Goal: Communication & Community: Answer question/provide support

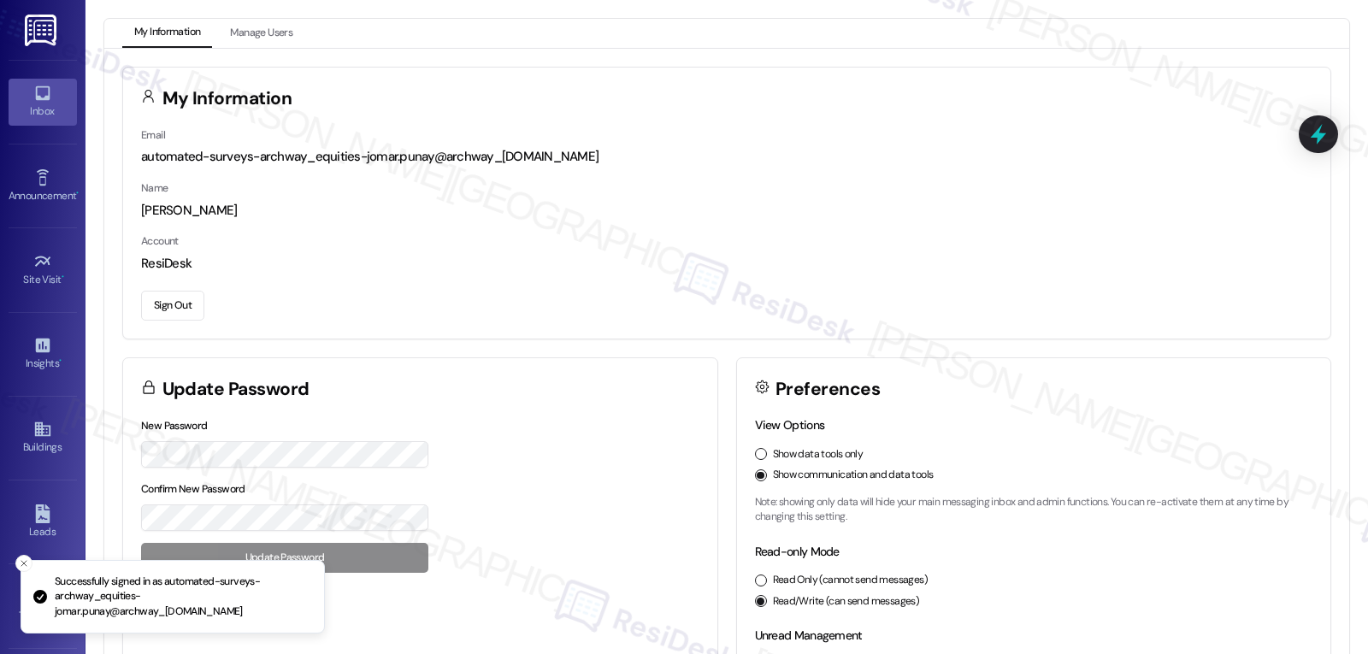
click at [35, 114] on div "Inbox" at bounding box center [43, 111] width 86 height 17
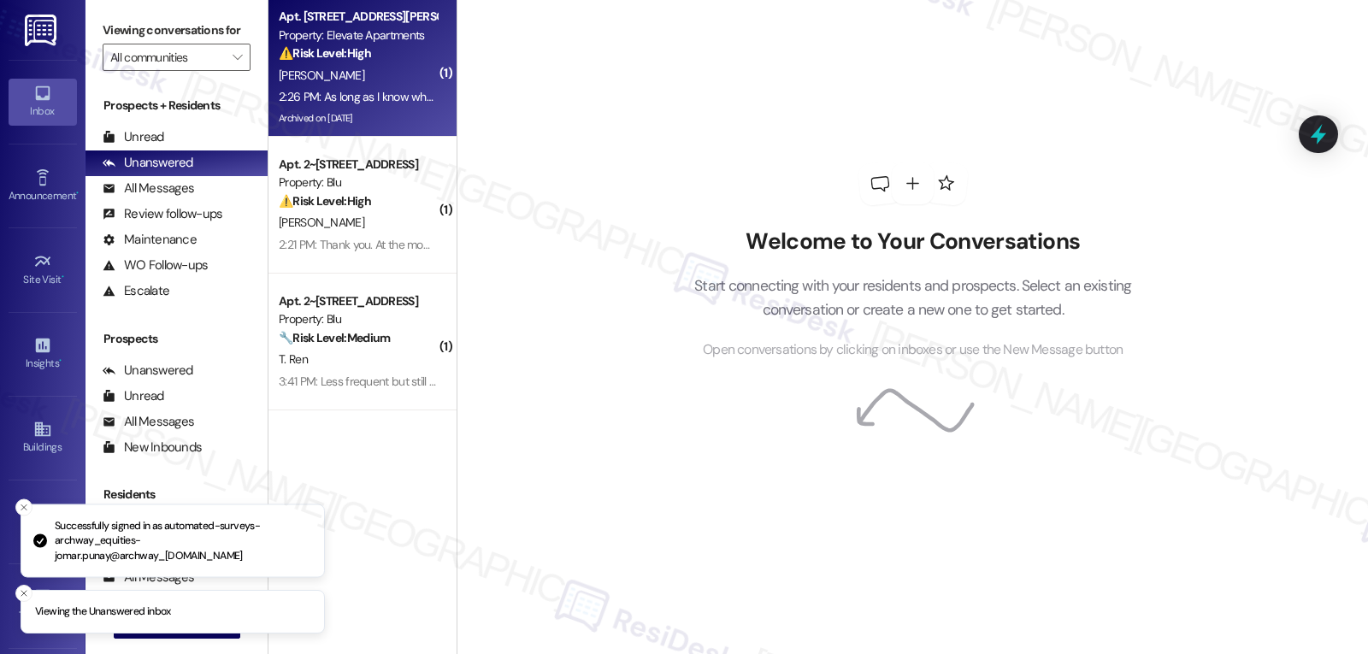
click at [376, 85] on div "[PERSON_NAME]" at bounding box center [358, 75] width 162 height 21
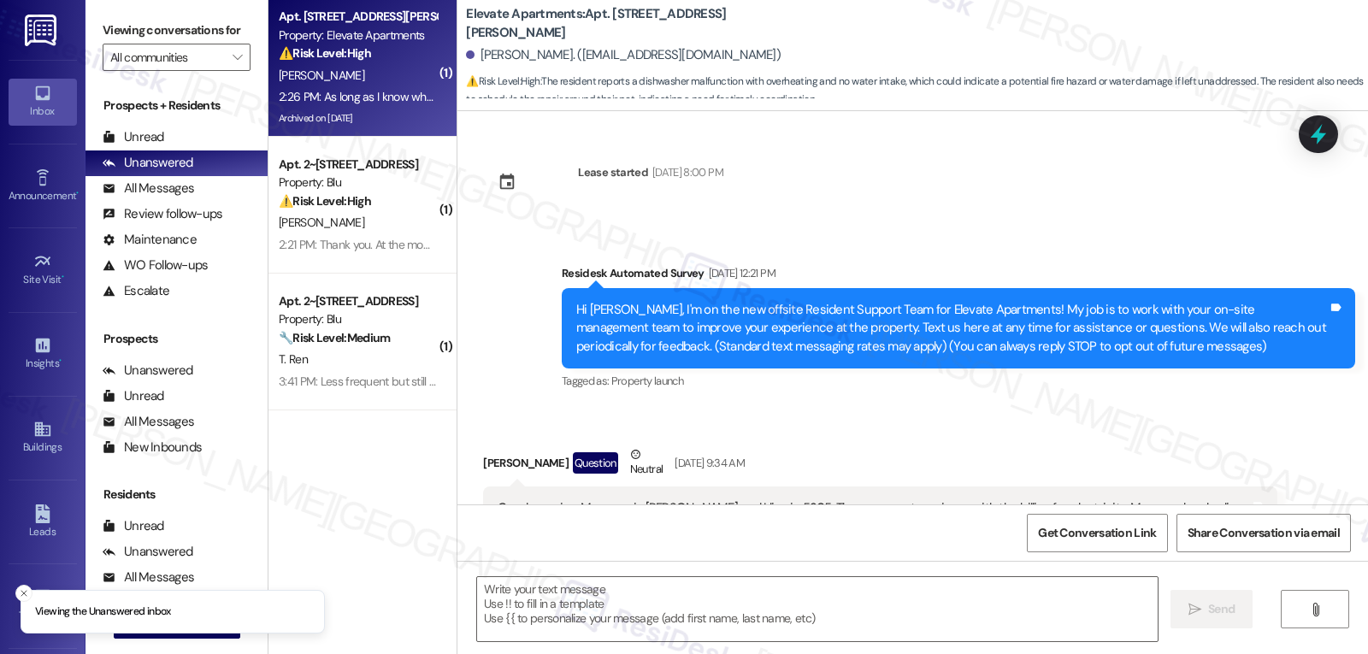
scroll to position [12219, 0]
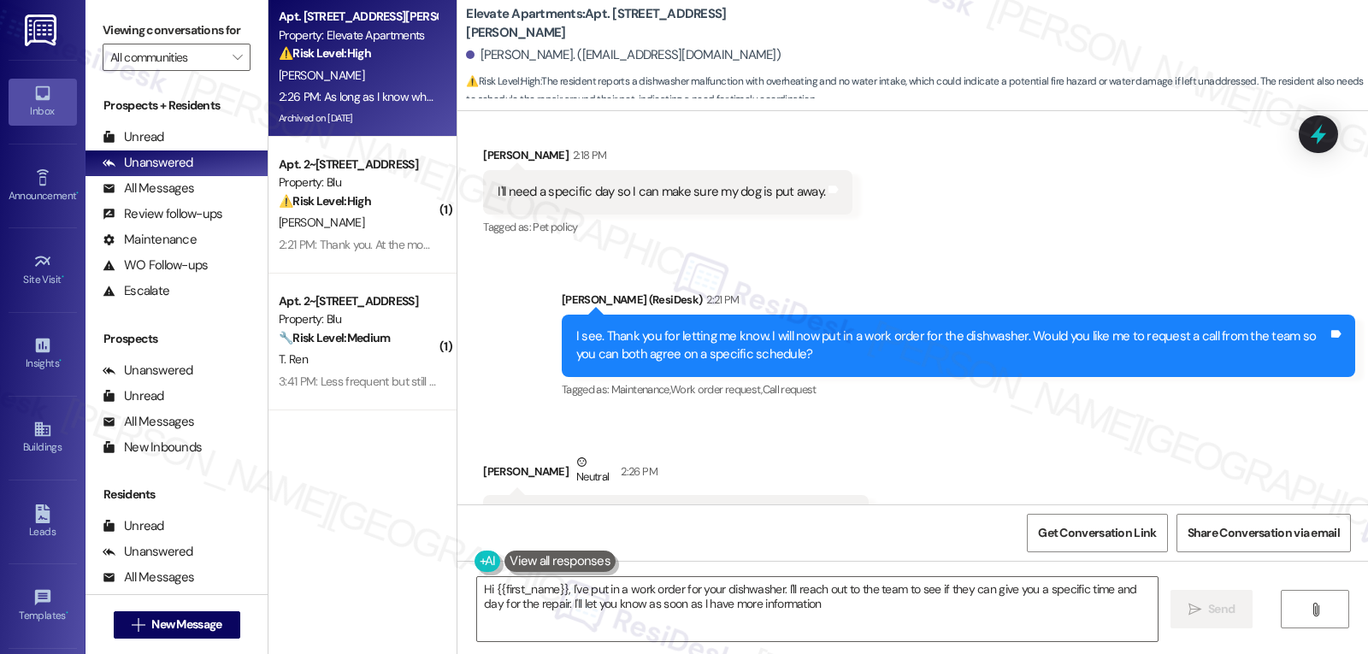
type textarea "Hi {{first_name}}, I've put in a work order for your dishwasher. I'll reach out…"
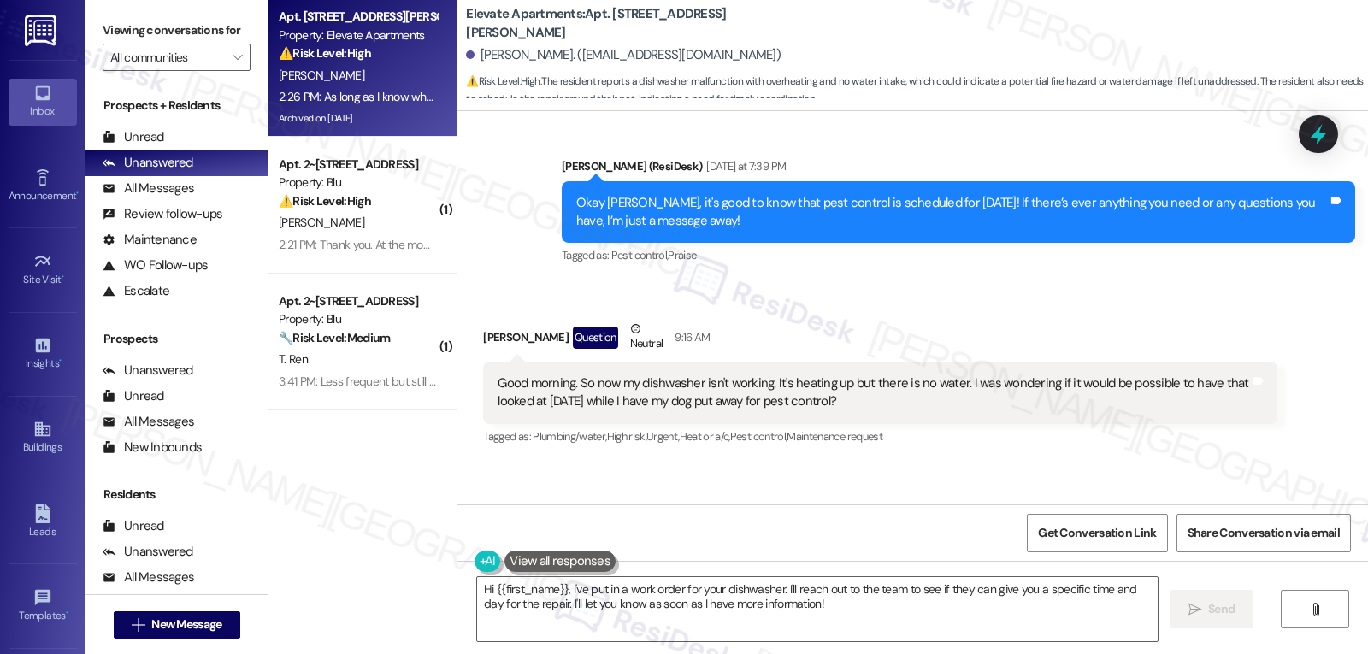
scroll to position [11192, 0]
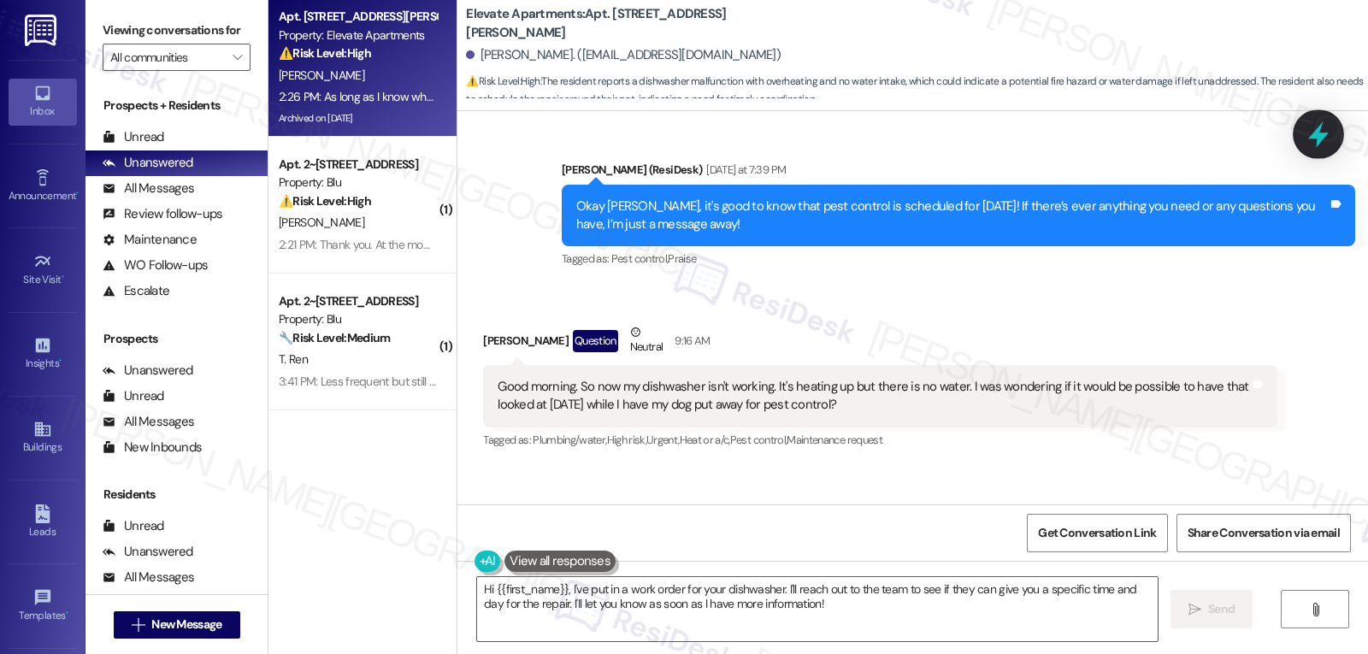
click at [1317, 136] on icon at bounding box center [1318, 134] width 21 height 27
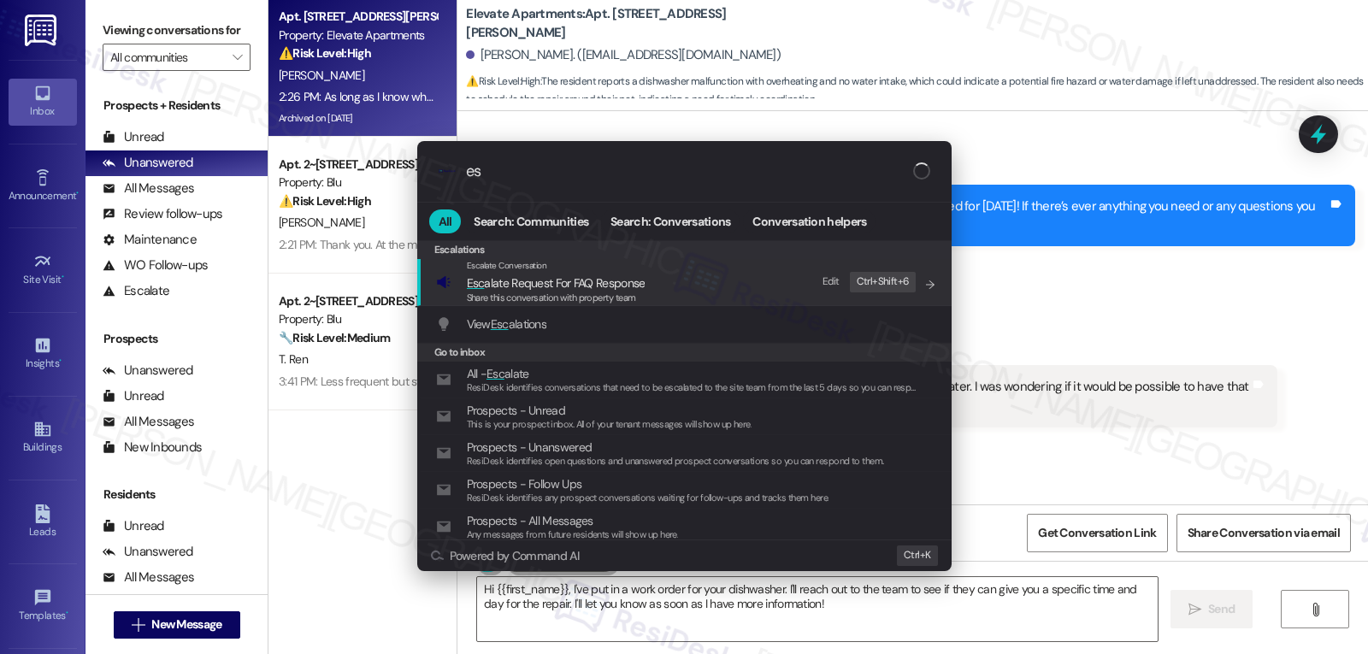
type input "e"
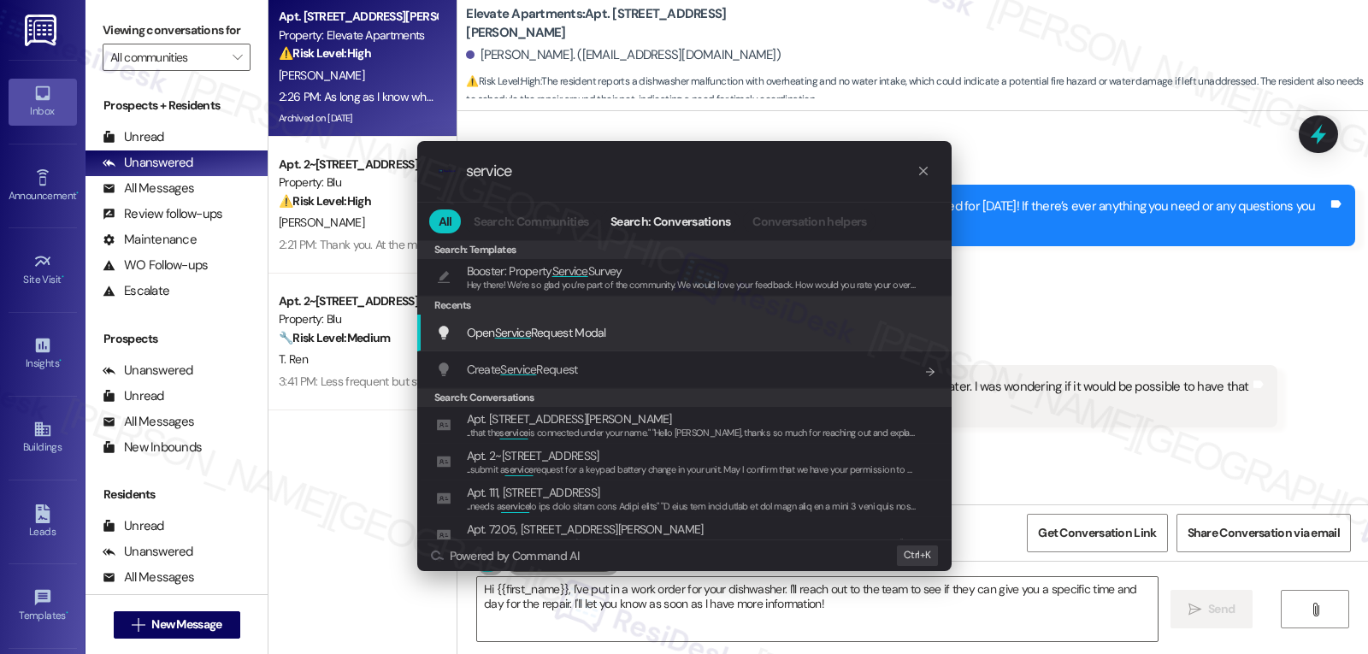
click at [585, 345] on div "Open Service Request Modal Add shortcut" at bounding box center [684, 333] width 534 height 37
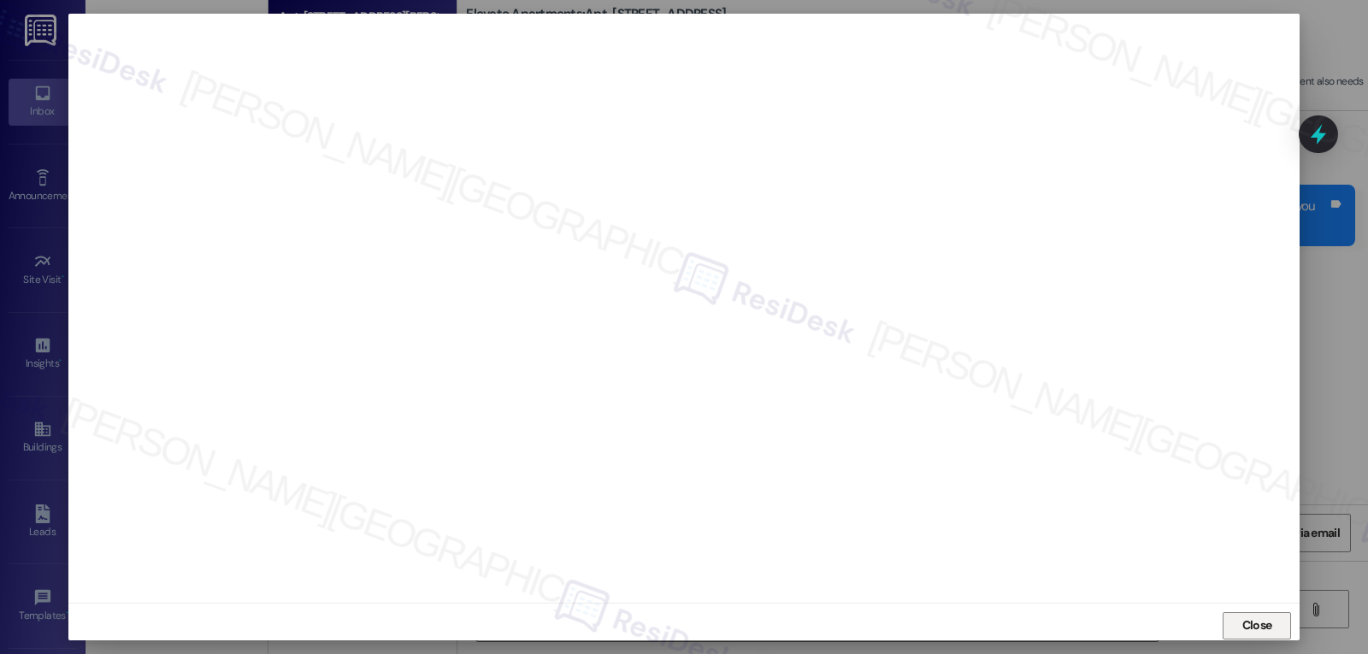
click at [1247, 628] on span "Close" at bounding box center [1257, 625] width 30 height 18
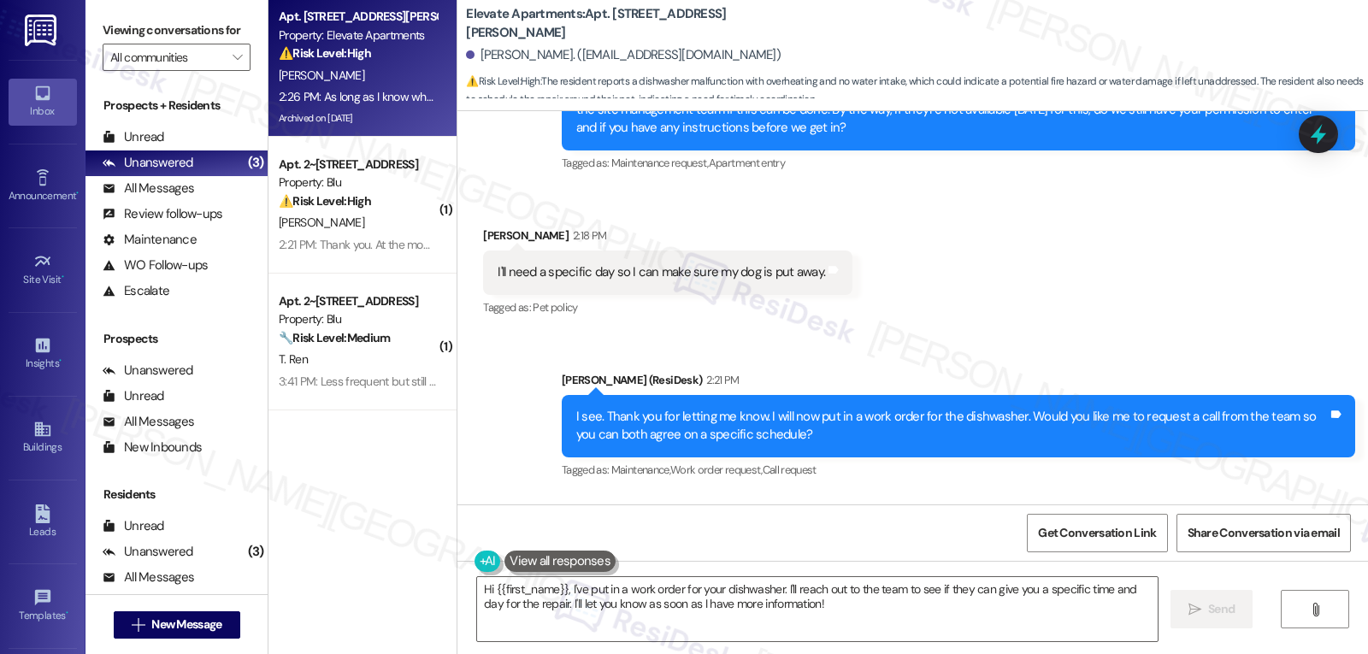
scroll to position [12219, 0]
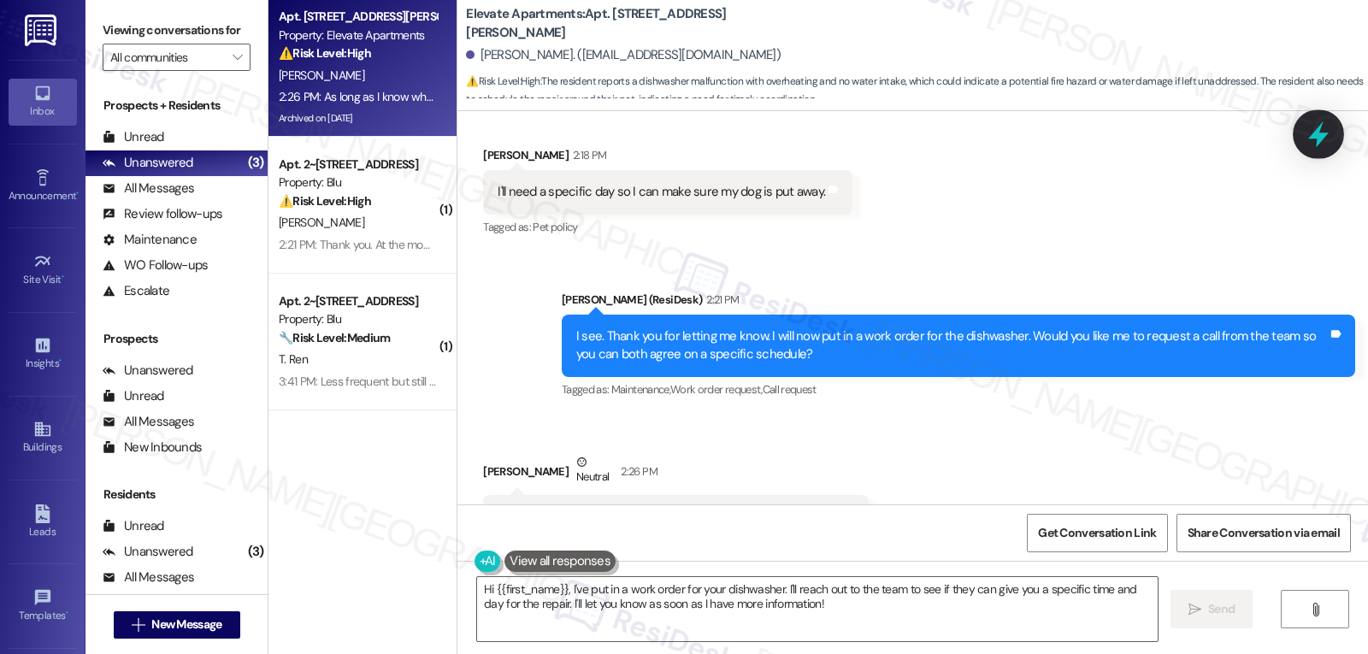
click at [1307, 138] on icon at bounding box center [1318, 134] width 29 height 29
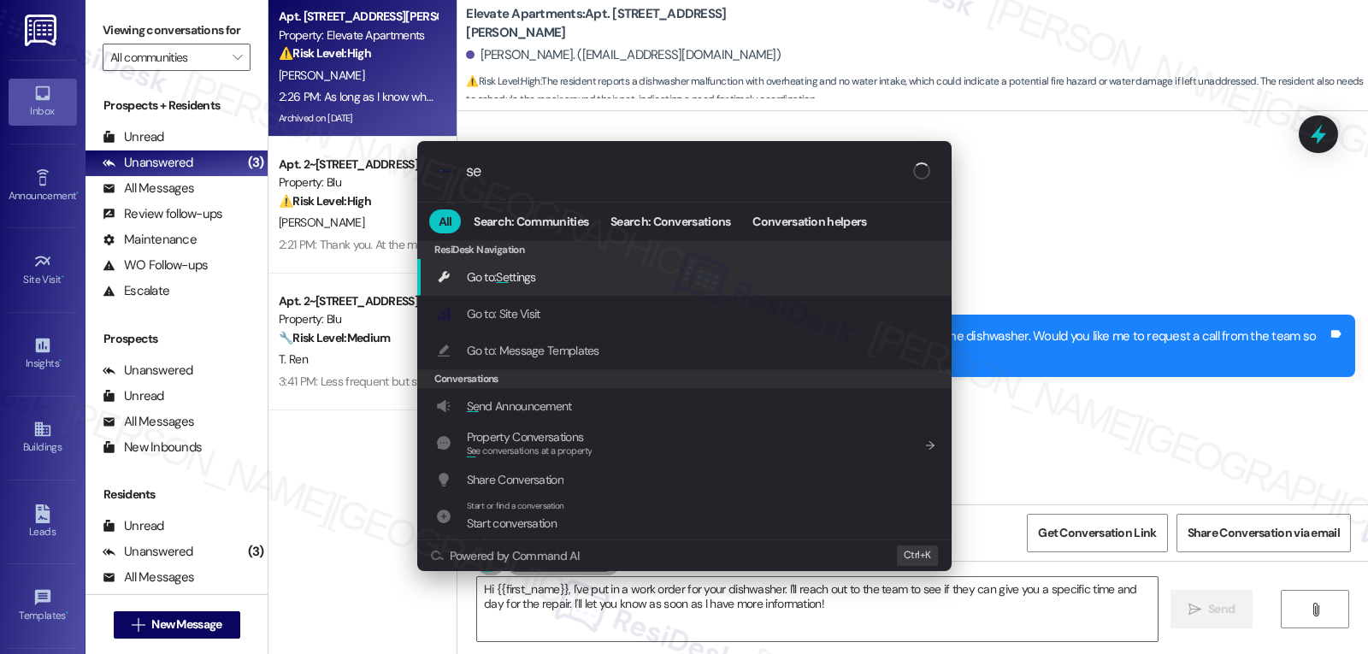
type input "s"
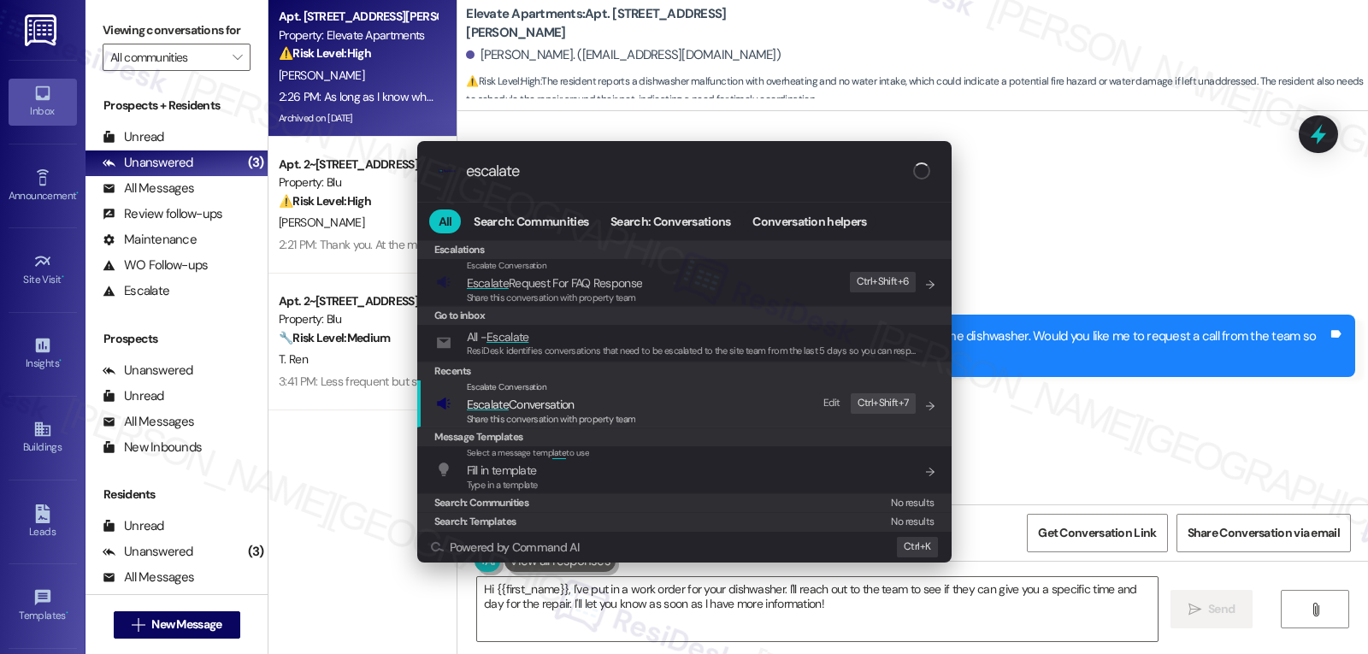
type input "escalate"
click at [568, 400] on span "Escalate Conversation" at bounding box center [521, 404] width 108 height 15
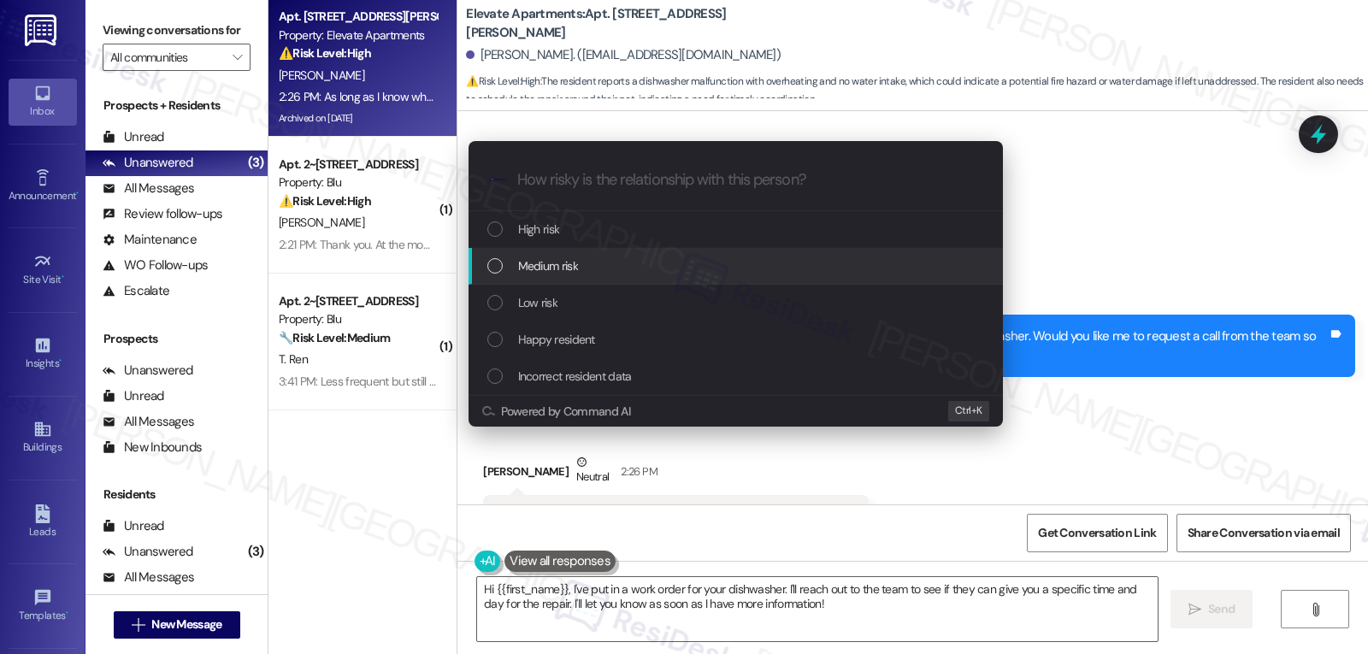
click at [579, 267] on div "Medium risk" at bounding box center [737, 266] width 500 height 19
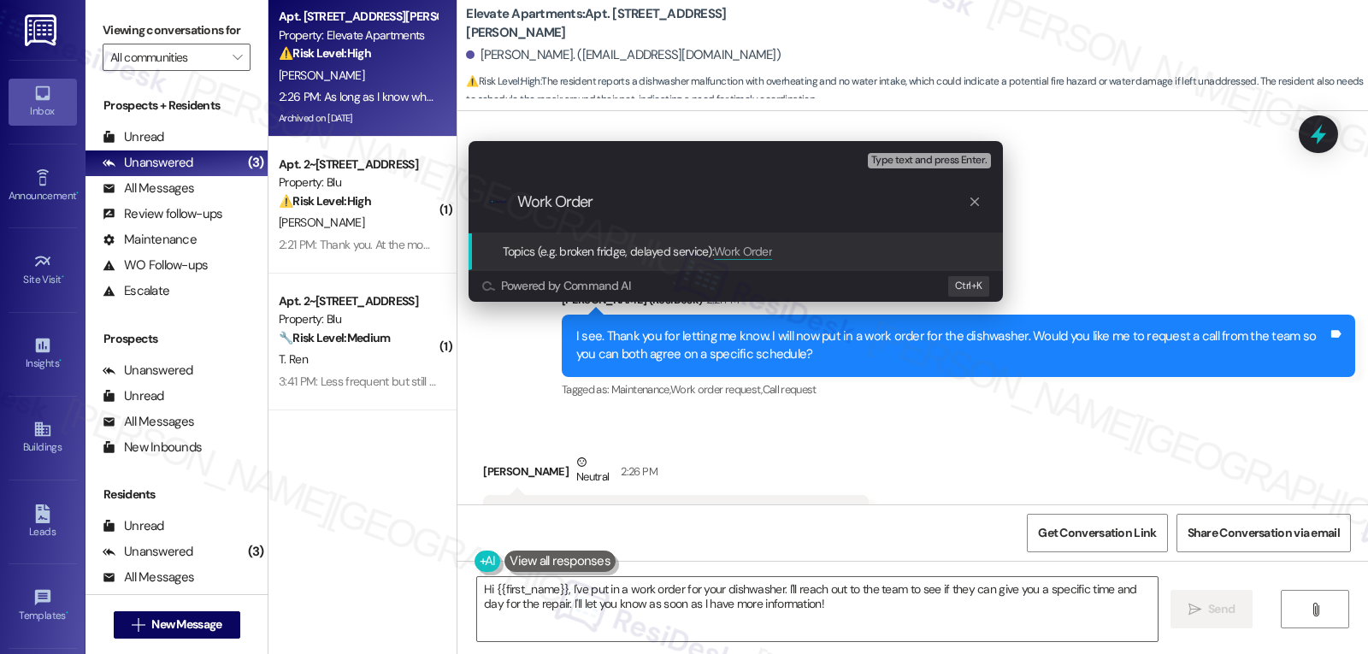
paste input "4002241"
type input "Work Order 4002241 filed by ResiDesk - Dishwasher"
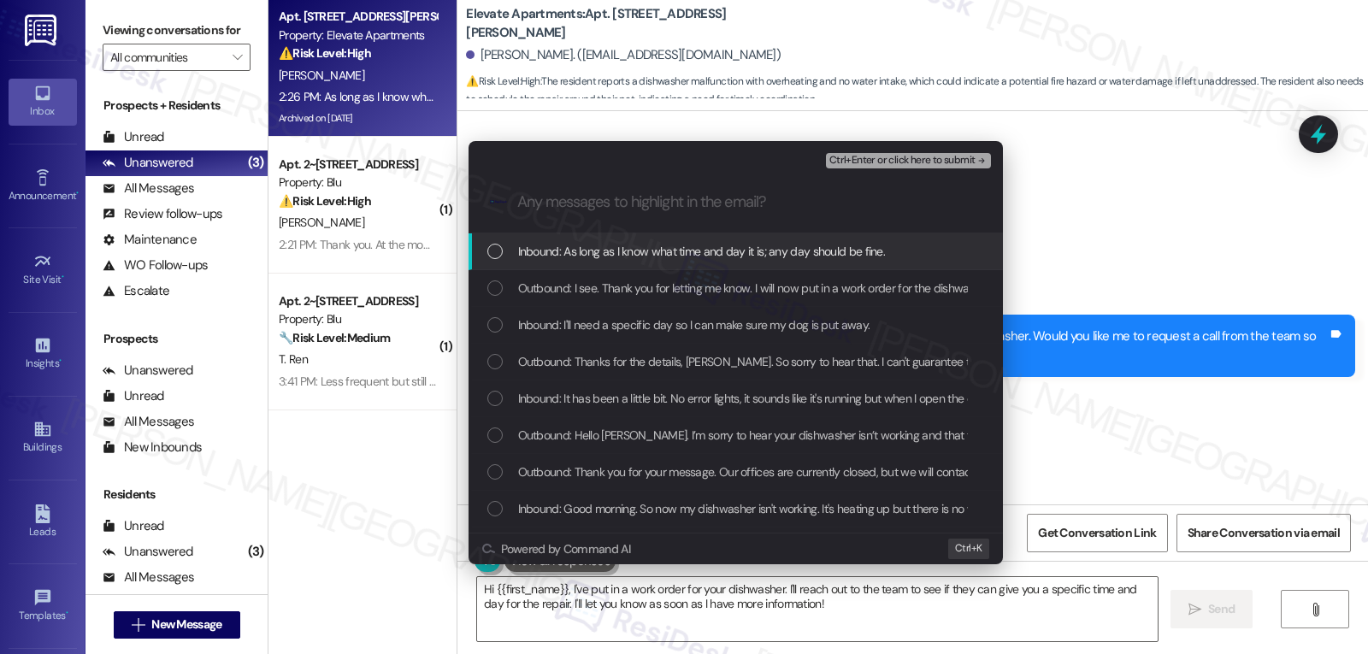
click at [492, 246] on div "List of options" at bounding box center [494, 251] width 15 height 15
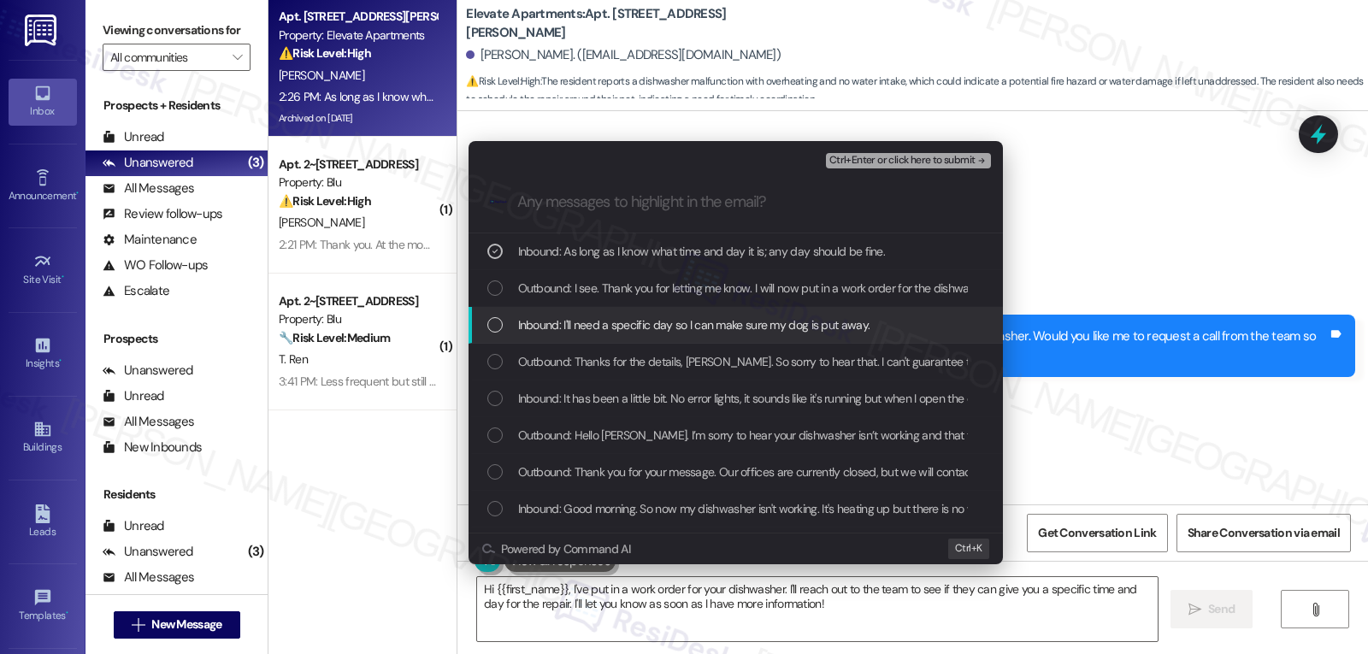
click at [497, 330] on div "List of options" at bounding box center [494, 324] width 15 height 15
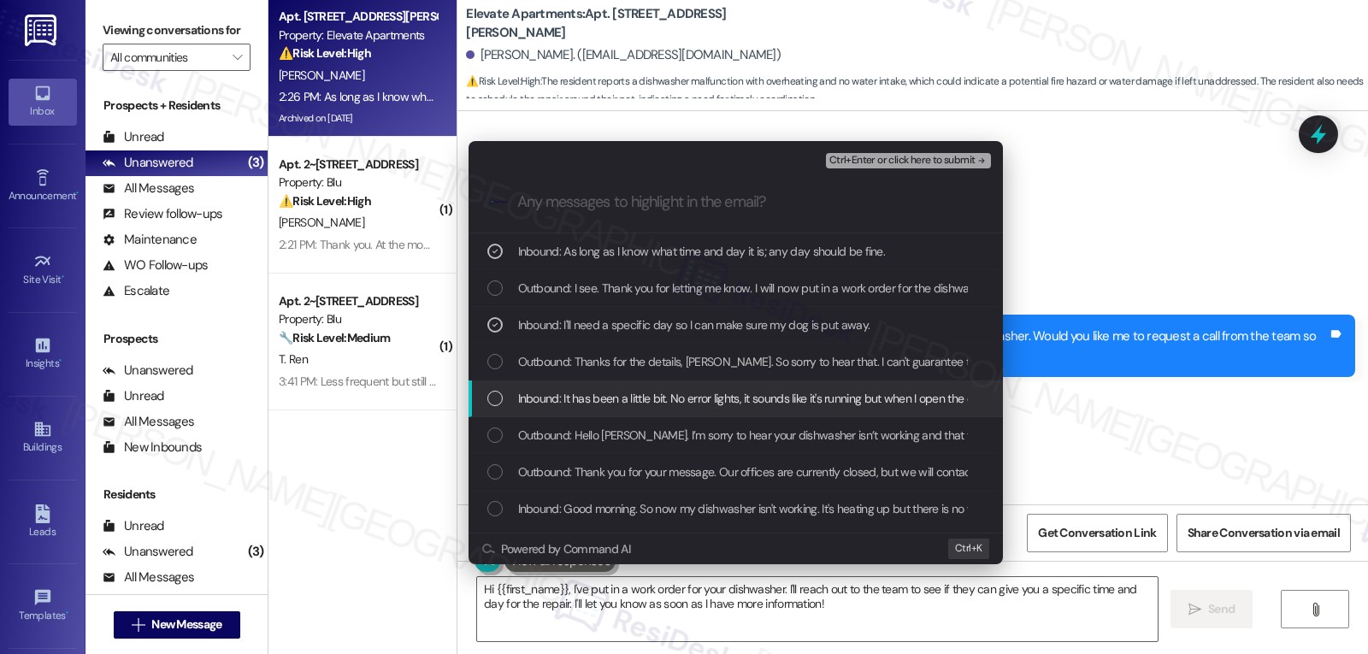
click at [502, 400] on div "List of options" at bounding box center [494, 398] width 15 height 15
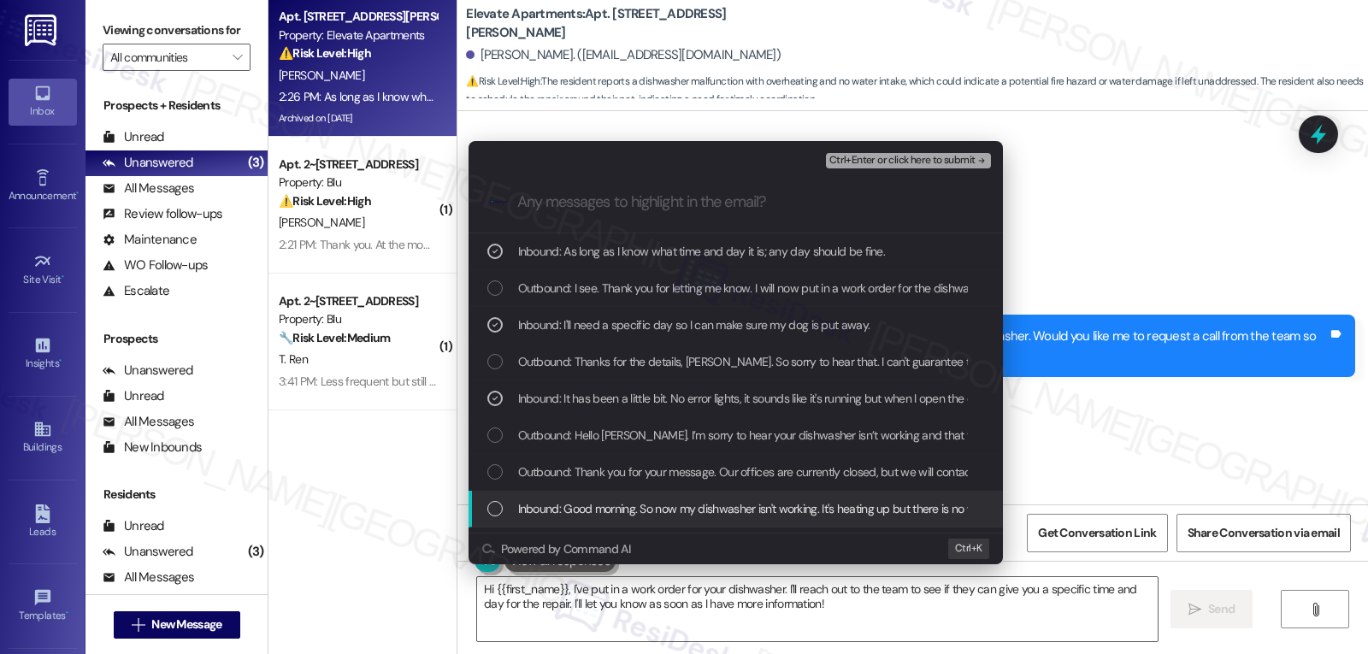
click at [499, 504] on div "List of options" at bounding box center [494, 508] width 15 height 15
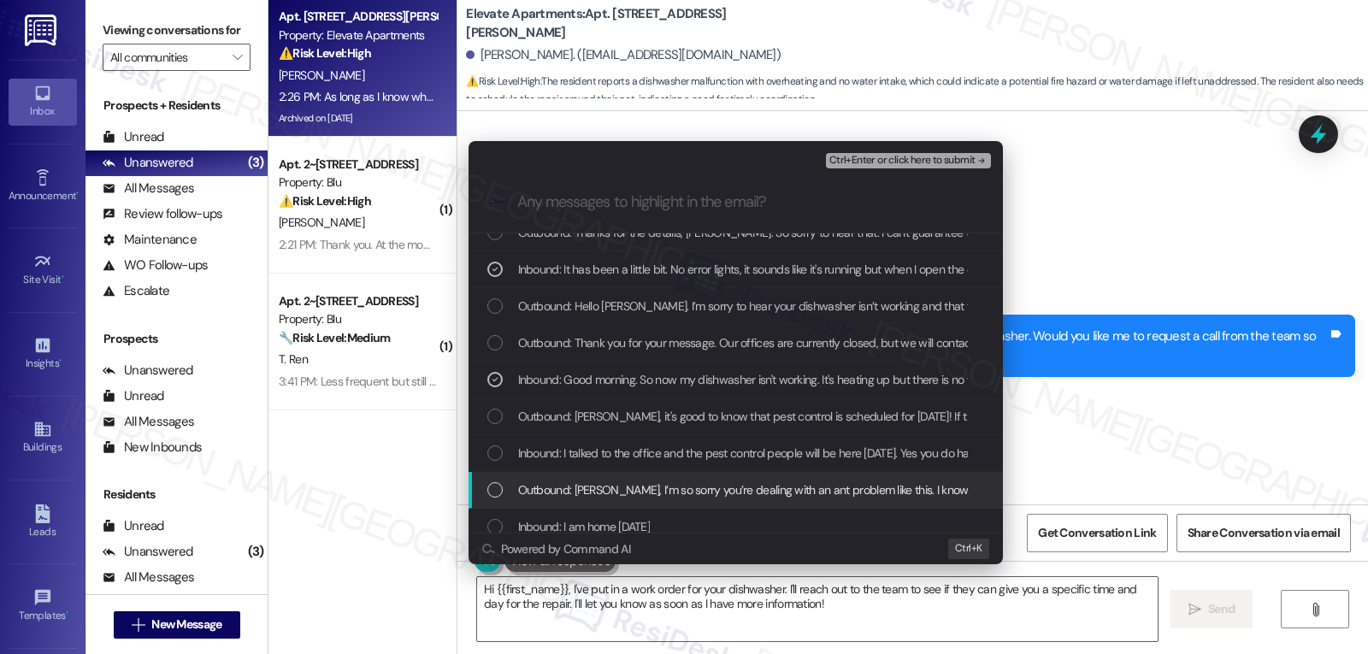
scroll to position [171, 0]
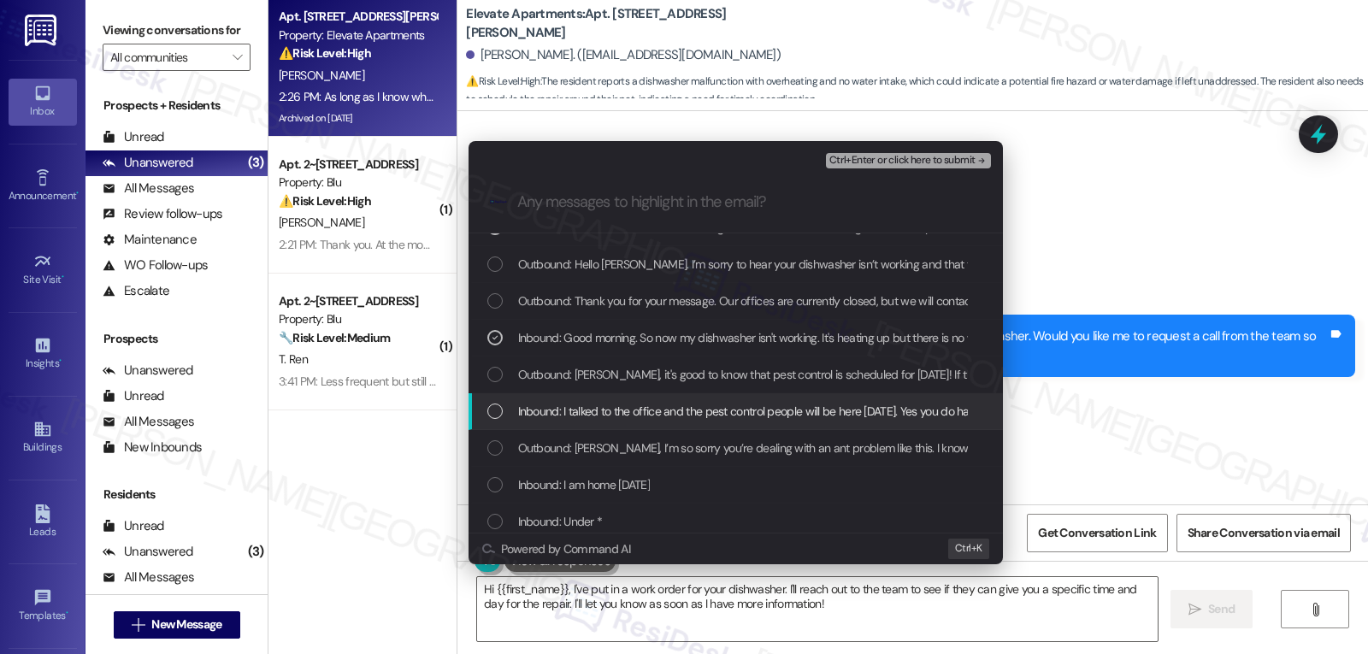
click at [492, 414] on div "List of options" at bounding box center [494, 411] width 15 height 15
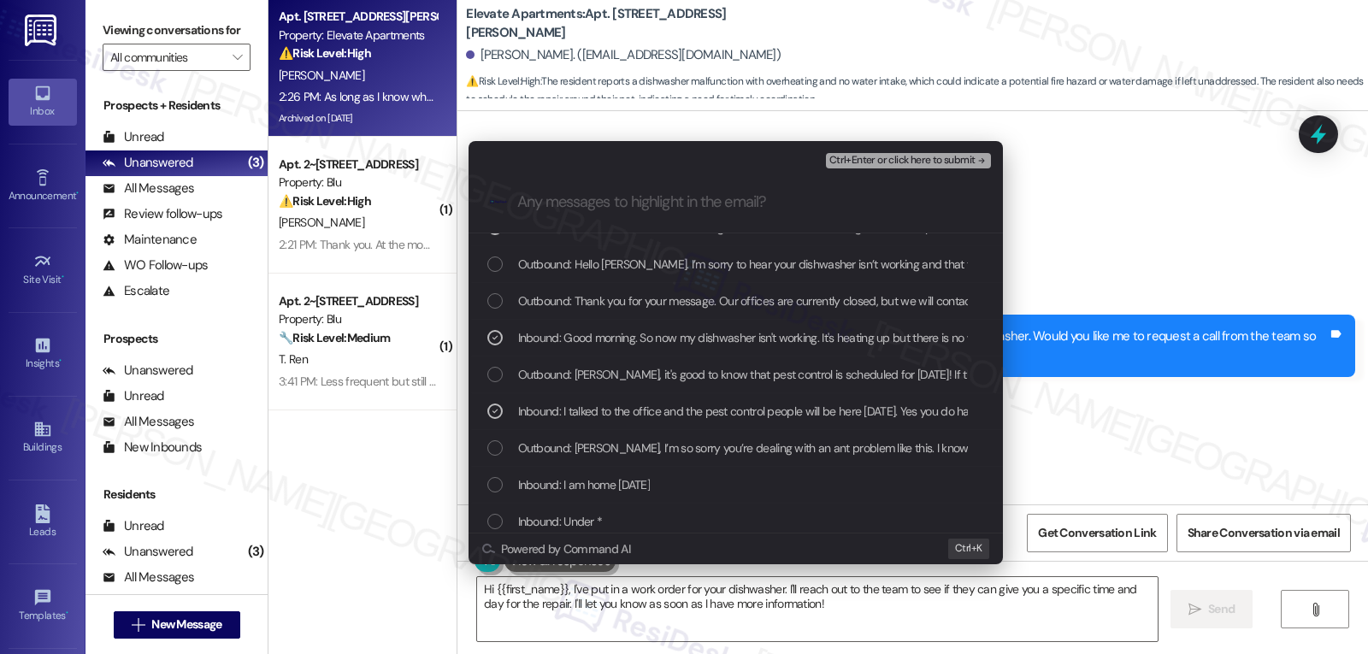
click at [492, 414] on icon "List of options" at bounding box center [495, 411] width 12 height 12
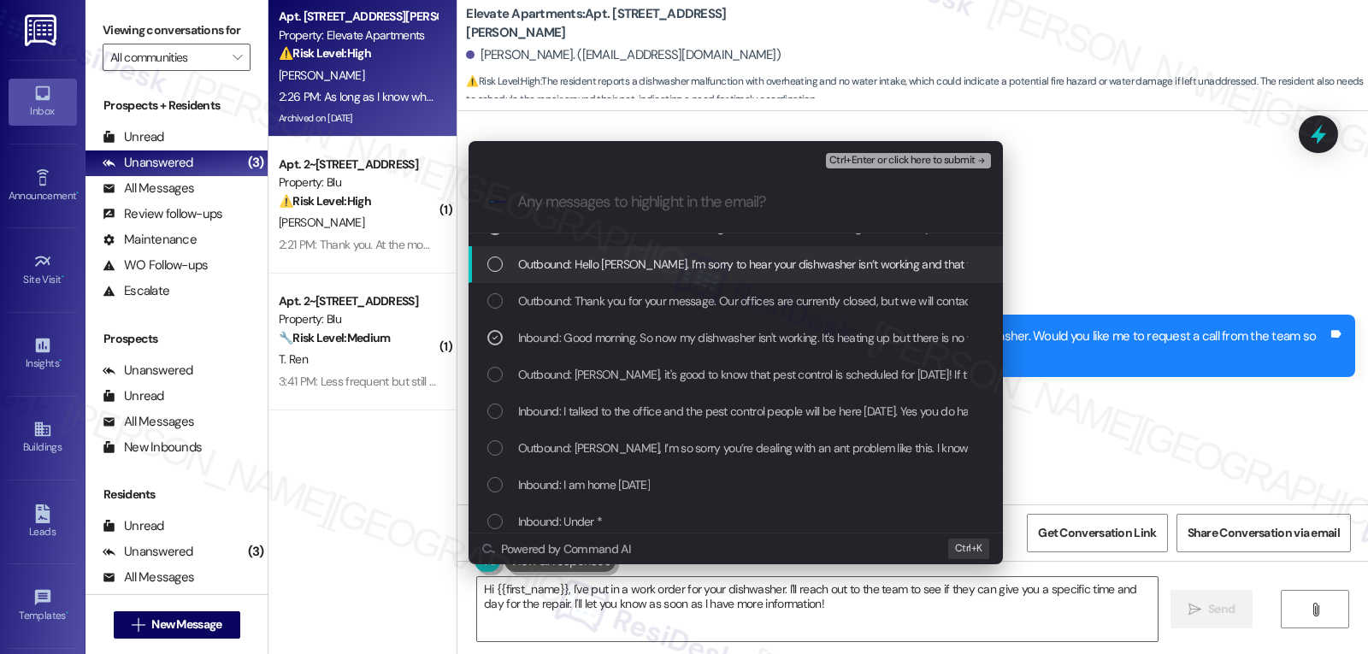
click at [927, 161] on span "Ctrl+Enter or click here to submit" at bounding box center [902, 161] width 146 height 12
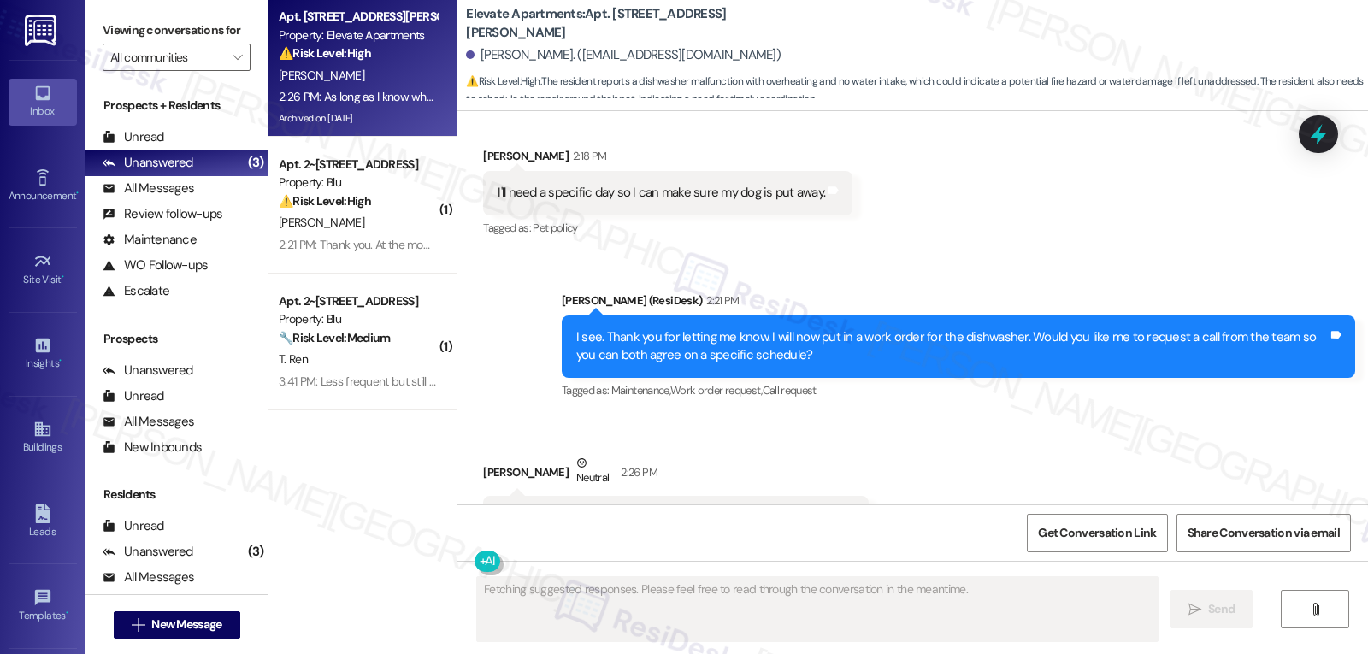
scroll to position [12219, 0]
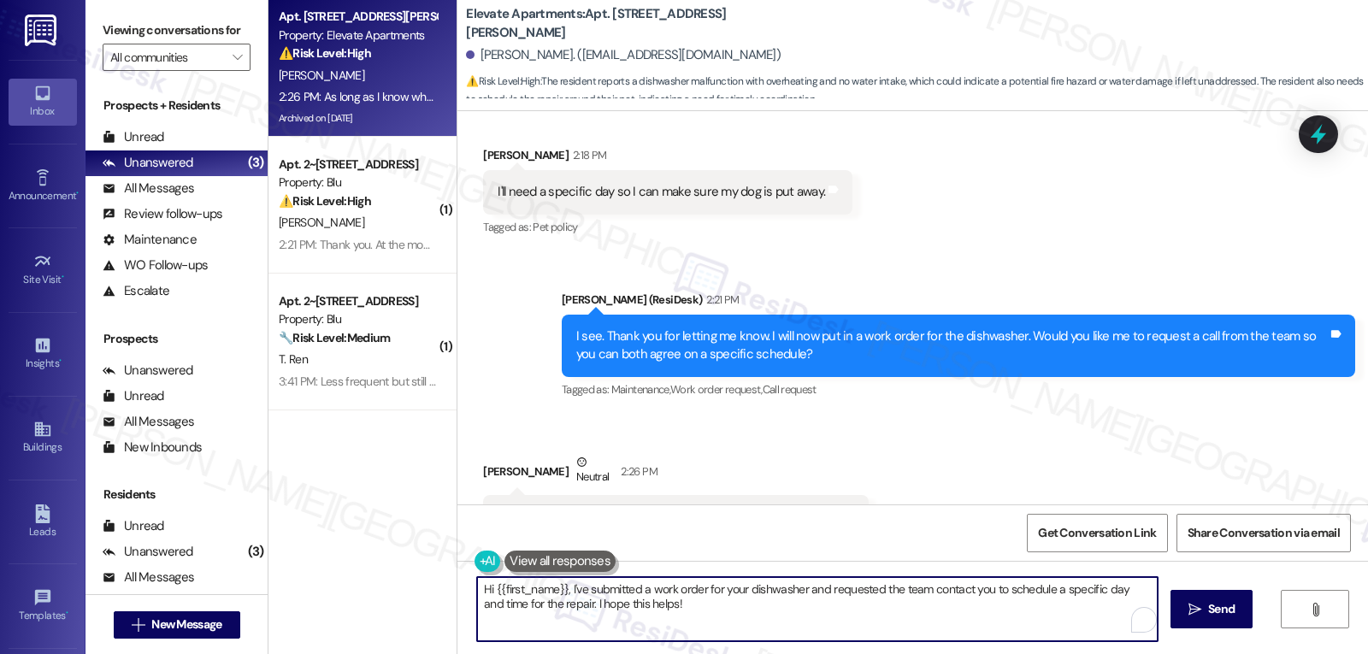
click at [520, 605] on textarea "Hi {{first_name}}, I've submitted a work order for your dishwasher and requeste…" at bounding box center [817, 609] width 681 height 64
paste textarea "Work Order 4002241 filed by ResiDesk - Dishwasher"
click at [1033, 589] on textarea "Got that, Jamie, thank you! I have submitted the work order and notified the si…" at bounding box center [817, 609] width 681 height 64
type textarea "Got that, [PERSON_NAME], thank you! I have submitted the work order and notifie…"
click at [1215, 621] on button " Send" at bounding box center [1212, 609] width 83 height 38
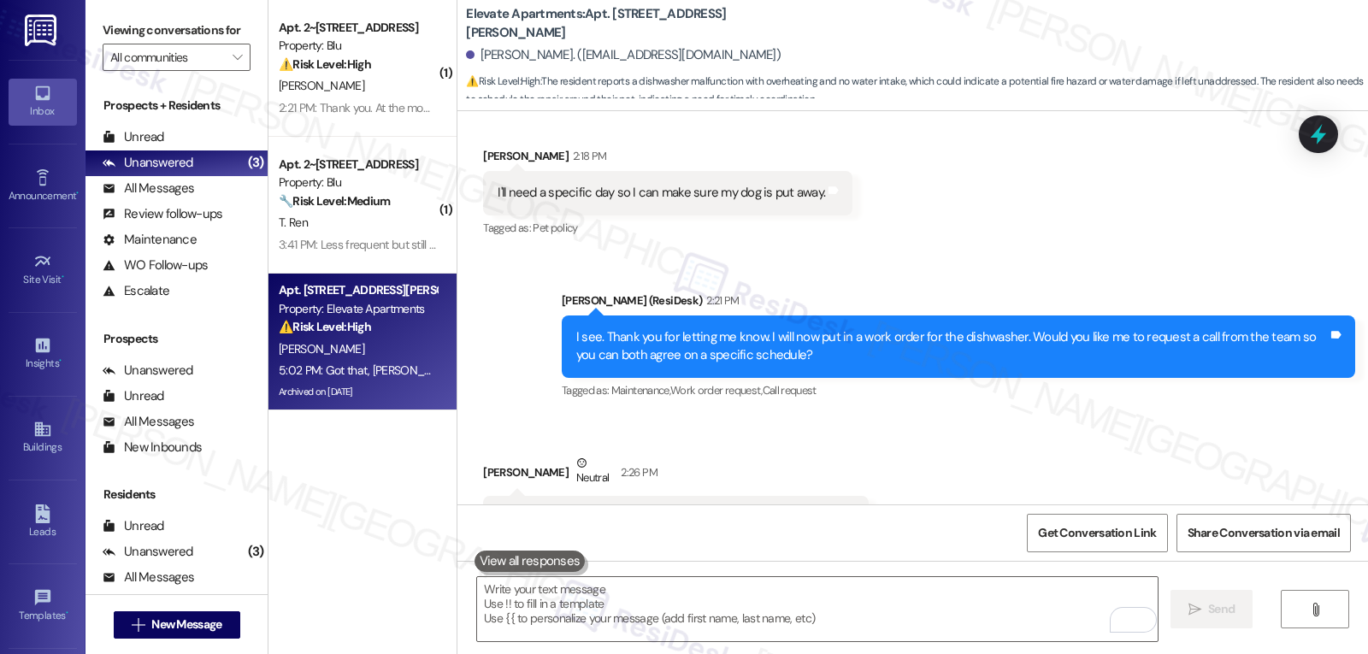
scroll to position [12356, 0]
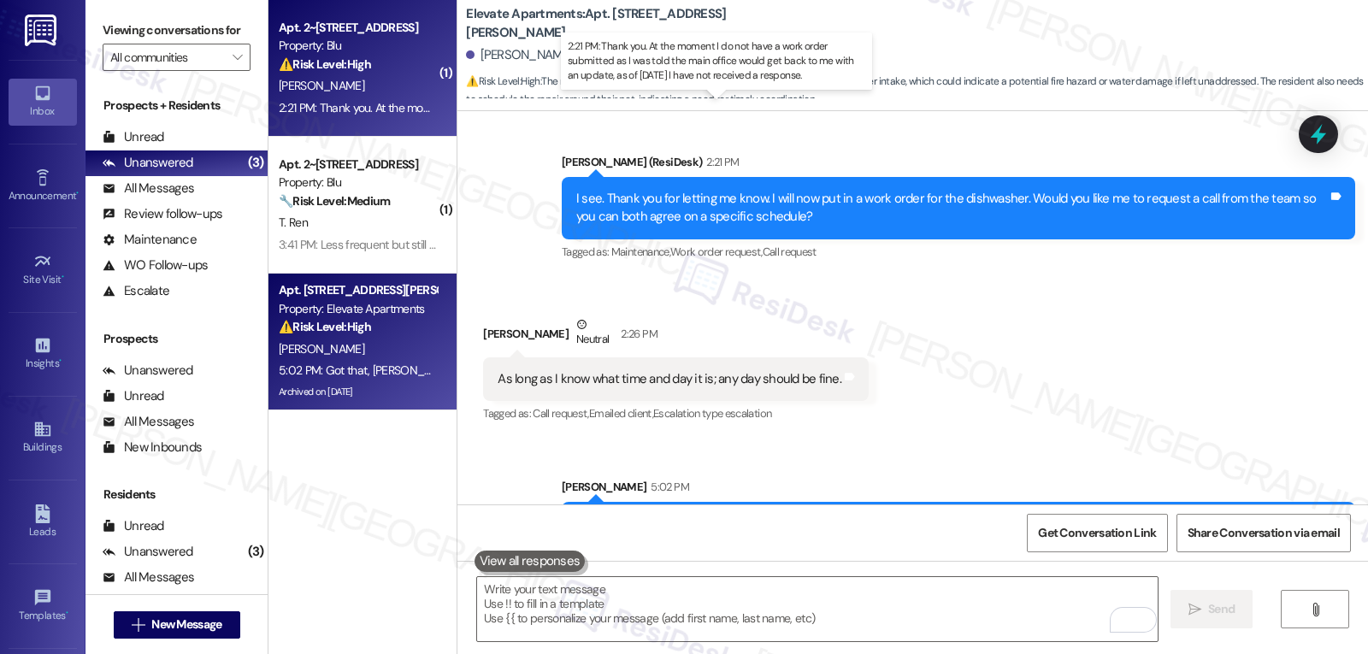
click at [321, 102] on div "2:21 PM: Thank you. At the moment I do not have a work order submitted as I was…" at bounding box center [733, 107] width 908 height 15
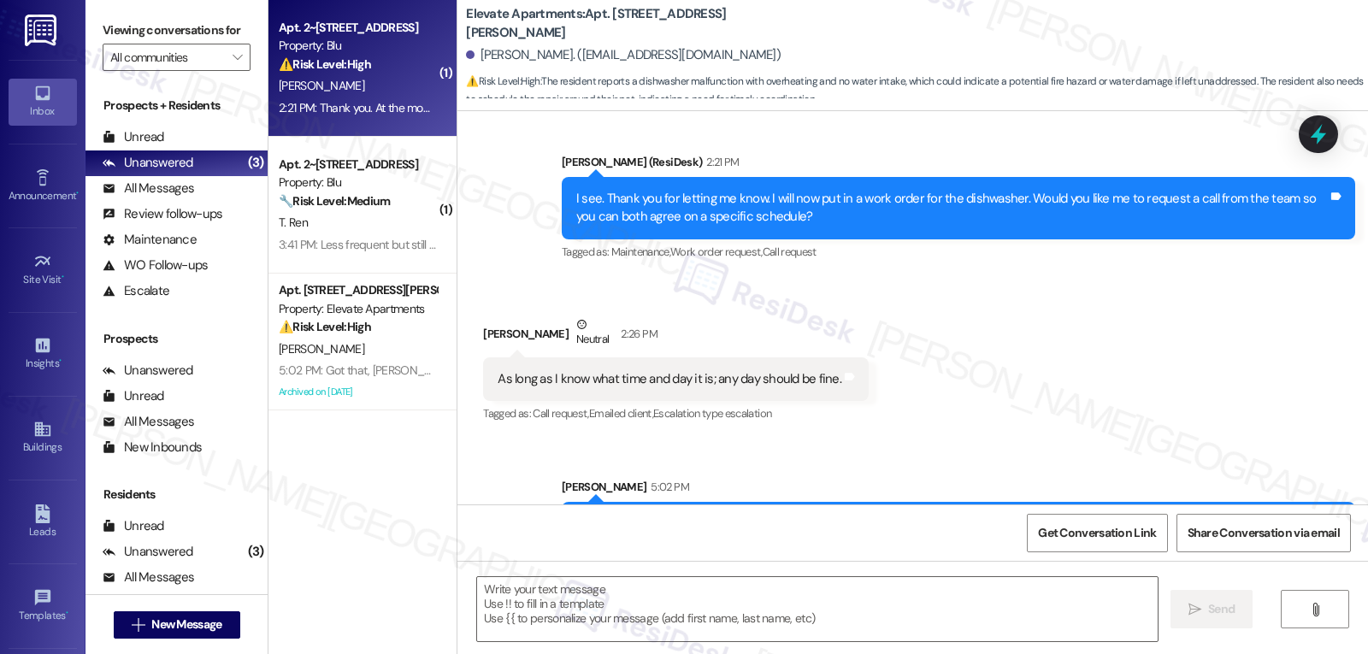
type textarea "Fetching suggested responses. Please feel free to read through the conversation…"
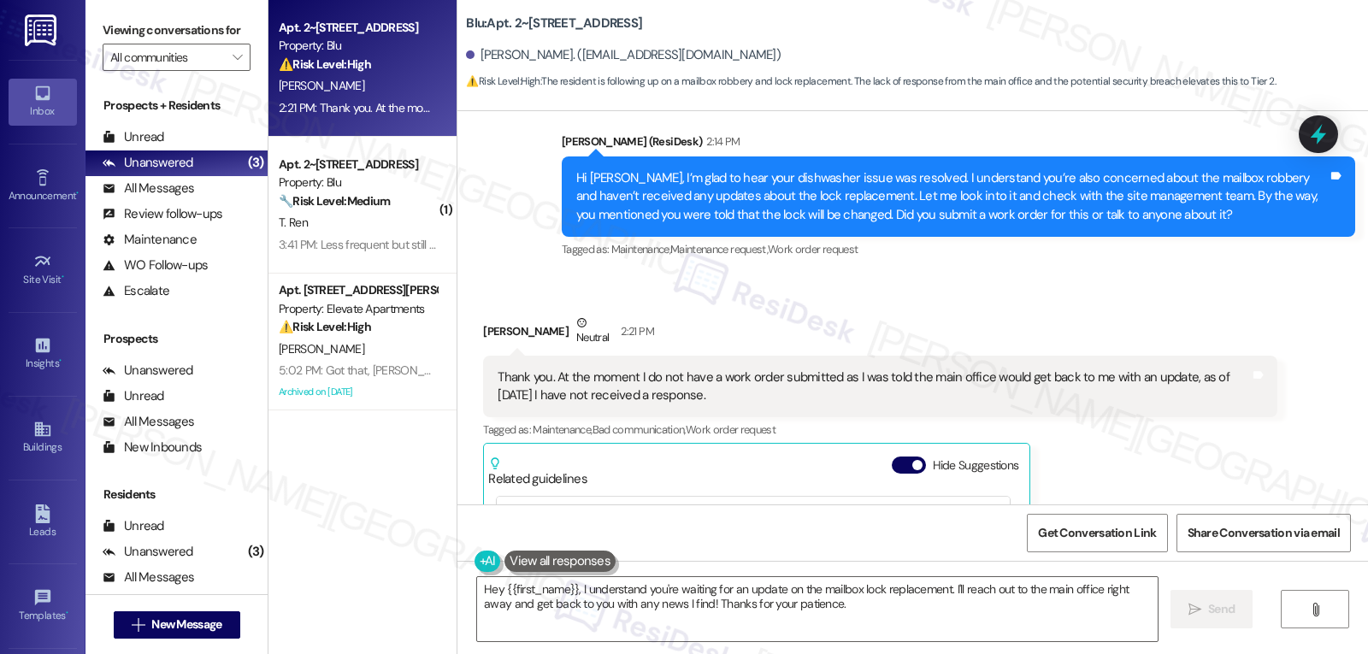
scroll to position [10017, 0]
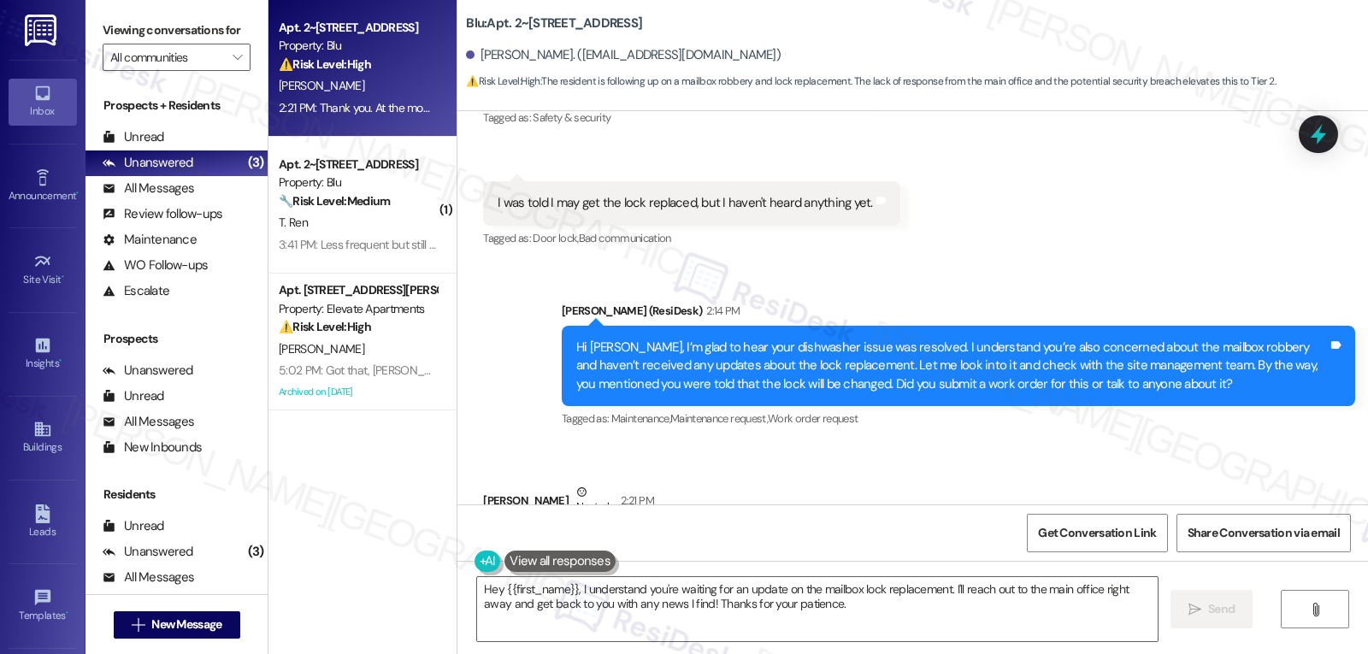
click at [483, 483] on div "Aaron Najera Neutral 2:21 PM" at bounding box center [879, 504] width 793 height 42
copy div "Aaron"
click at [568, 625] on textarea "Hey {{first_name}}, I understand you're waiting for an update on the mailbox lo…" at bounding box center [817, 609] width 681 height 64
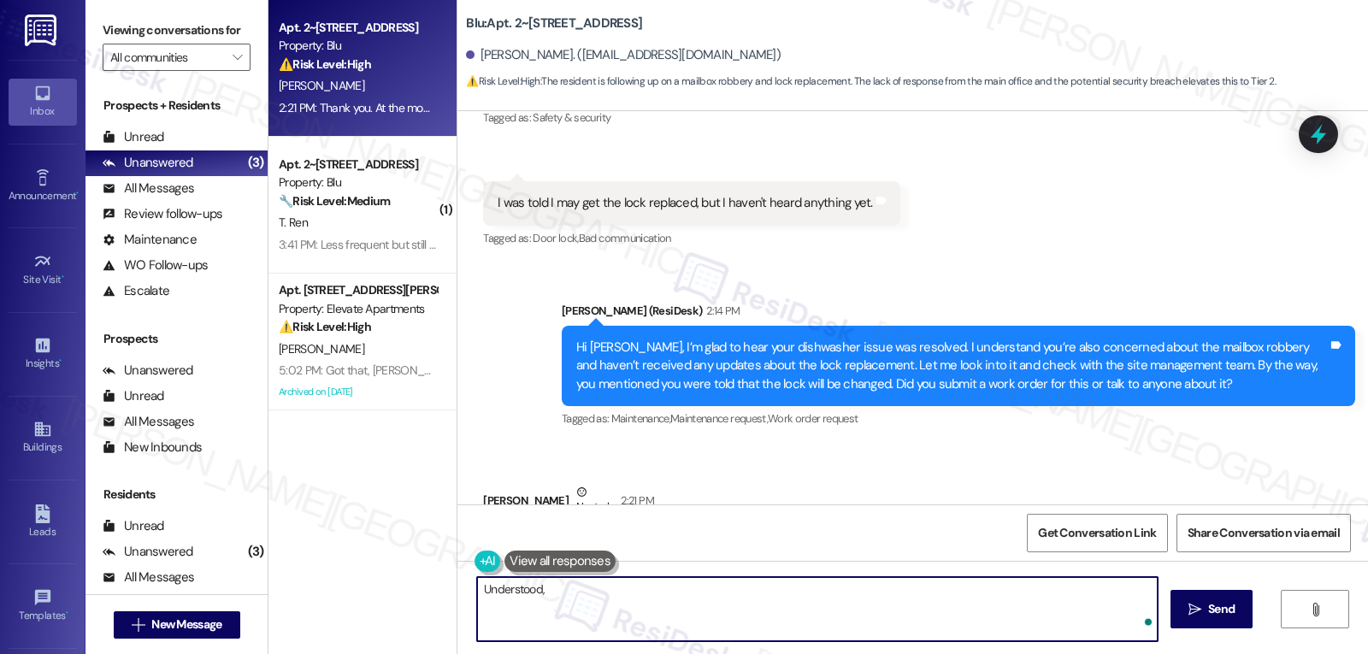
paste textarea "Aaron"
click at [911, 590] on textarea "Understood, Aaron. Ok, let's put it in a work order so I can also have it docum…" at bounding box center [817, 609] width 681 height 64
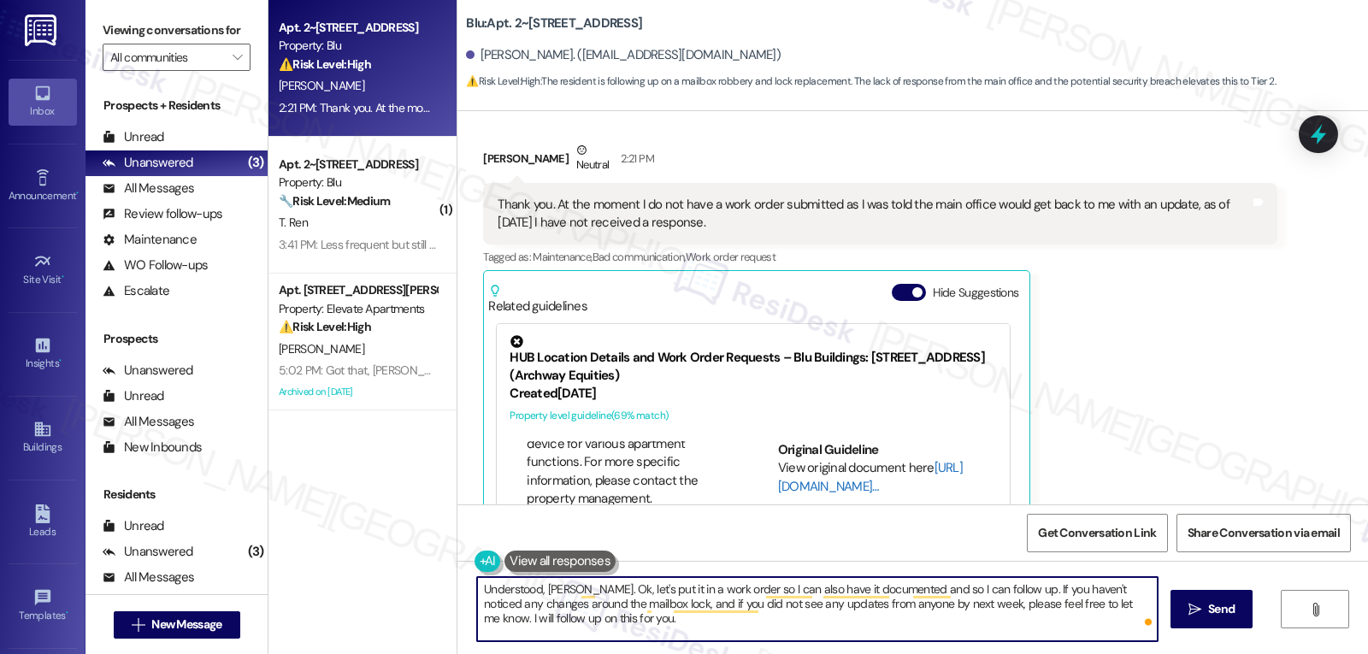
scroll to position [684, 0]
click at [693, 628] on textarea "Understood, Aaron. Ok, let's put it in a work order so I can also have it docum…" at bounding box center [817, 609] width 681 height 64
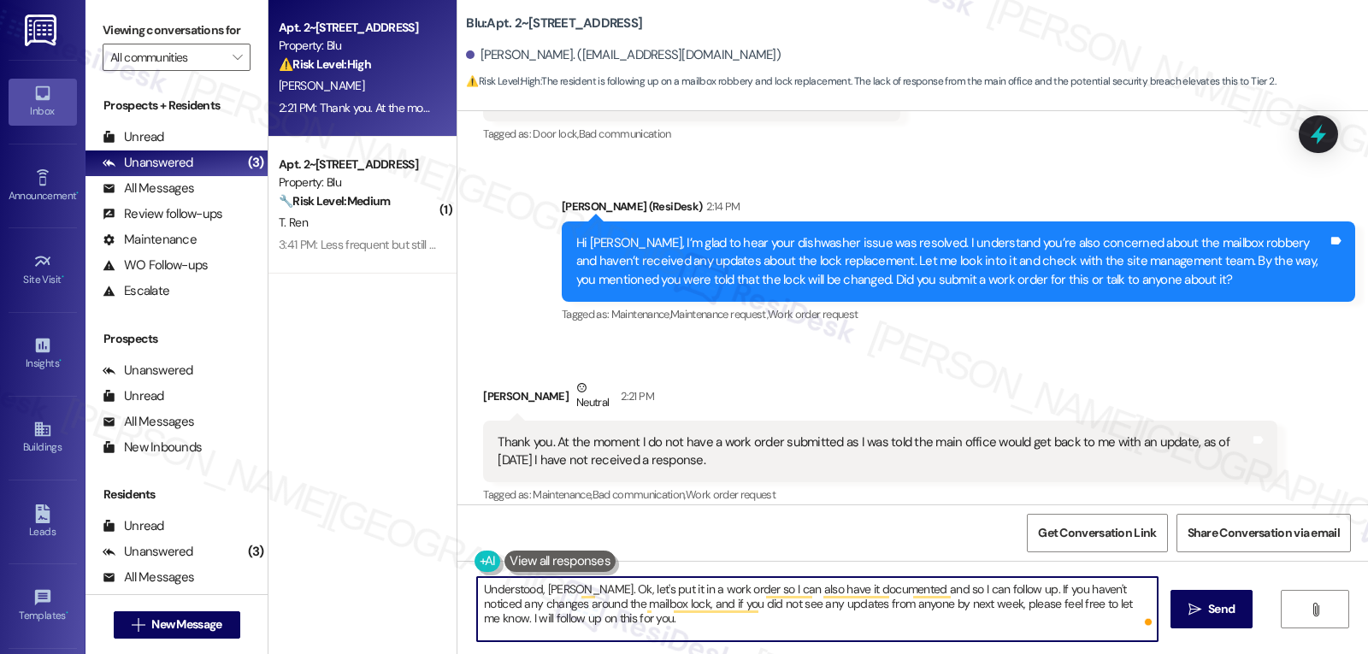
scroll to position [10017, 0]
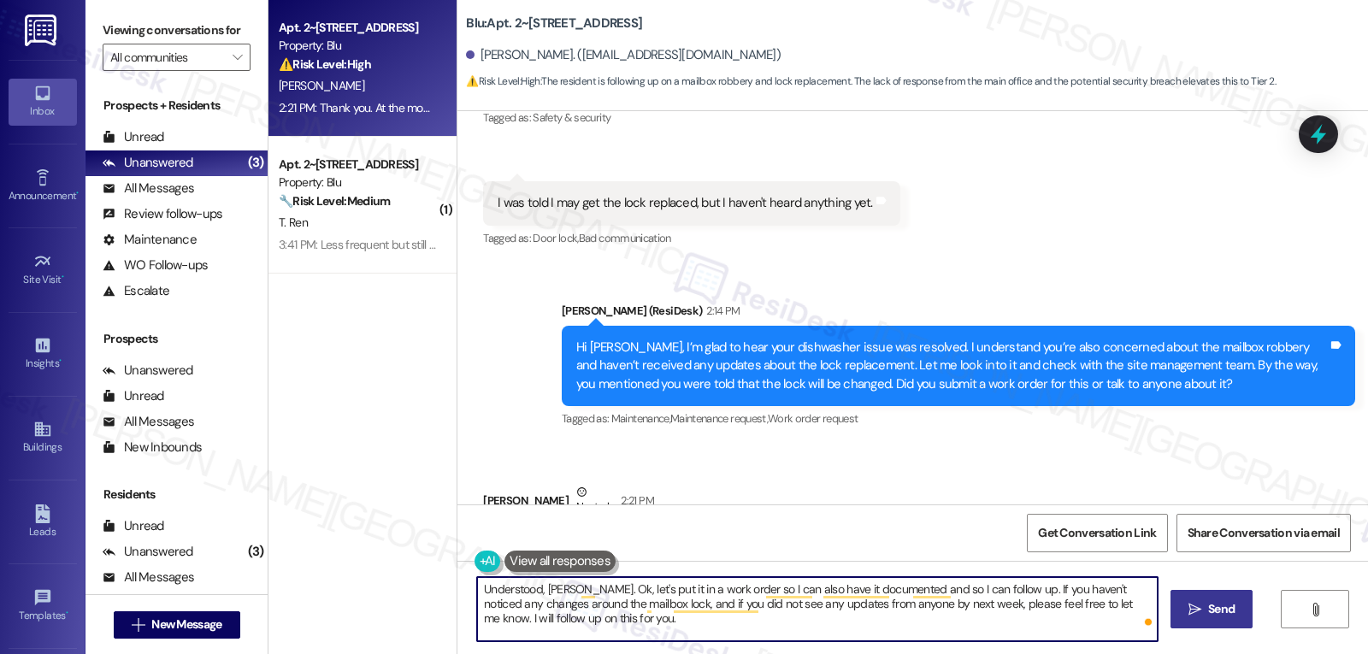
type textarea "Understood, Aaron. Ok, let's put it in a work order so I can also have it docum…"
click at [1195, 618] on span " Send" at bounding box center [1212, 609] width 54 height 18
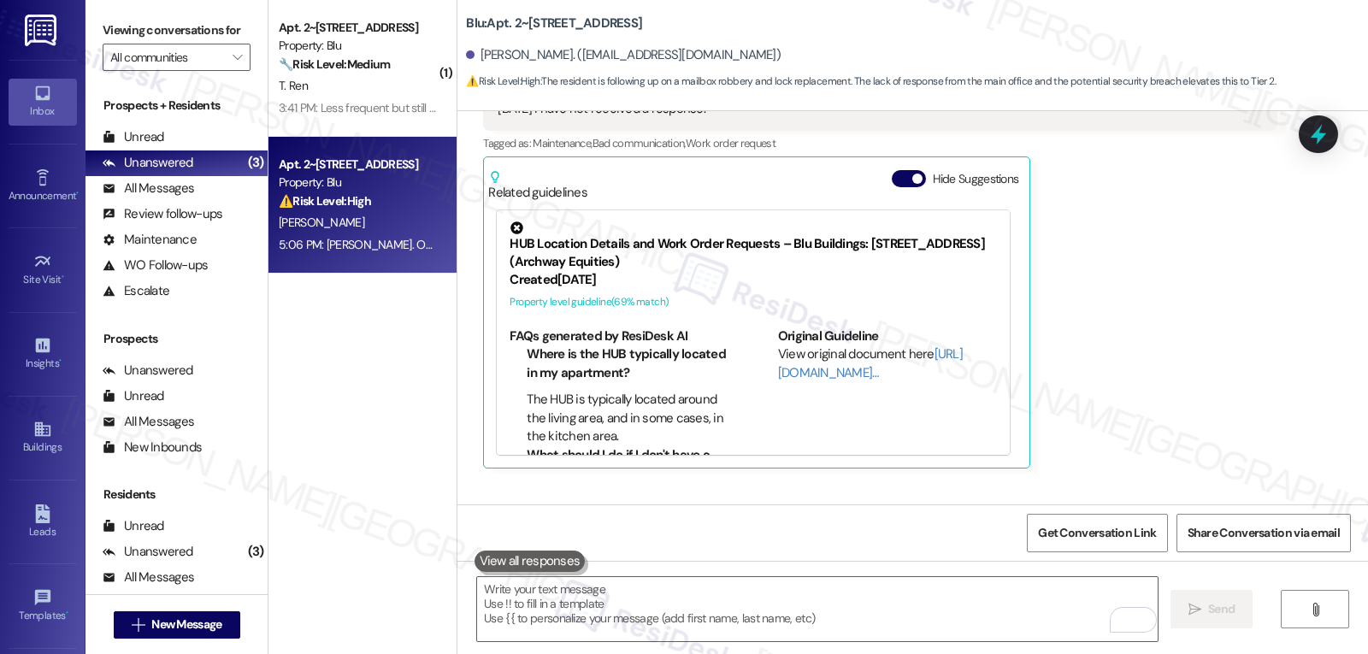
scroll to position [10514, 0]
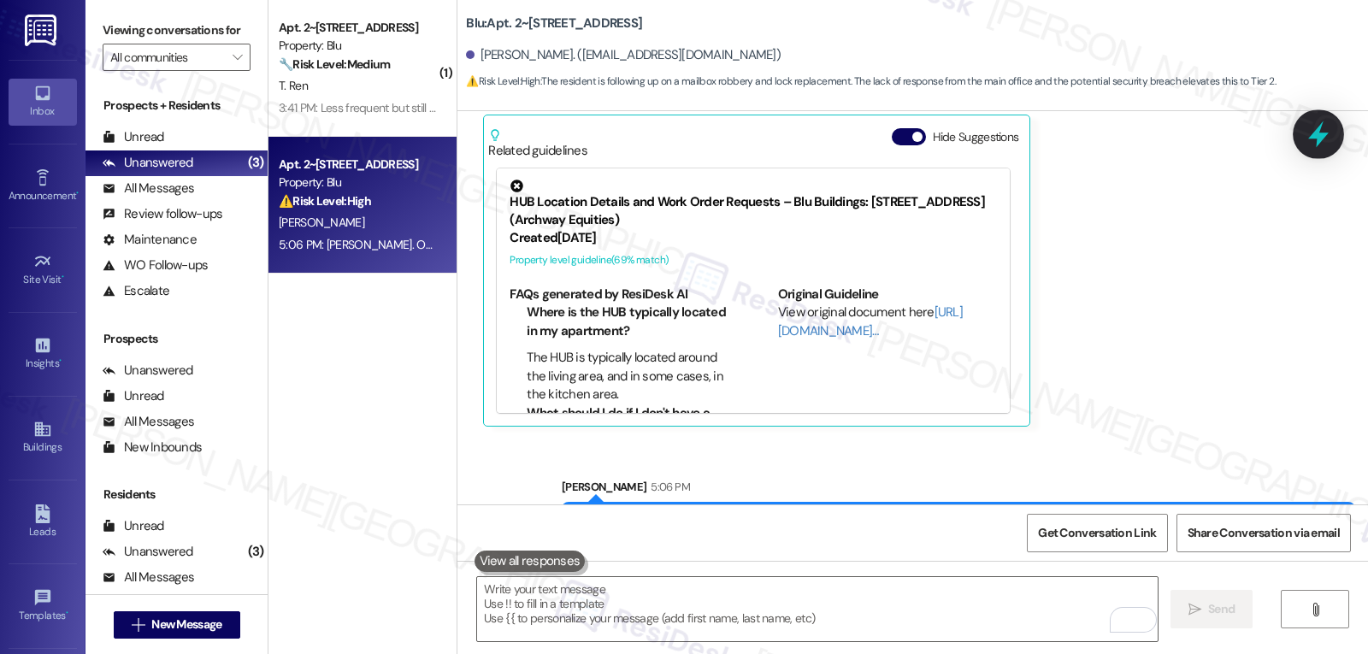
click at [1320, 139] on icon at bounding box center [1318, 134] width 21 height 27
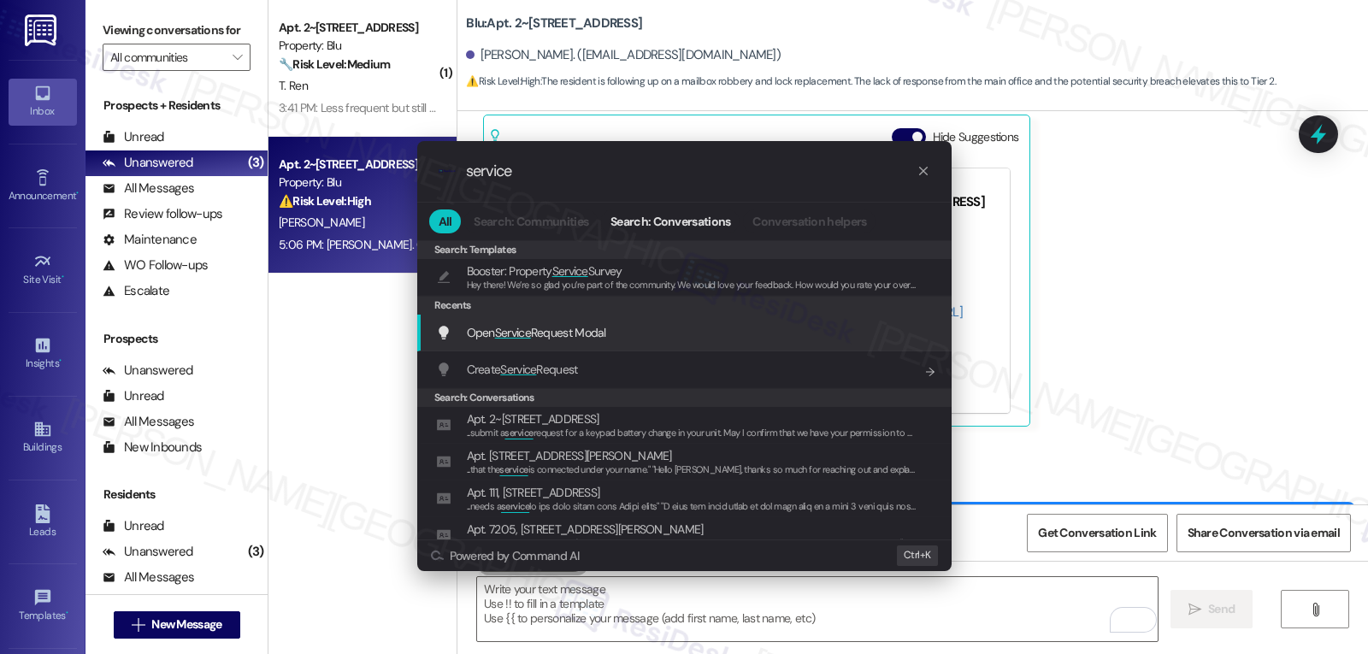
click at [555, 339] on span "Open Service Request Modal" at bounding box center [536, 332] width 139 height 15
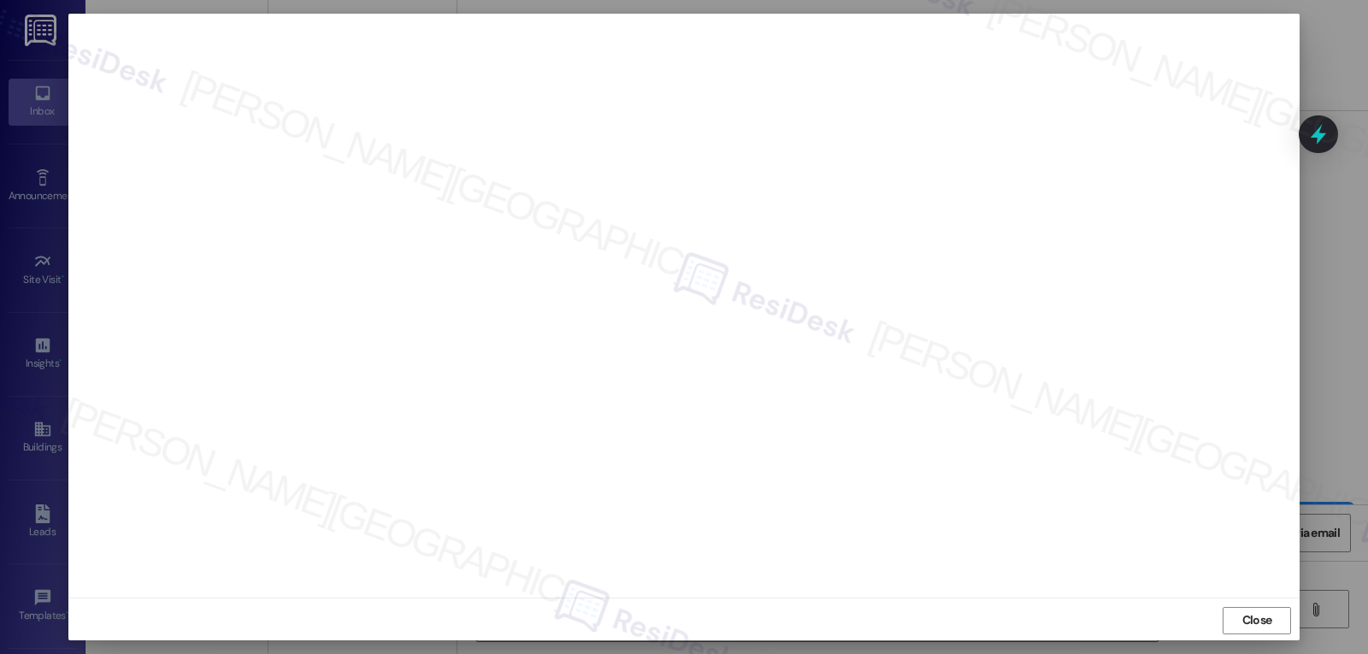
scroll to position [8, 0]
click at [1270, 626] on span "Close" at bounding box center [1257, 618] width 37 height 18
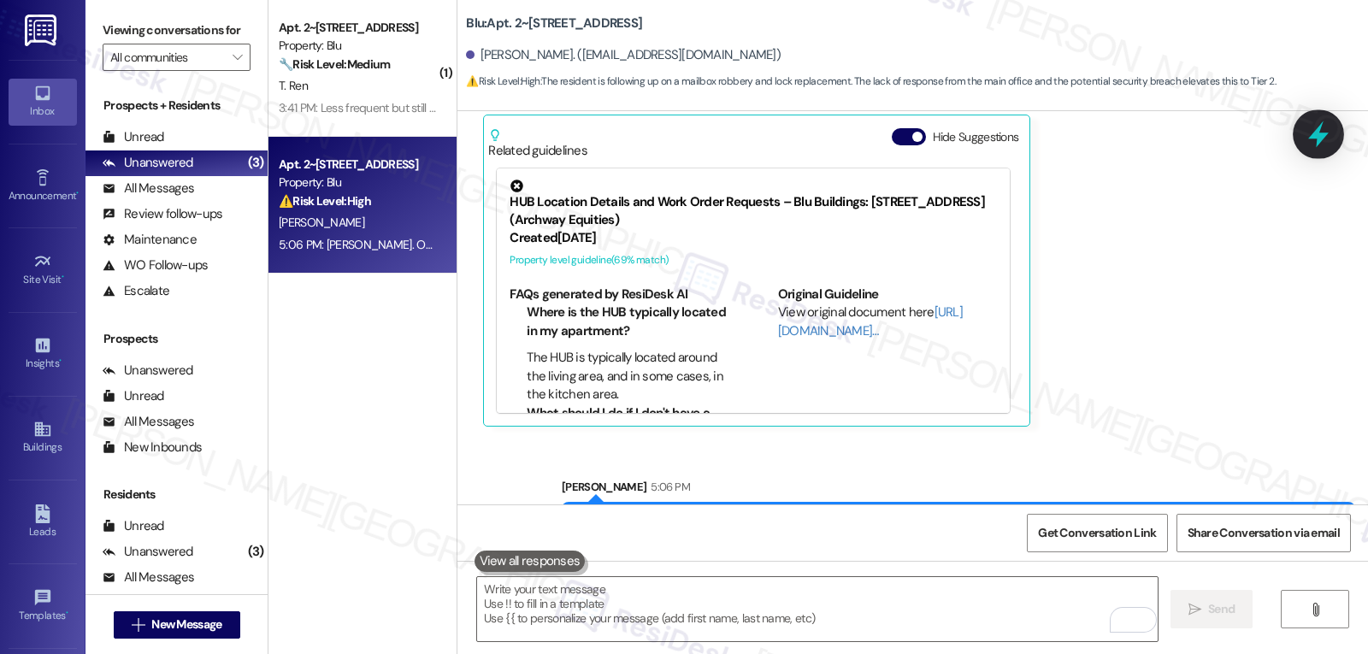
click at [1324, 140] on icon at bounding box center [1318, 134] width 29 height 29
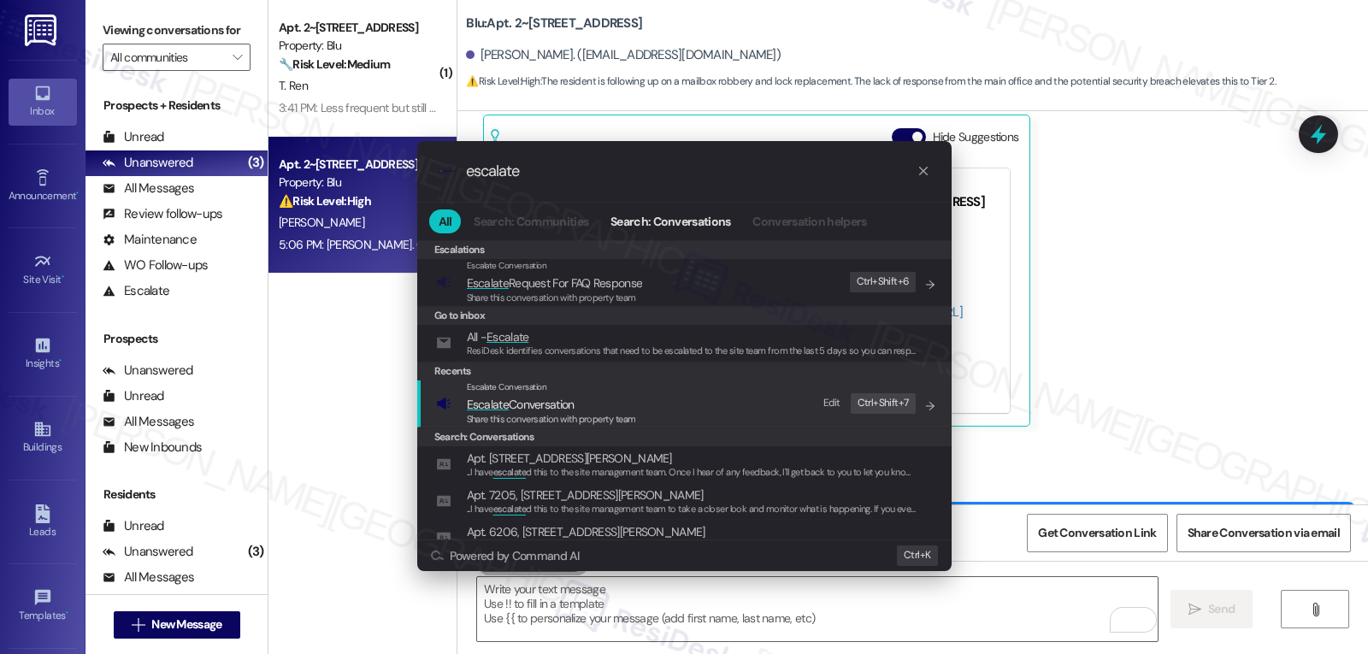
type input "escalate"
click at [536, 416] on span "Share this conversation with property team" at bounding box center [551, 419] width 169 height 12
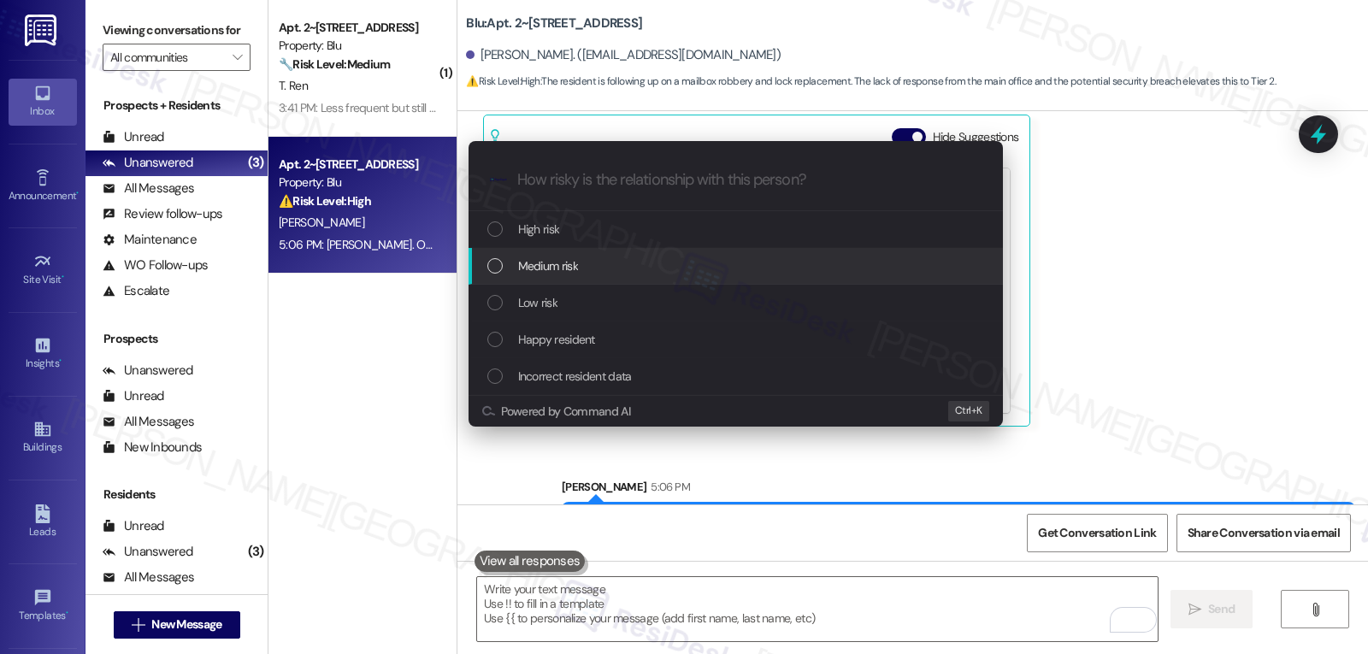
click at [563, 267] on span "Medium risk" at bounding box center [548, 266] width 60 height 19
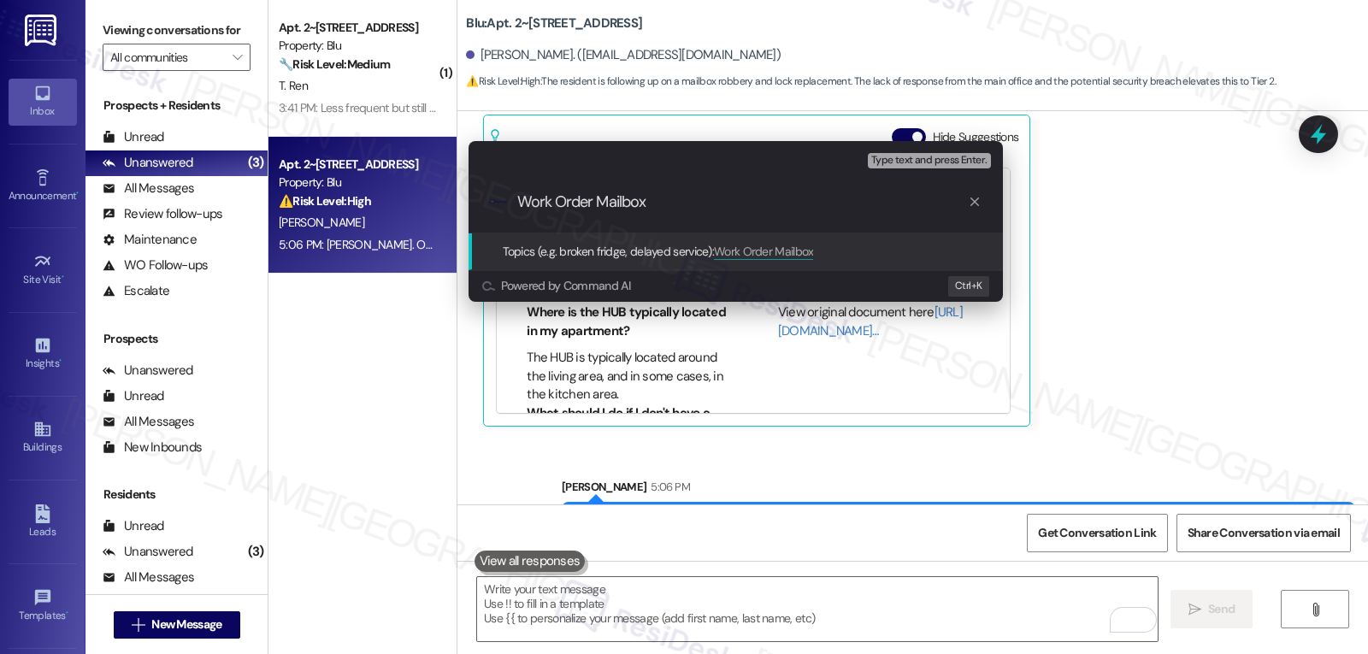
paste input "4002303"
type input "Work Order 4002303 filed by ResiDesk - Mailbox lock needs to be fixed/replaced"
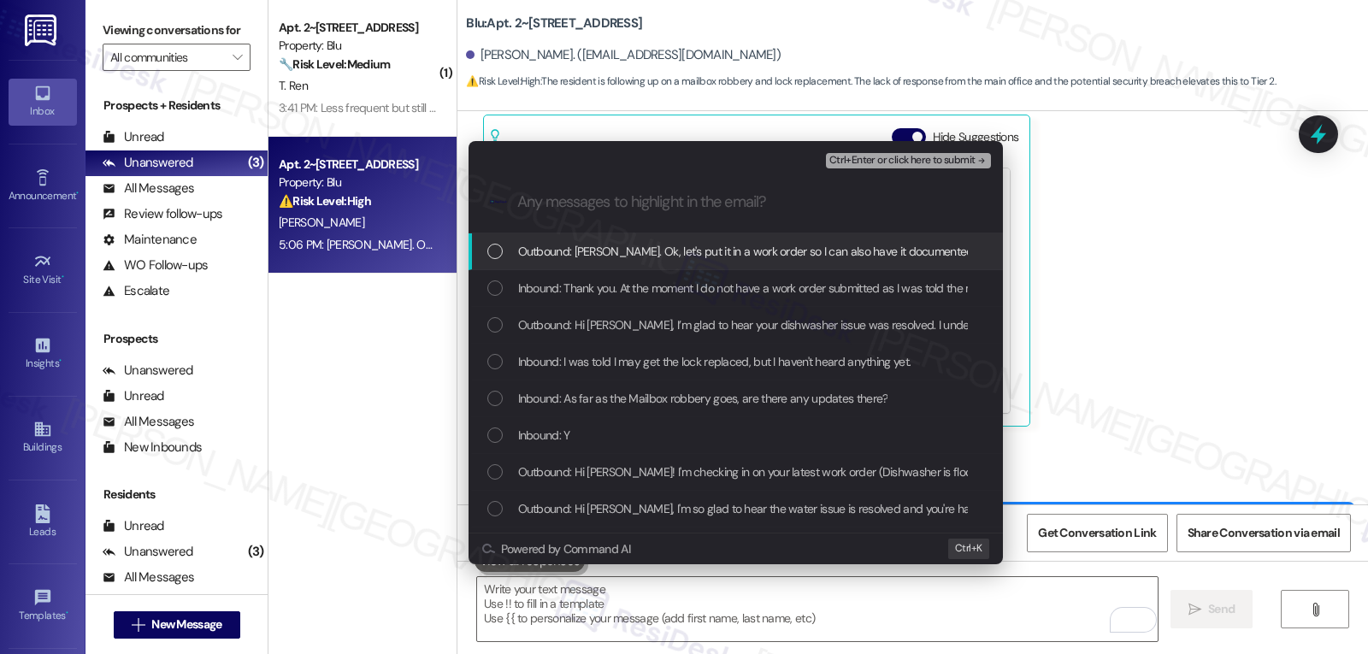
scroll to position [0, 0]
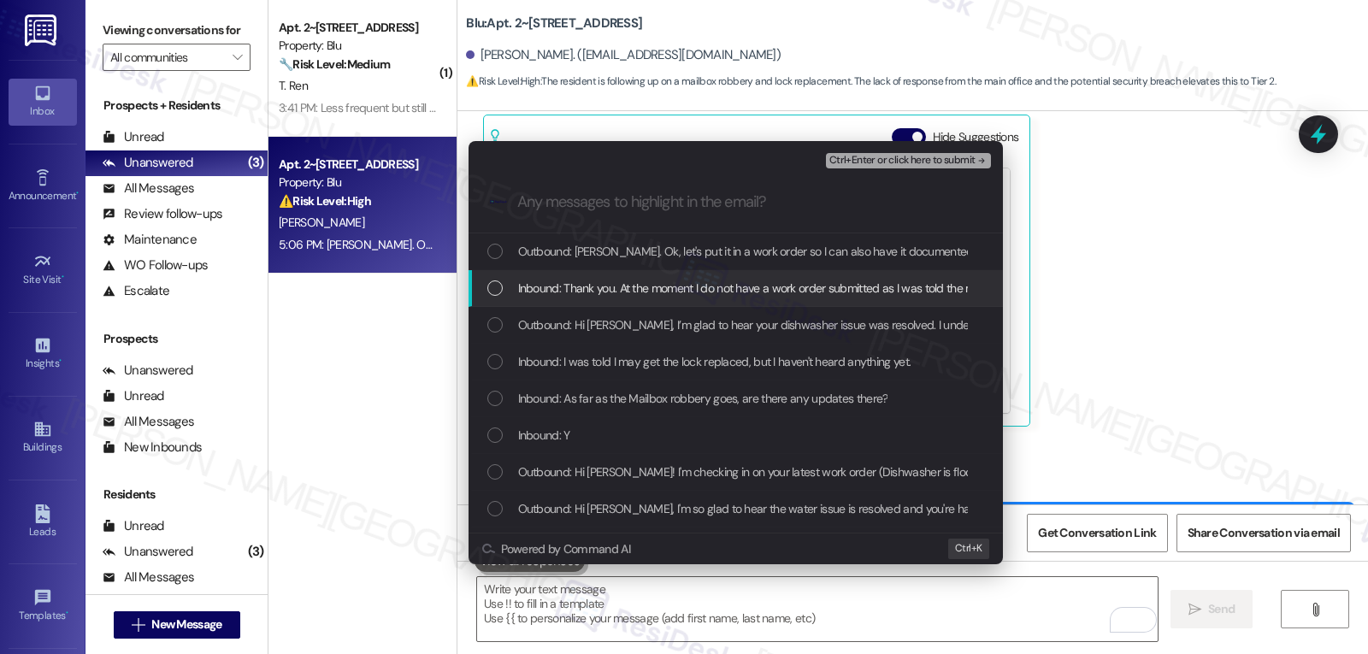
click at [570, 287] on span "Inbound: Thank you. At the moment I do not have a work order submitted as I was…" at bounding box center [974, 288] width 913 height 19
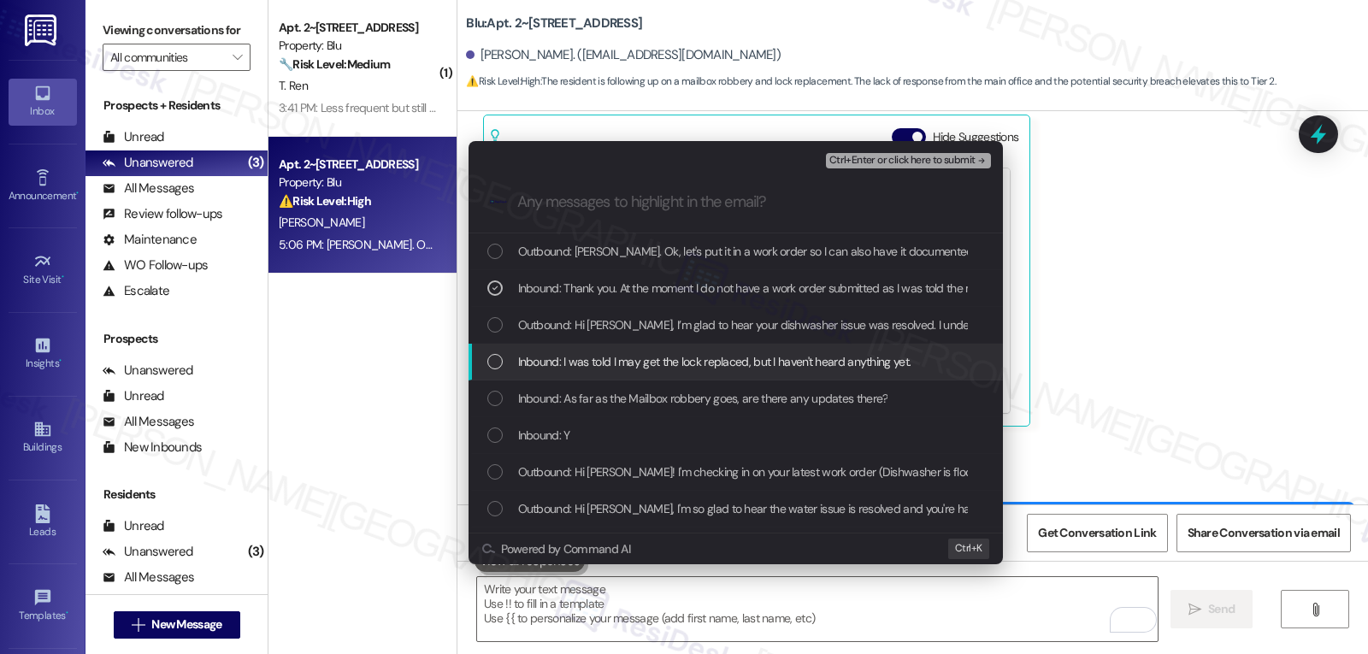
click at [575, 356] on span "Inbound: I was told I may get the lock replaced, but I haven't heard anything y…" at bounding box center [714, 361] width 393 height 19
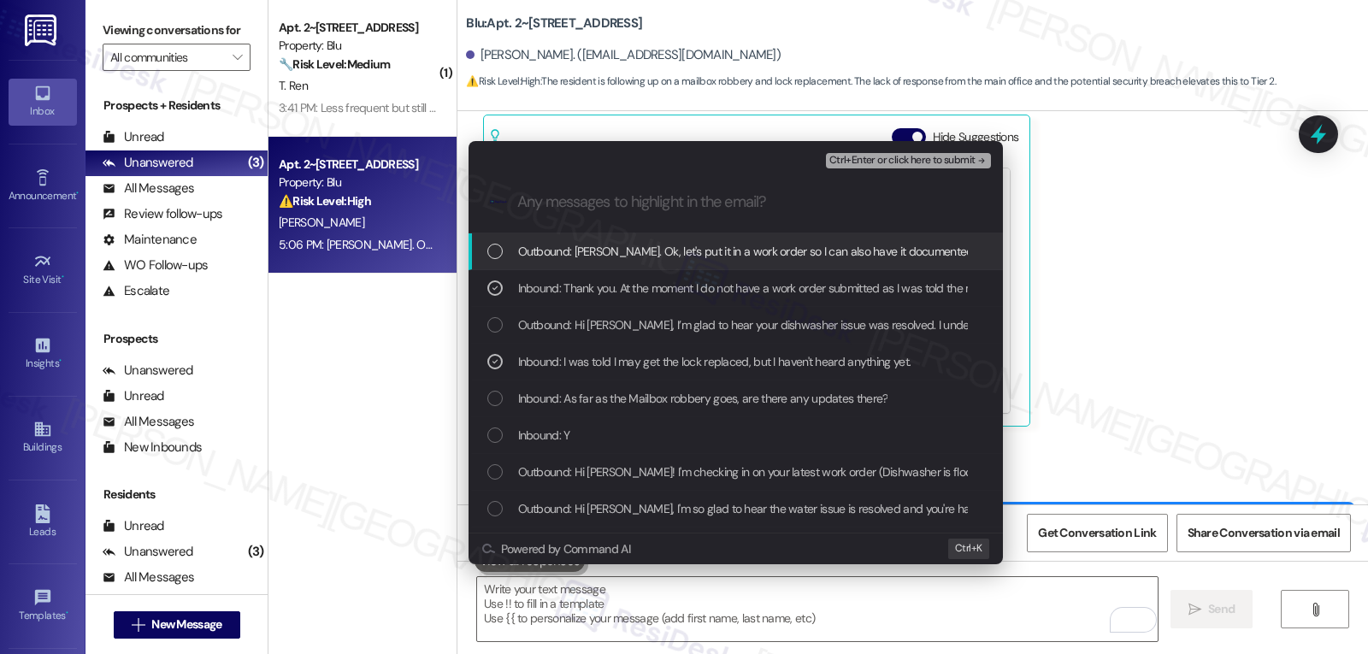
click at [937, 159] on span "Ctrl+Enter or click here to submit" at bounding box center [902, 161] width 146 height 12
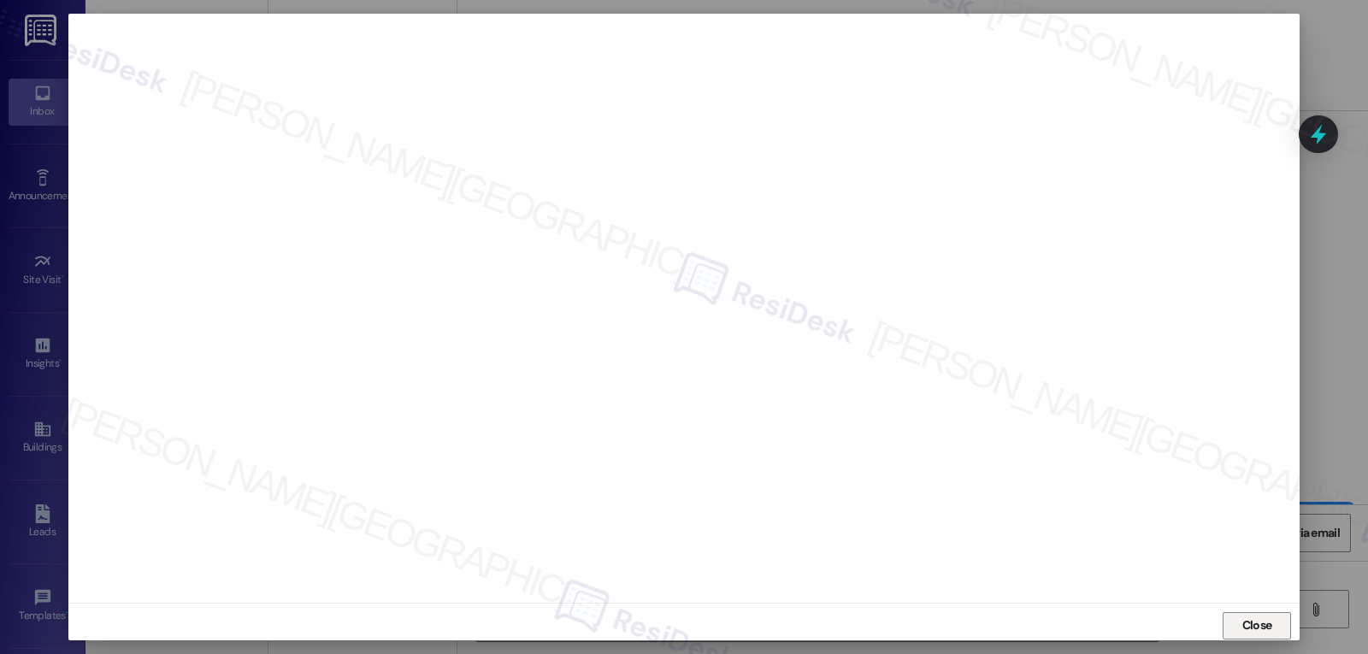
click at [1234, 629] on button "Close" at bounding box center [1257, 625] width 68 height 27
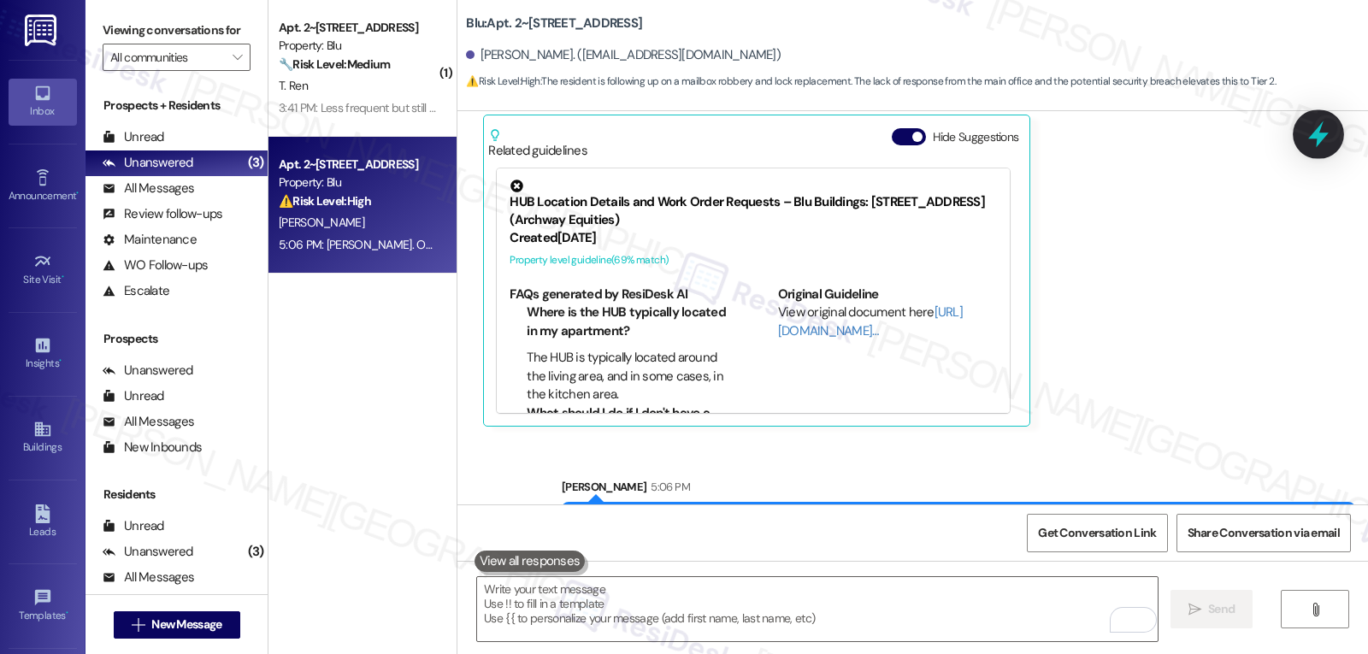
click at [1318, 128] on icon at bounding box center [1318, 134] width 21 height 27
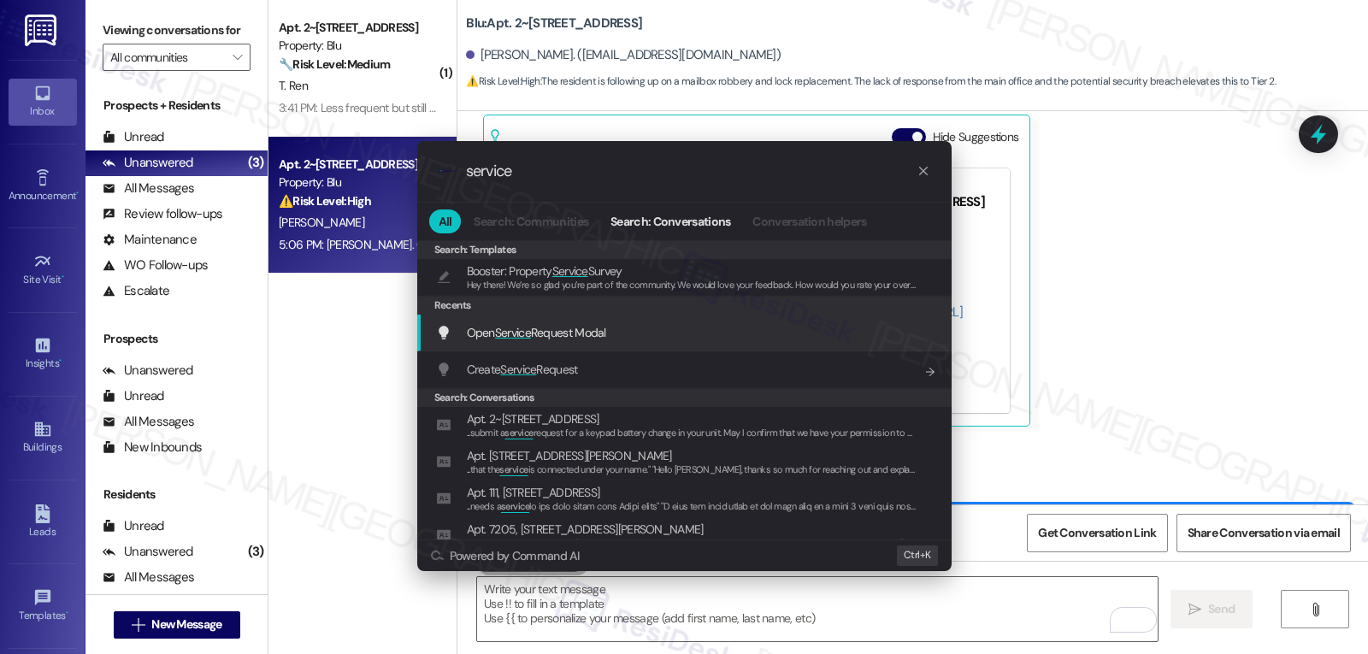
click at [577, 339] on span "Open Service Request Modal" at bounding box center [536, 332] width 139 height 15
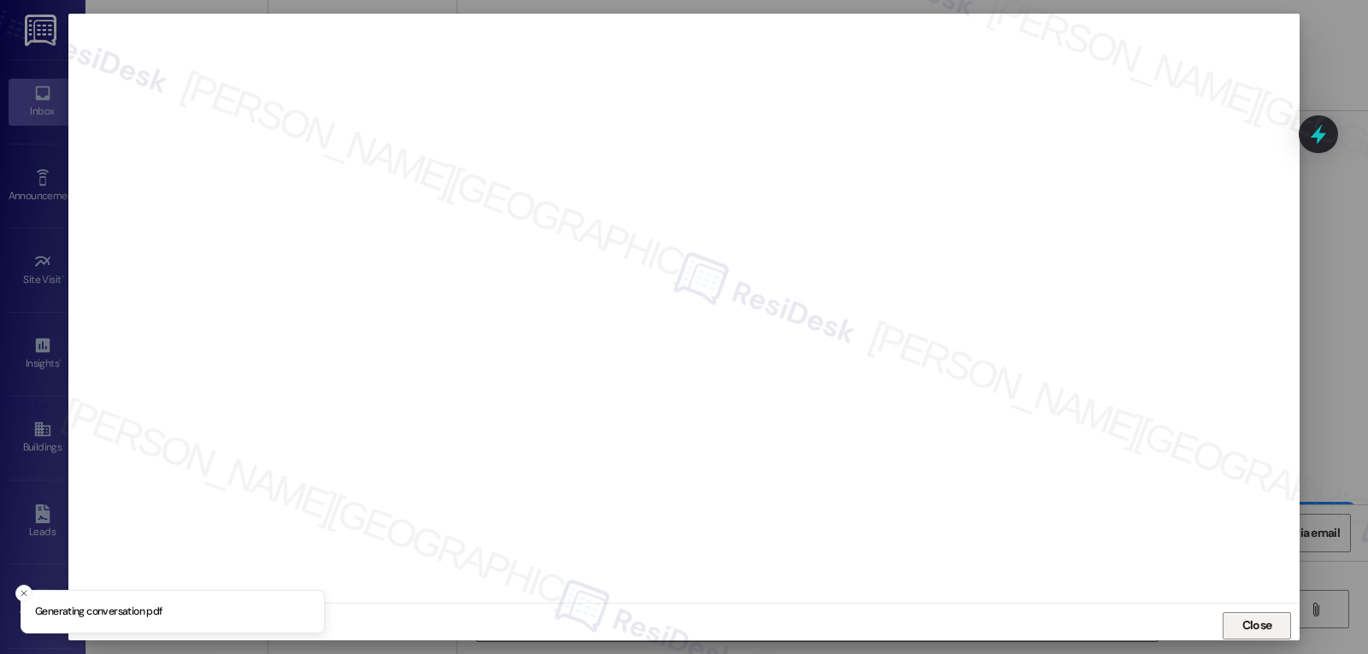
click at [1242, 630] on span "Close" at bounding box center [1257, 625] width 30 height 18
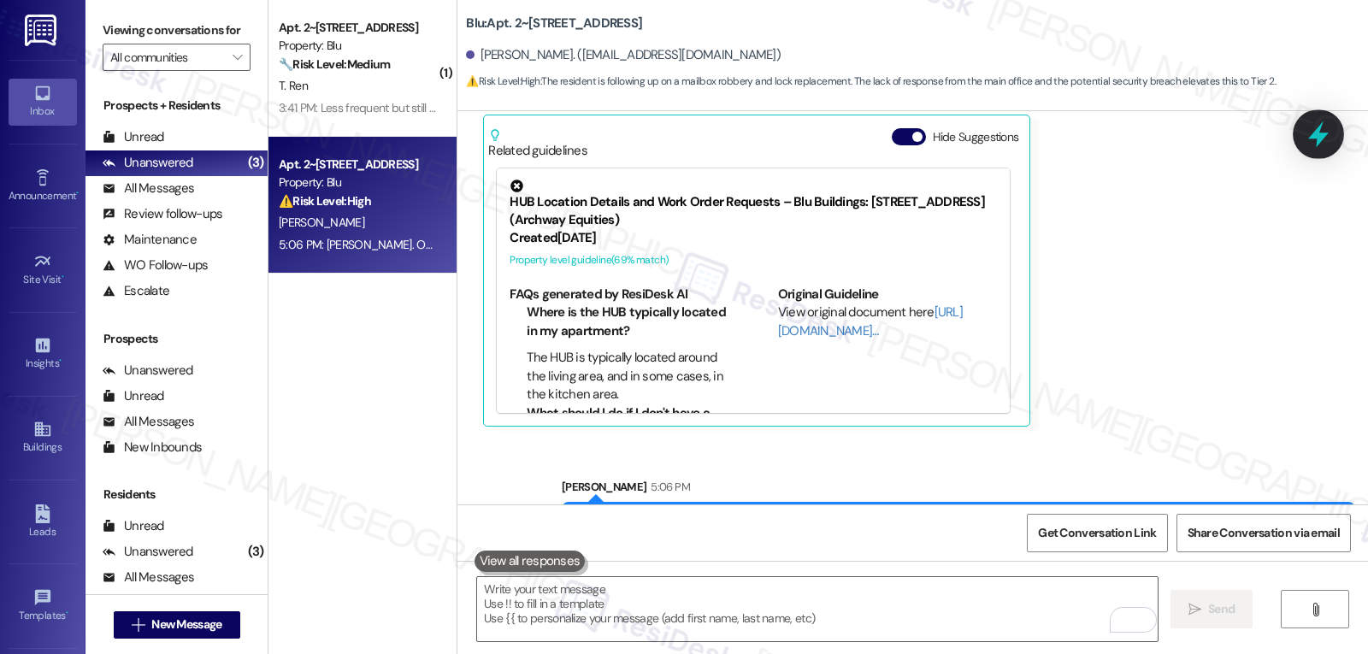
click at [1323, 131] on icon at bounding box center [1318, 134] width 29 height 29
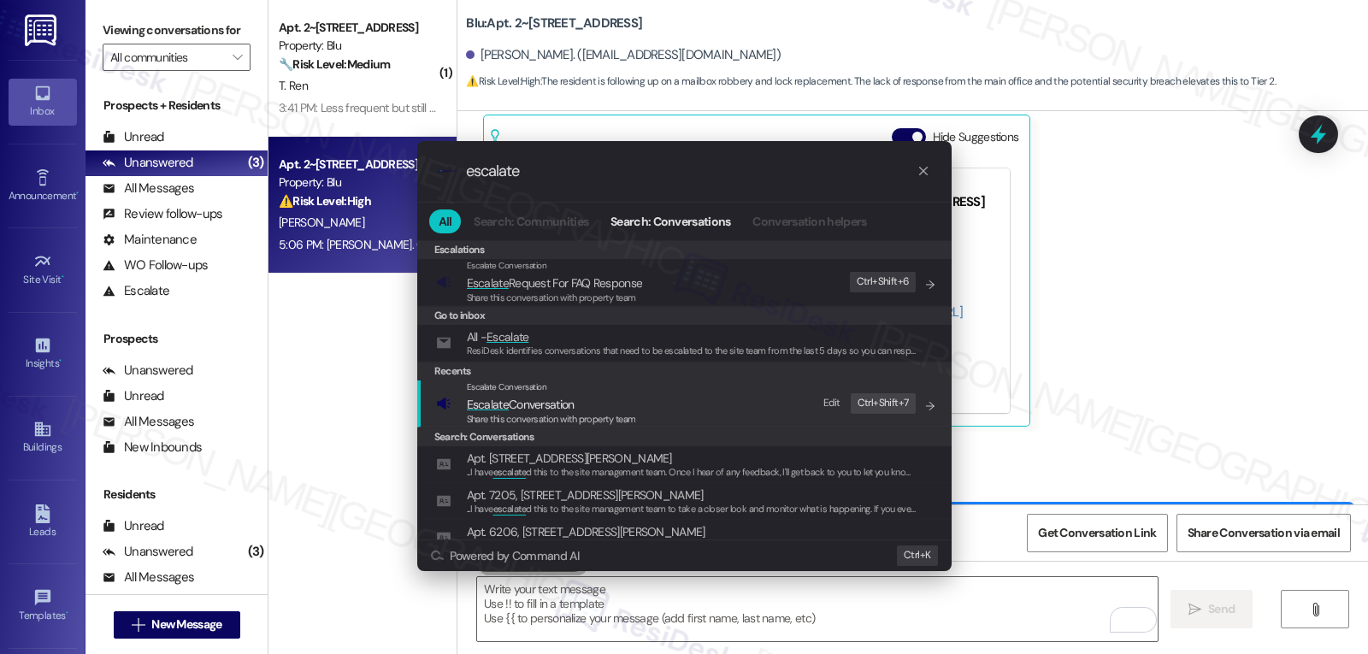
type input "escalate"
click at [524, 404] on span "Escalate Conversation" at bounding box center [521, 404] width 108 height 15
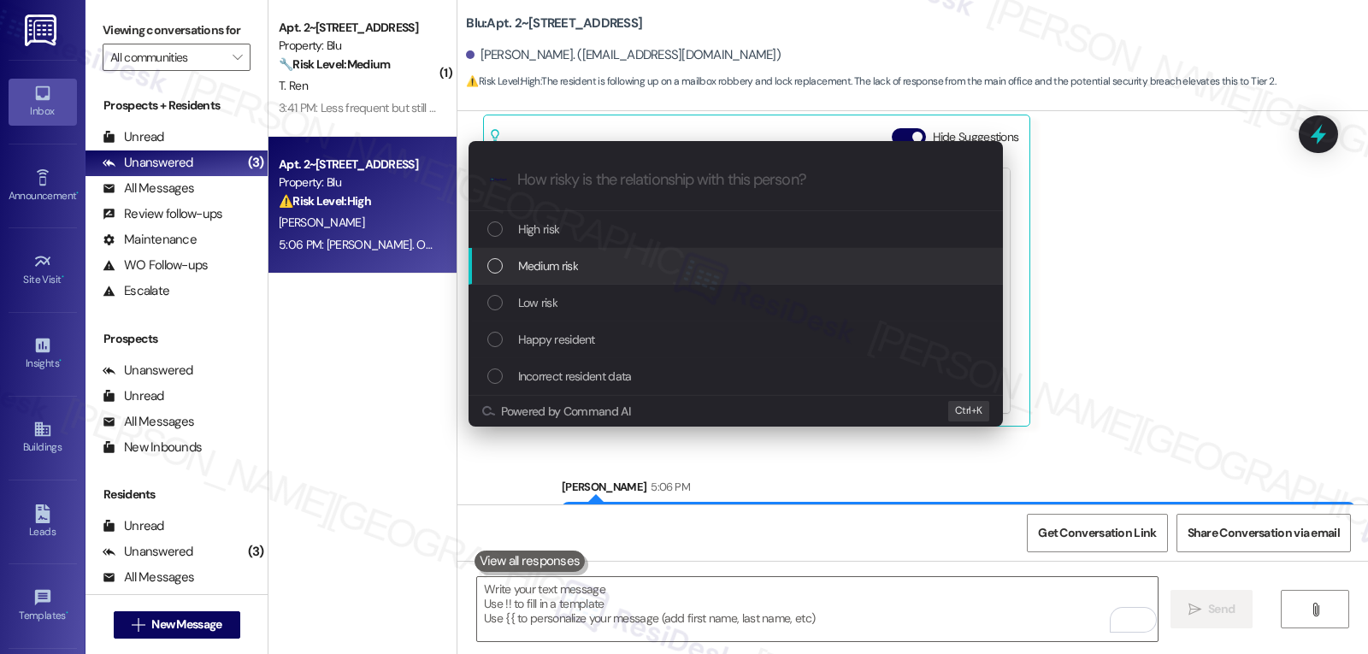
click at [597, 274] on div "Medium risk" at bounding box center [737, 266] width 500 height 19
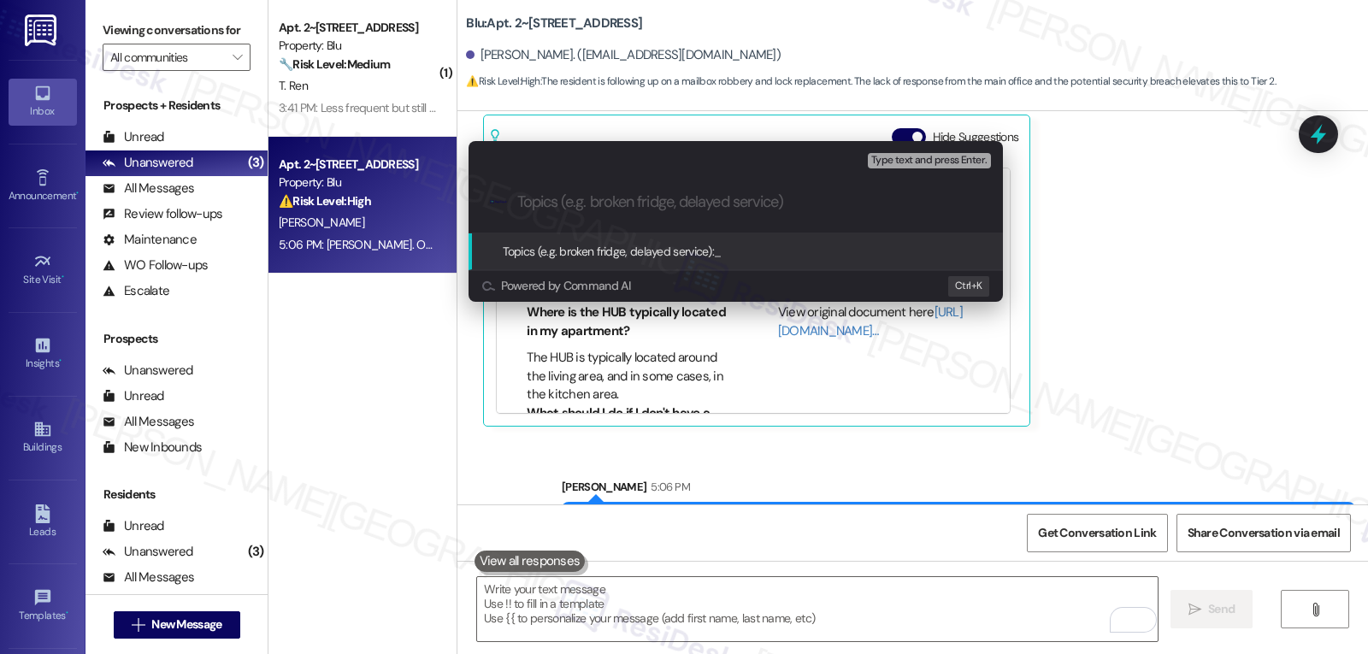
paste input "Work Order 4002303 filed by ResiDesk - Mailbox lock needs to be fixed/replaced"
type input "Work Order 4002303 filed by ResiDesk - Mailbox lock needs to be fixed/replaced"
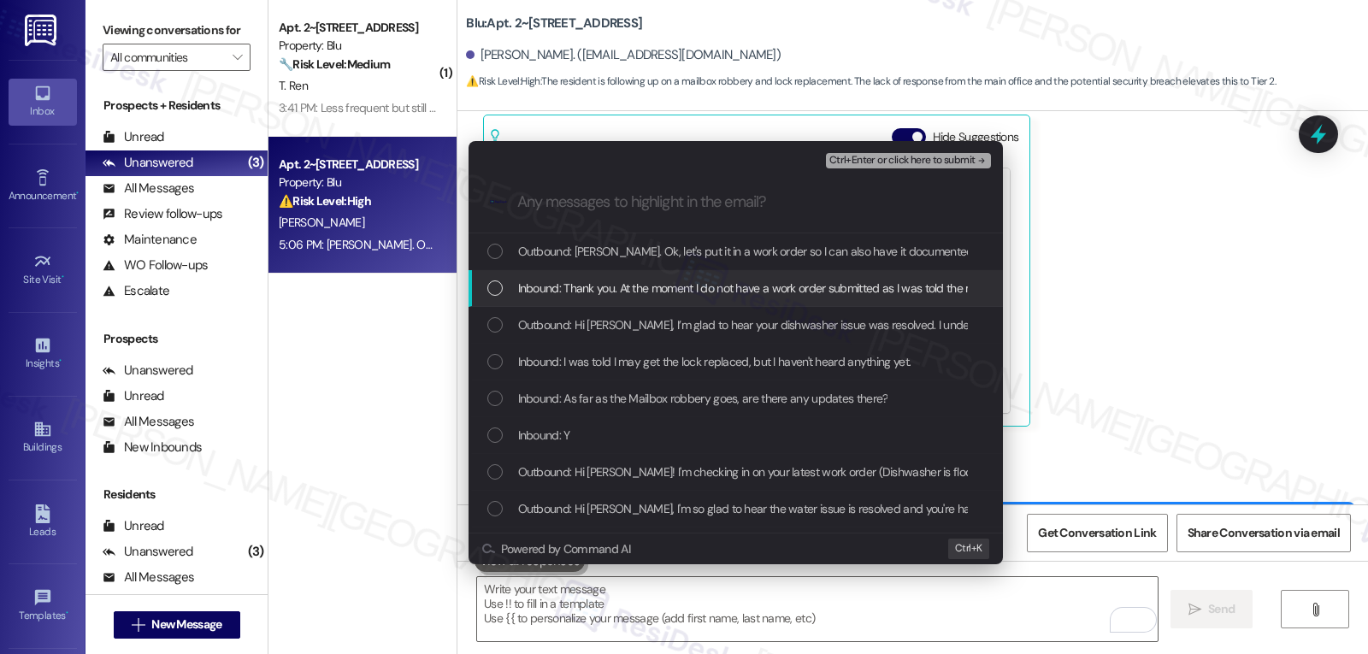
click at [593, 289] on span "Inbound: Thank you. At the moment I do not have a work order submitted as I was…" at bounding box center [974, 288] width 913 height 19
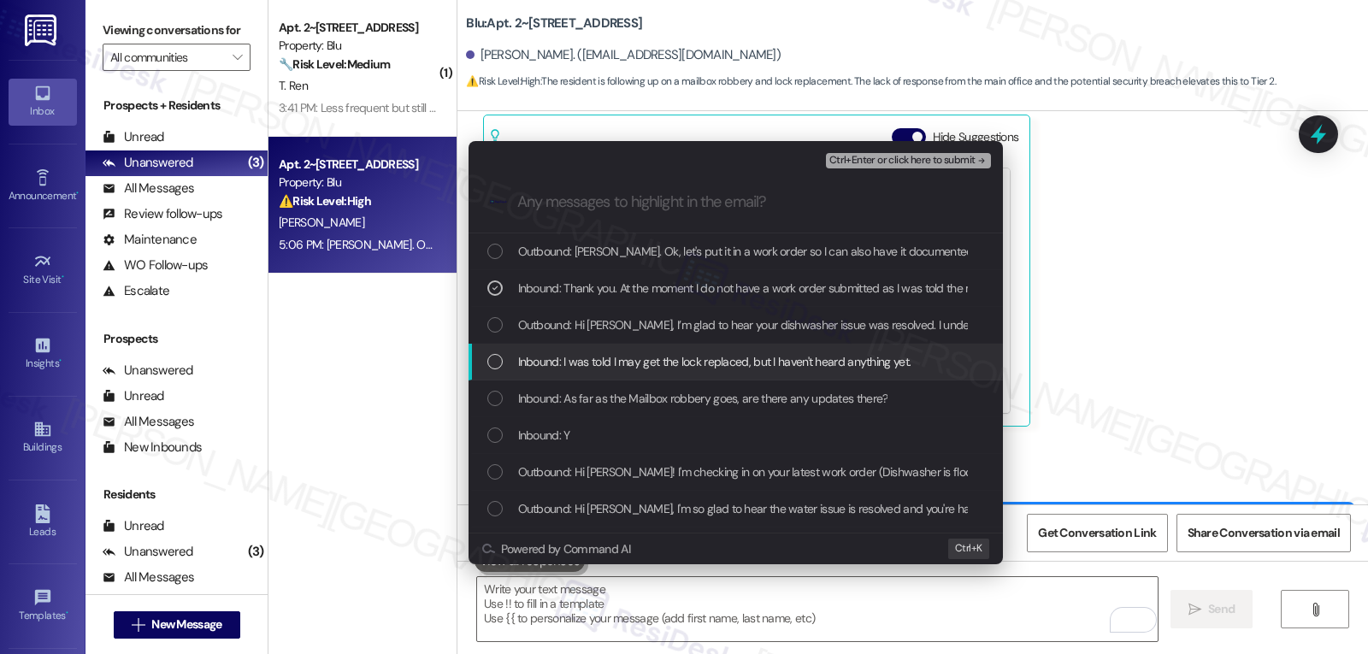
click at [569, 374] on div "Inbound: I was told I may get the lock replaced, but I haven't heard anything y…" at bounding box center [736, 362] width 534 height 37
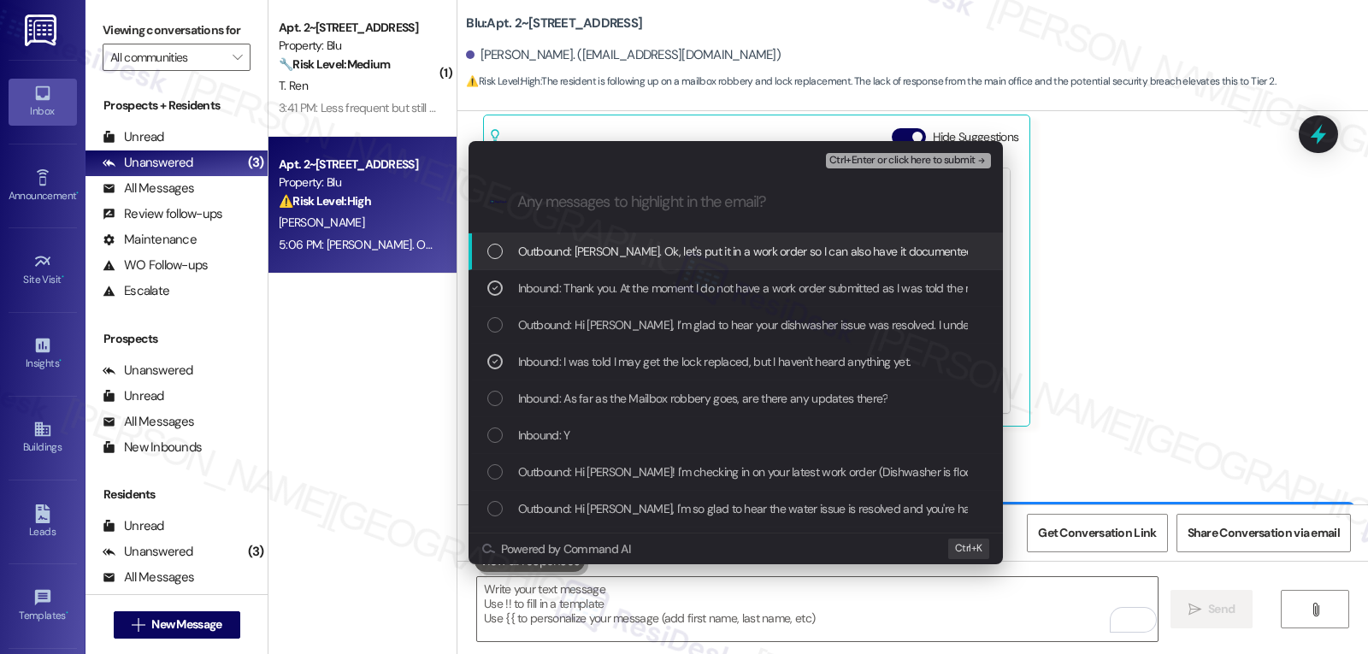
click at [908, 155] on span "Ctrl+Enter or click here to submit" at bounding box center [902, 161] width 146 height 12
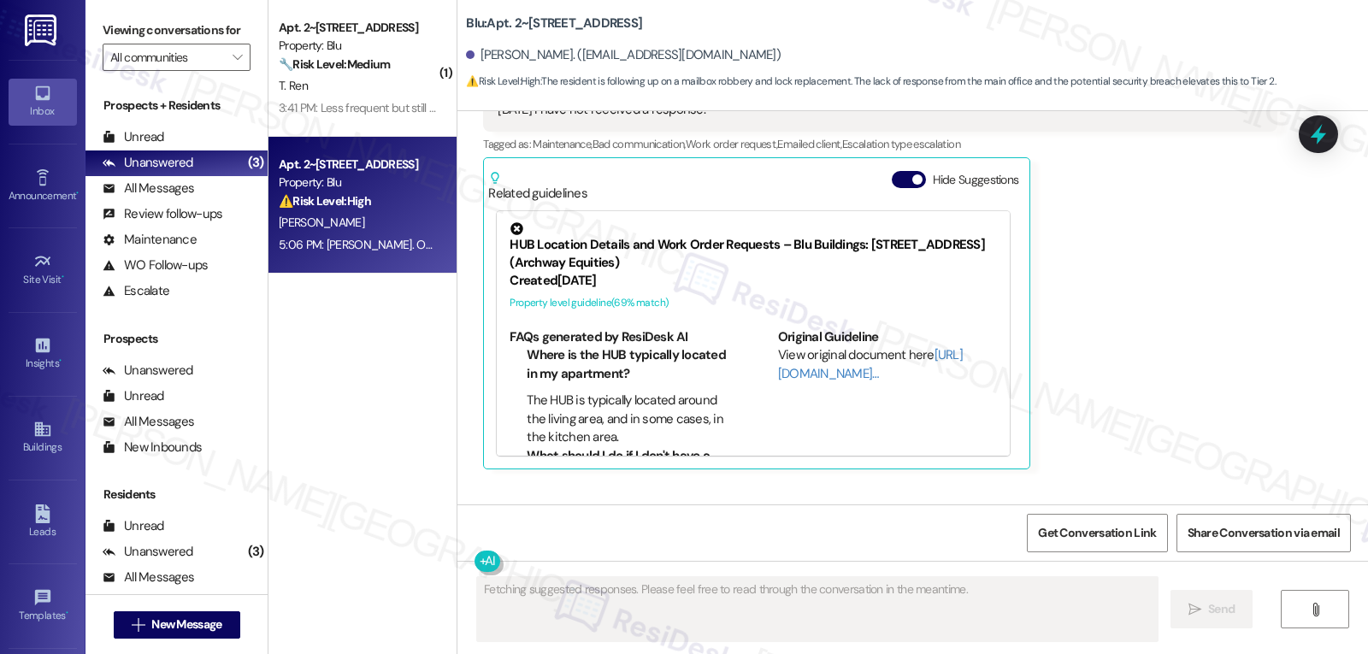
scroll to position [10540, 0]
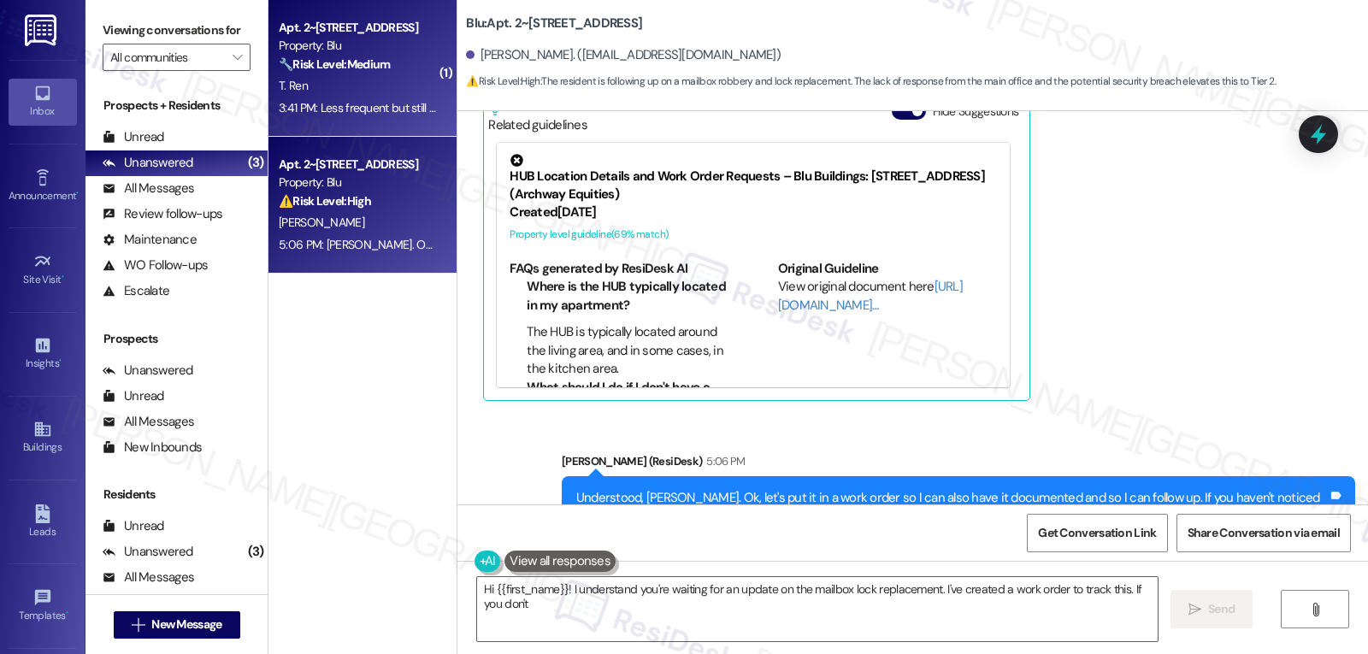
type textarea "Hi {{first_name}}! I understand you're waiting for an update on the mailbox loc…"
click at [347, 103] on div "3:41 PM: Less frequent but still constant 3:41 PM: Less frequent but still cons…" at bounding box center [376, 107] width 194 height 15
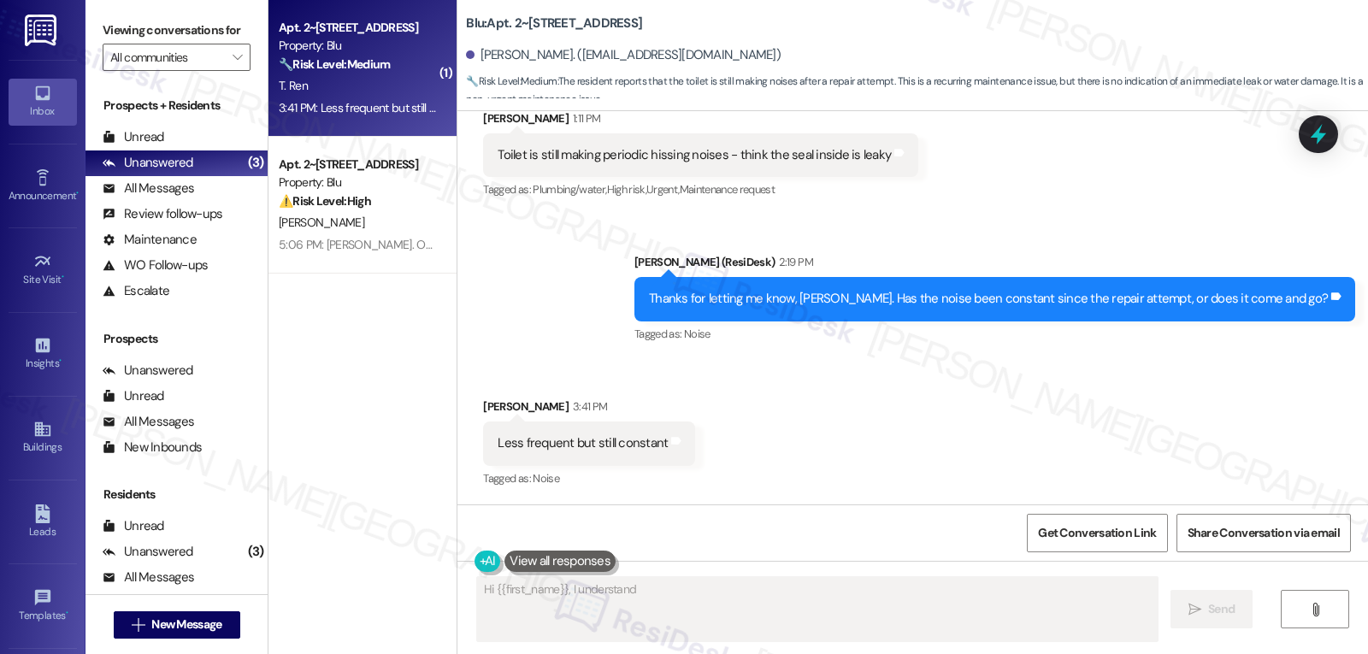
scroll to position [821, 0]
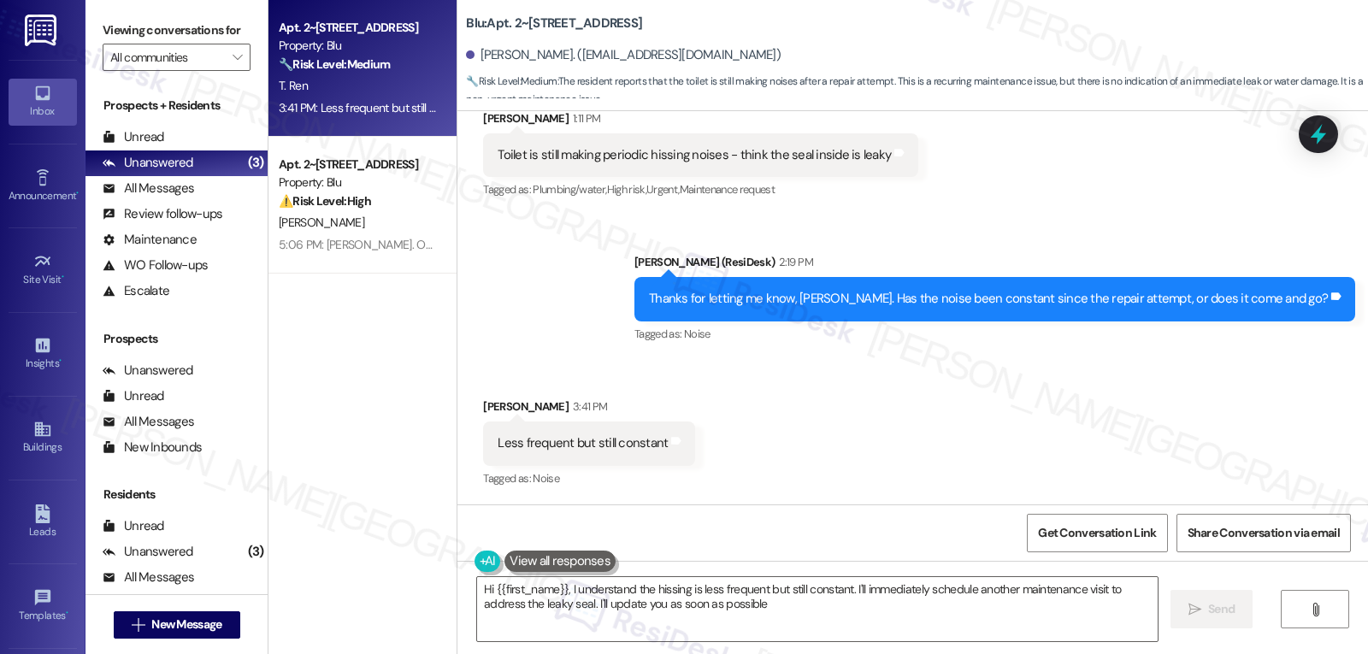
type textarea "Hi {{first_name}}, I understand the hissing is less frequent but still constant…"
click at [1311, 146] on icon at bounding box center [1318, 134] width 29 height 29
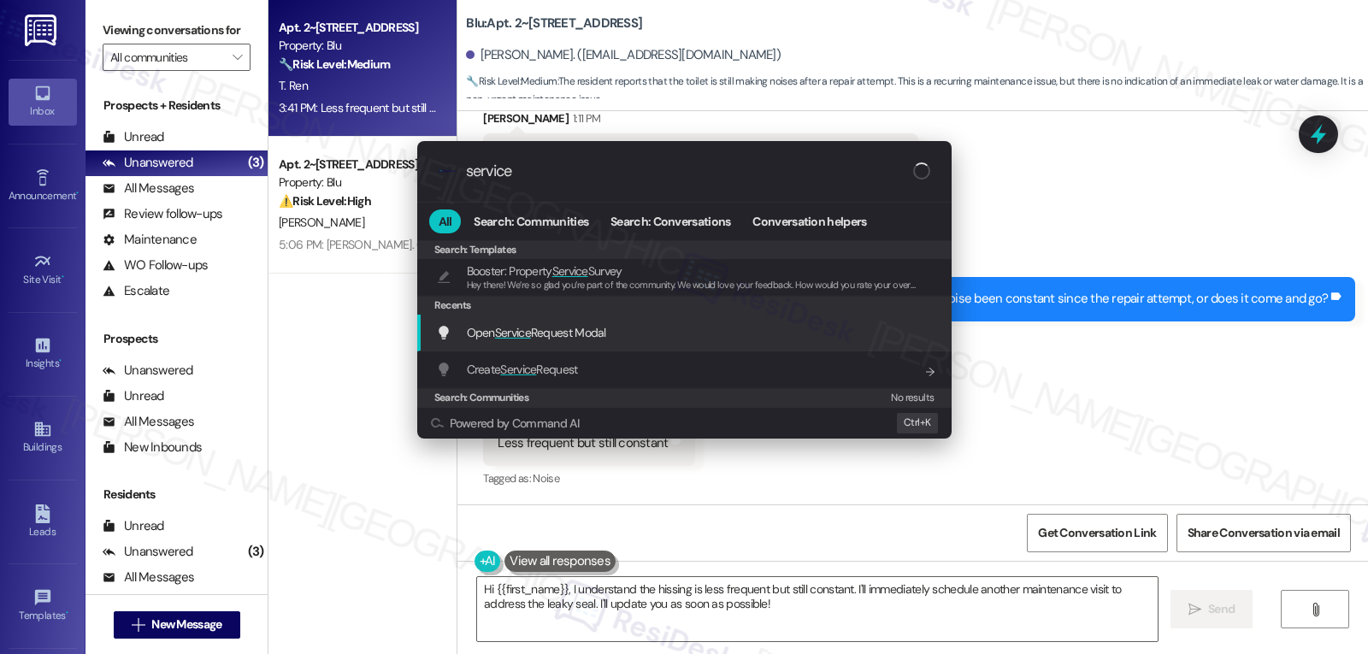
click at [530, 337] on span "Service" at bounding box center [513, 332] width 36 height 15
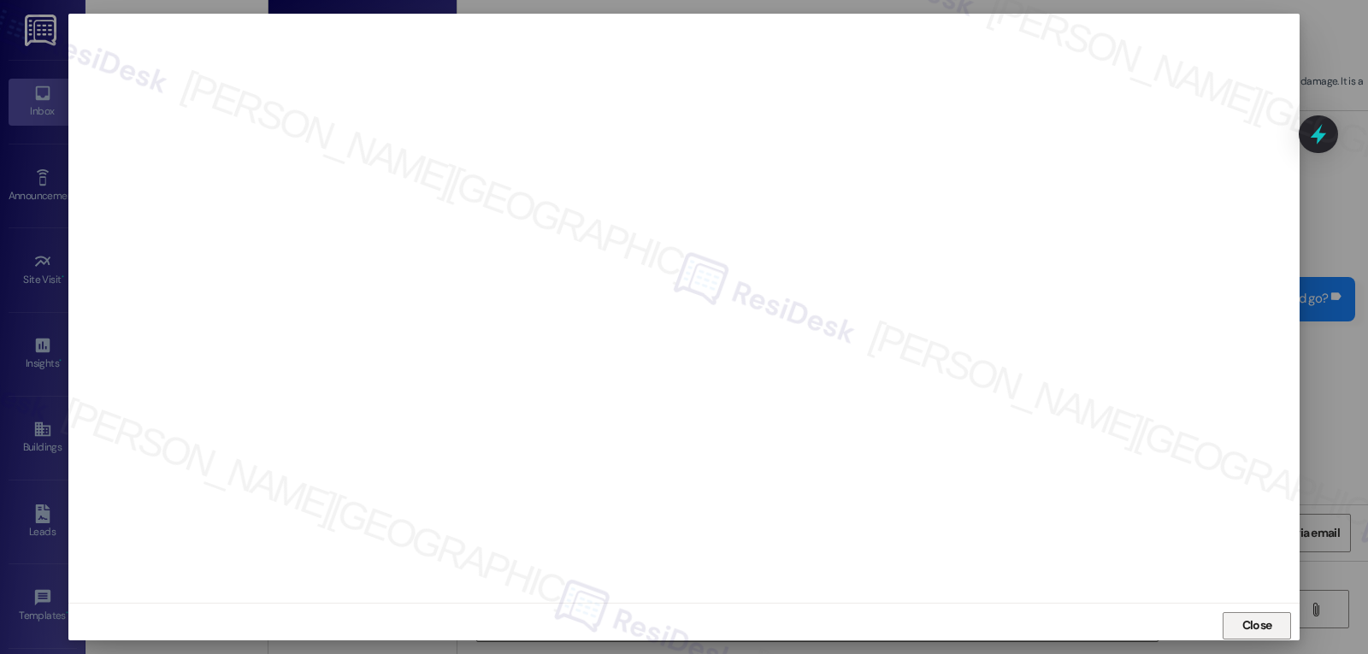
click at [1253, 622] on span "Close" at bounding box center [1257, 625] width 30 height 18
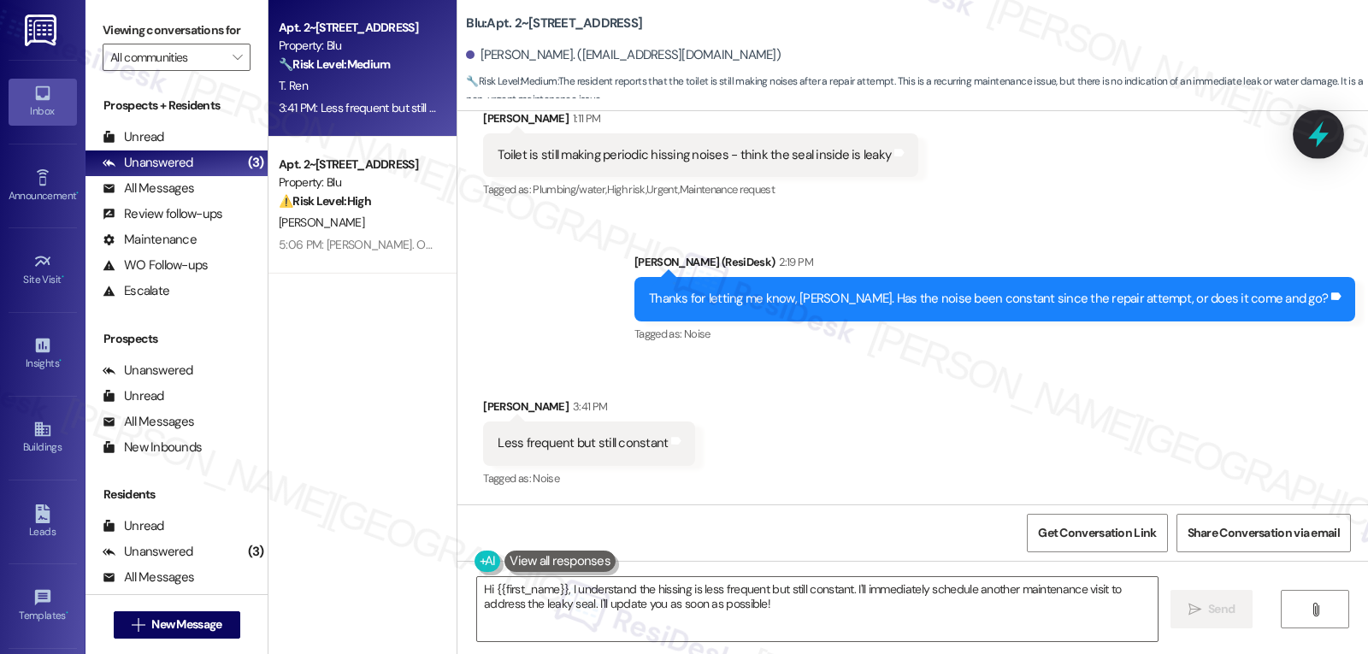
click at [1334, 118] on div at bounding box center [1318, 133] width 51 height 49
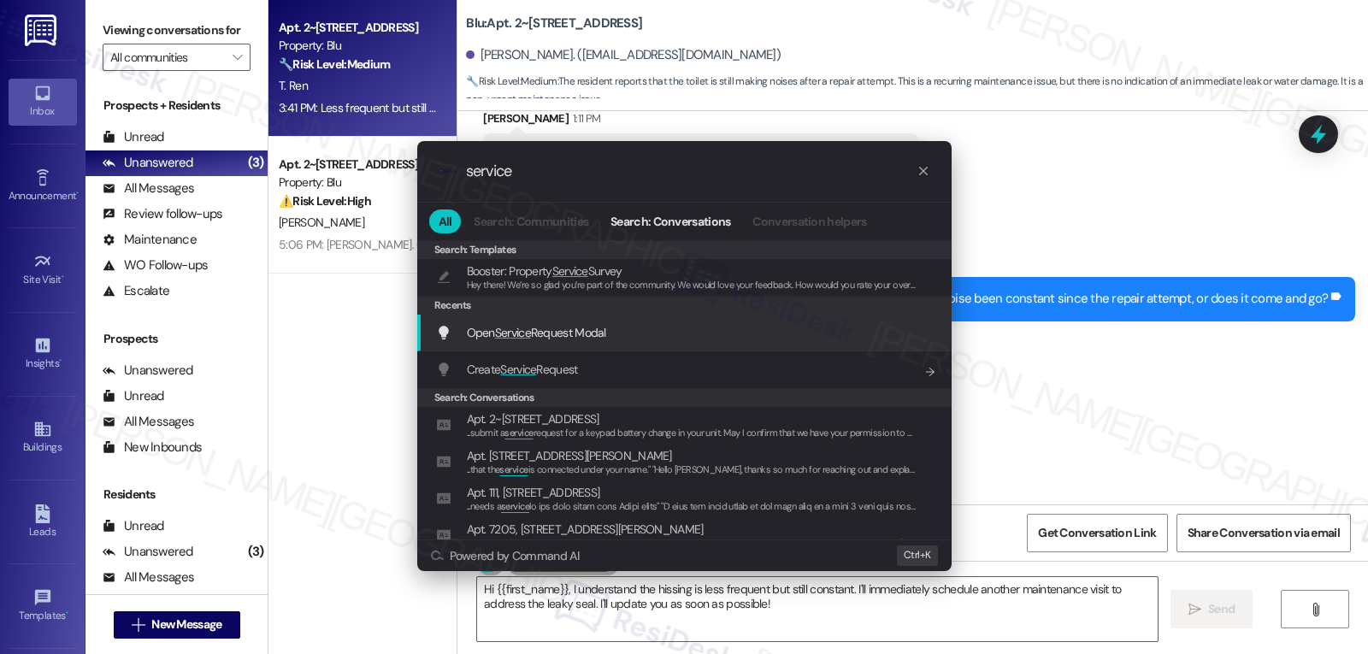
type input "service"
click at [540, 341] on span "Open Service Request Modal" at bounding box center [536, 332] width 139 height 19
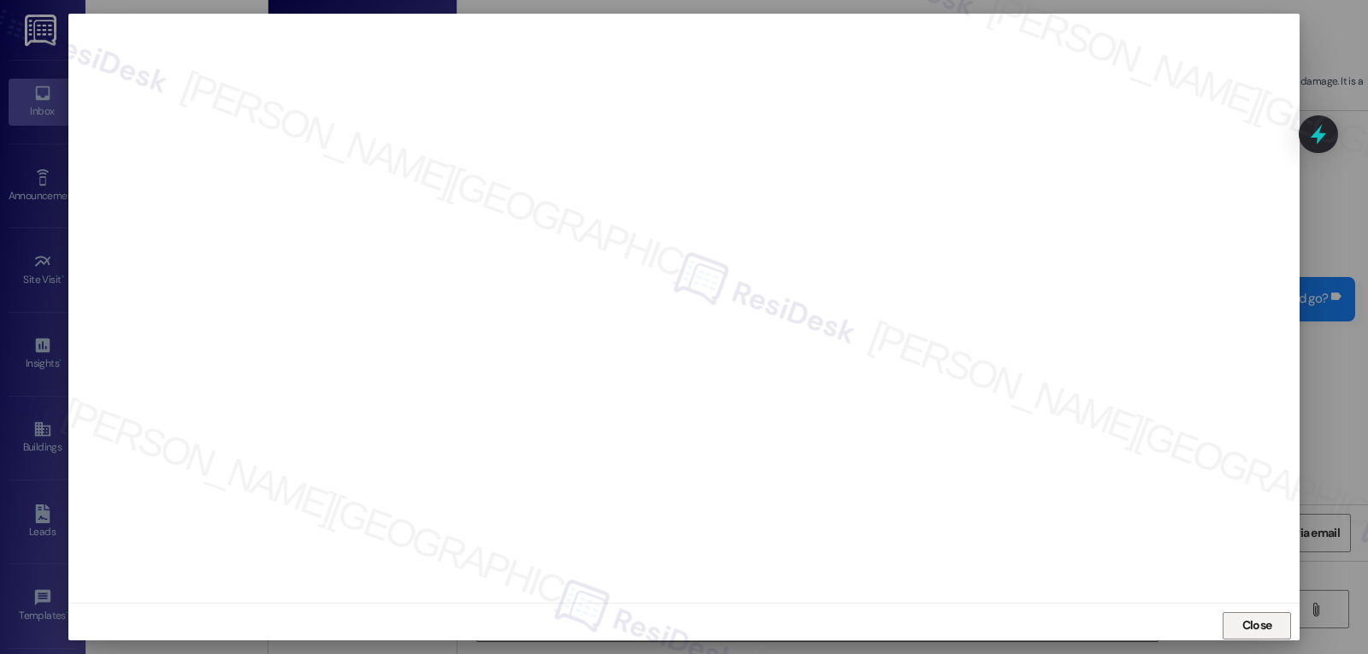
click at [1280, 633] on button "Close" at bounding box center [1257, 625] width 68 height 27
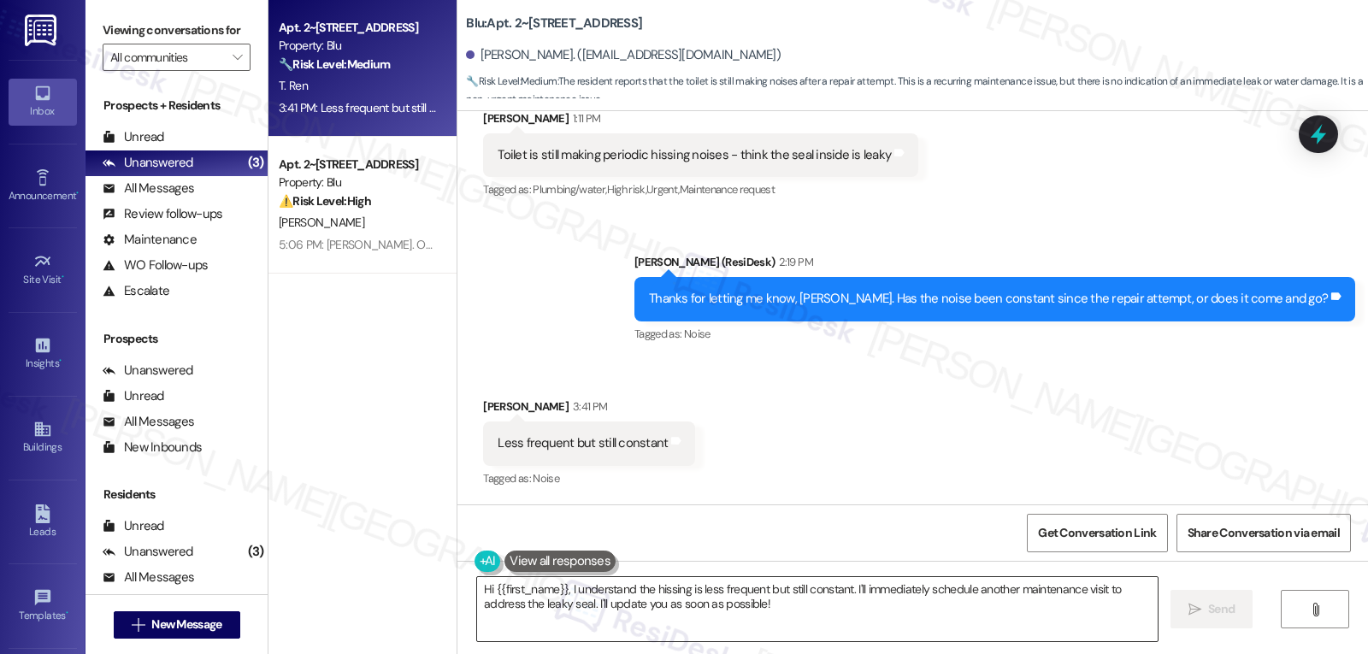
click at [803, 605] on textarea "Hi {{first_name}}, I understand the hissing is less frequent but still constant…" at bounding box center [817, 609] width 681 height 64
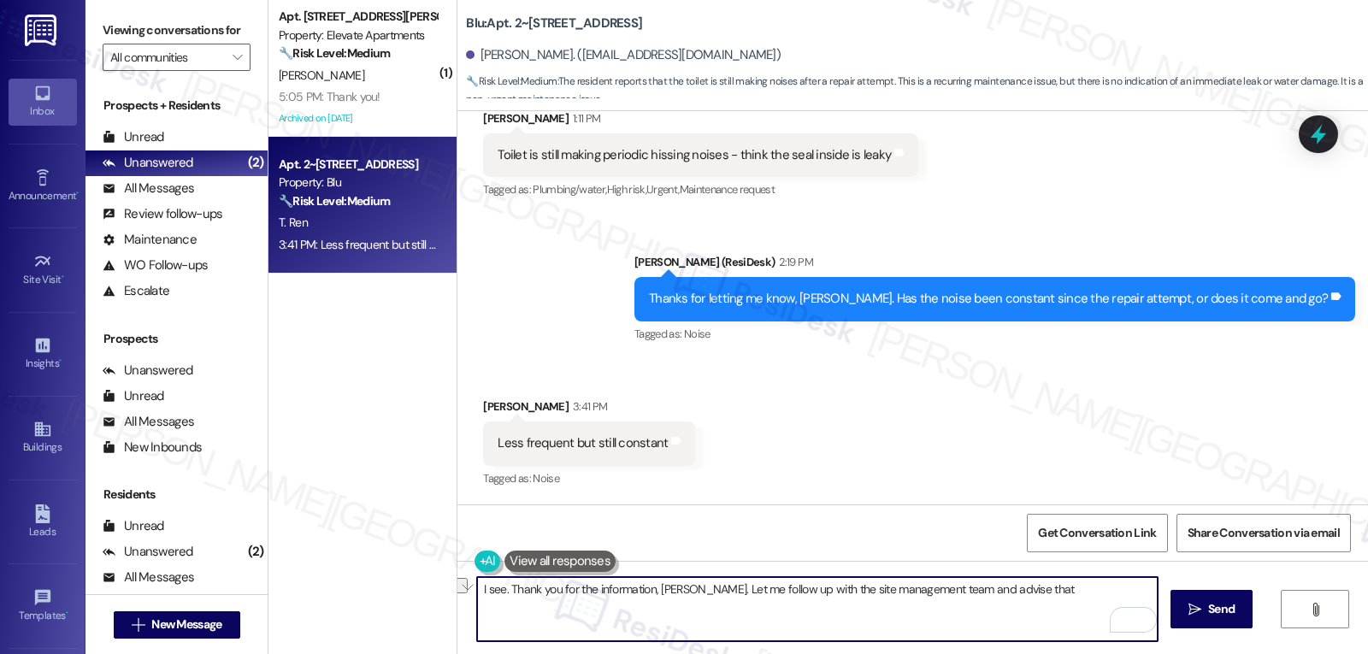
click at [1012, 605] on textarea "I see. Thank you for the information, Timmy. Let me follow up with the site man…" at bounding box center [817, 609] width 681 height 64
drag, startPoint x: 1015, startPoint y: 593, endPoint x: 958, endPoint y: 595, distance: 57.3
click at [958, 595] on textarea "I see. Thank you for the information, Timmy. Let me follow up with the site man…" at bounding box center [817, 609] width 681 height 64
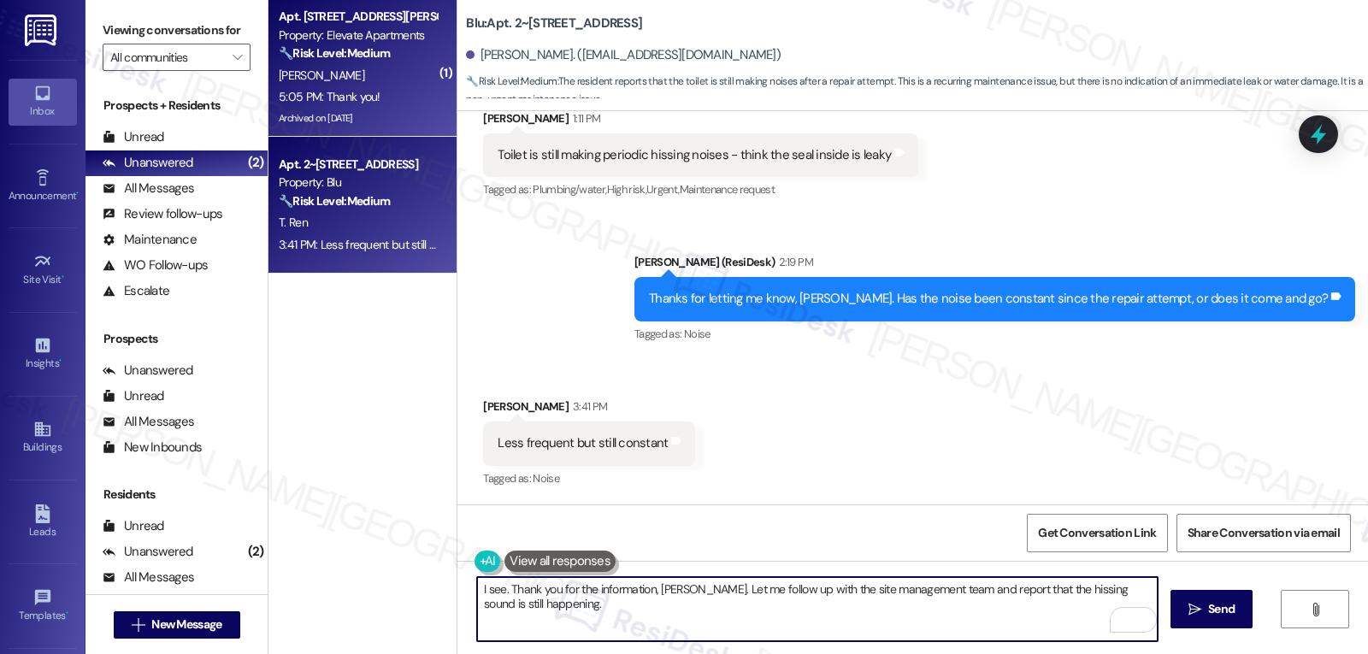
type textarea "I see. Thank you for the information, Timmy. Let me follow up with the site man…"
click at [351, 90] on div "5:05 PM: Thank you! 5:05 PM: Thank you!" at bounding box center [330, 96] width 102 height 15
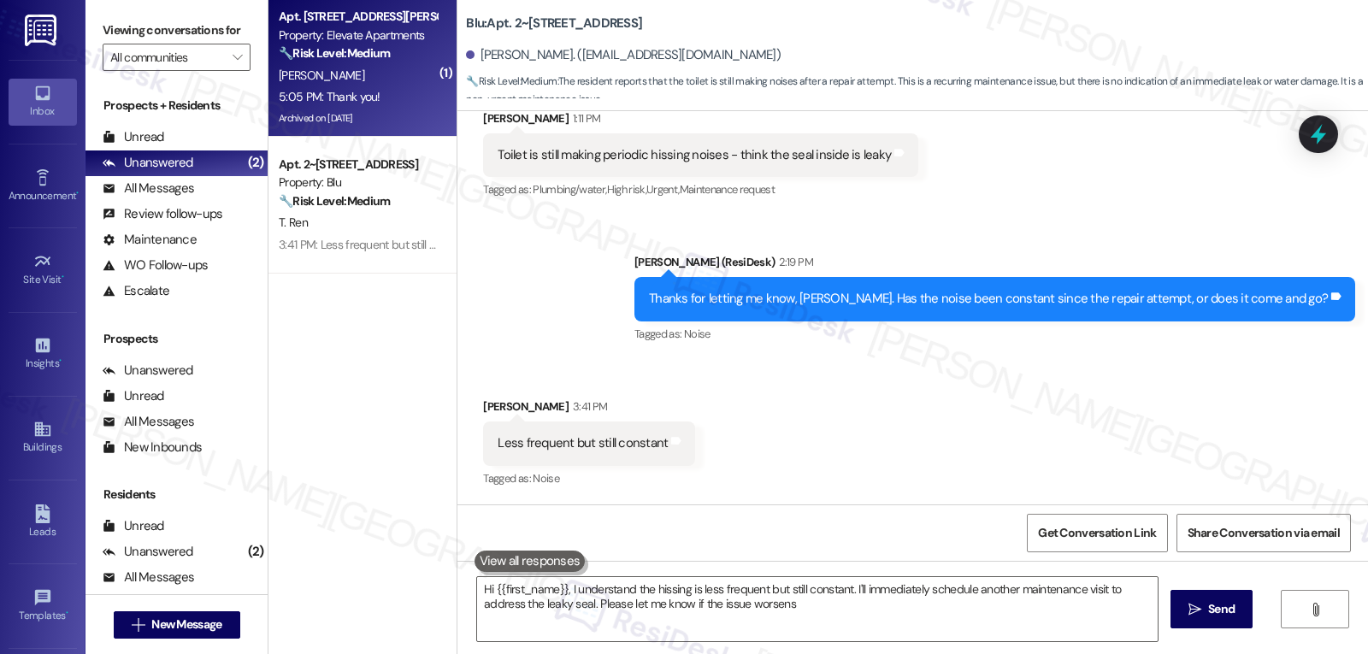
type textarea "Hi {{first_name}}, I understand the hissing is less frequent but still constant…"
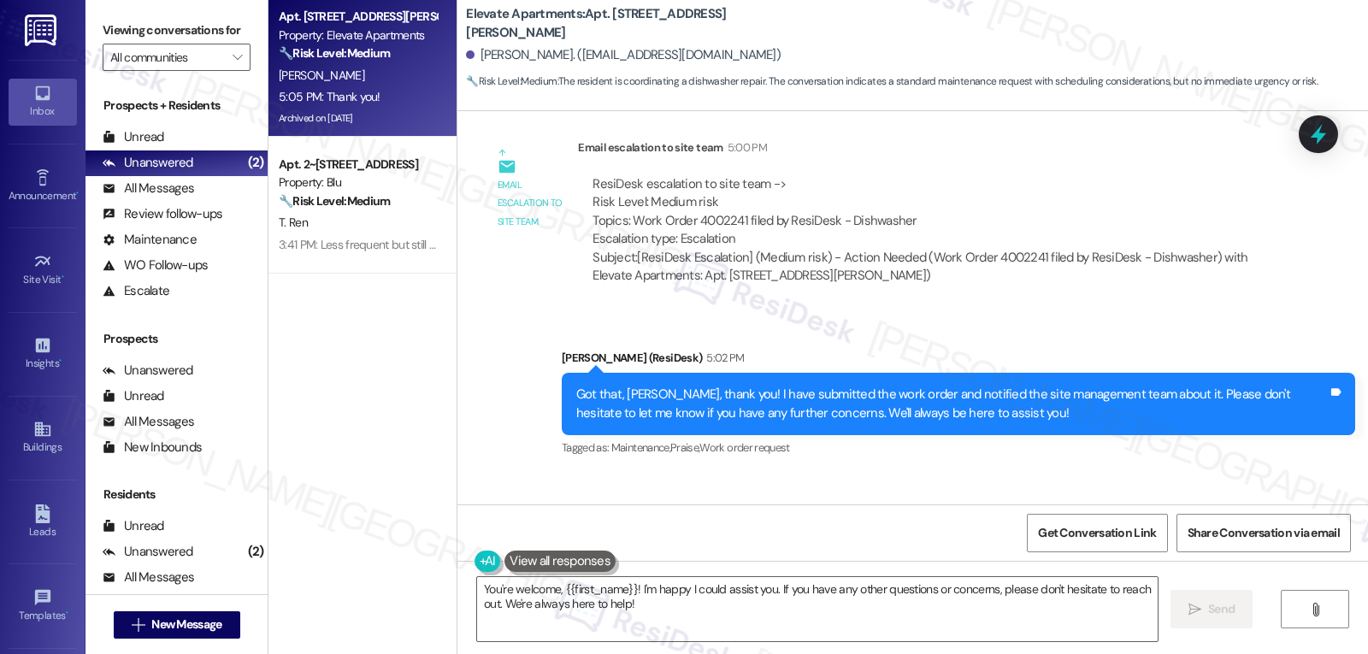
scroll to position [12737, 0]
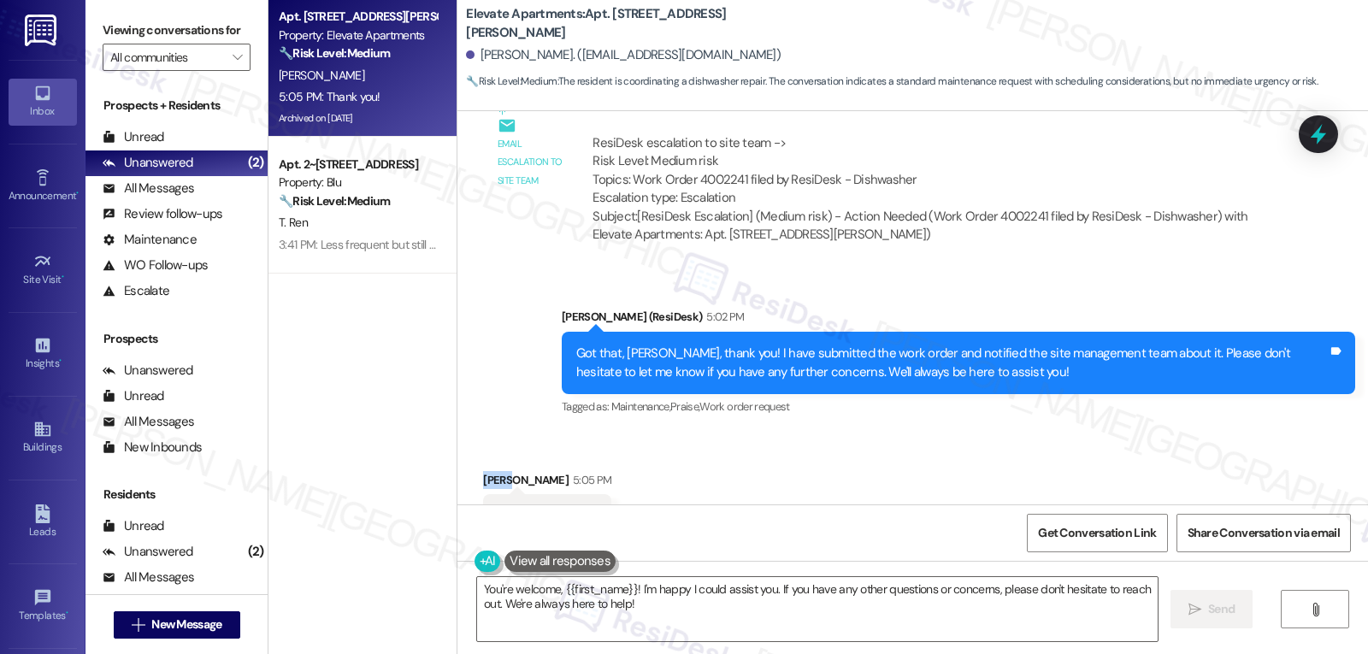
drag, startPoint x: 467, startPoint y: 410, endPoint x: 498, endPoint y: 402, distance: 32.6
click at [498, 458] on div "Received via SMS Jamie Suppes 5:05 PM Thank you! Tags and notes Tagged as: Prai…" at bounding box center [547, 517] width 154 height 119
copy div "Jamie"
click at [632, 616] on textarea "You're welcome, {{first_name}}! I'm happy I could assist you. If you have any o…" at bounding box center [817, 609] width 681 height 64
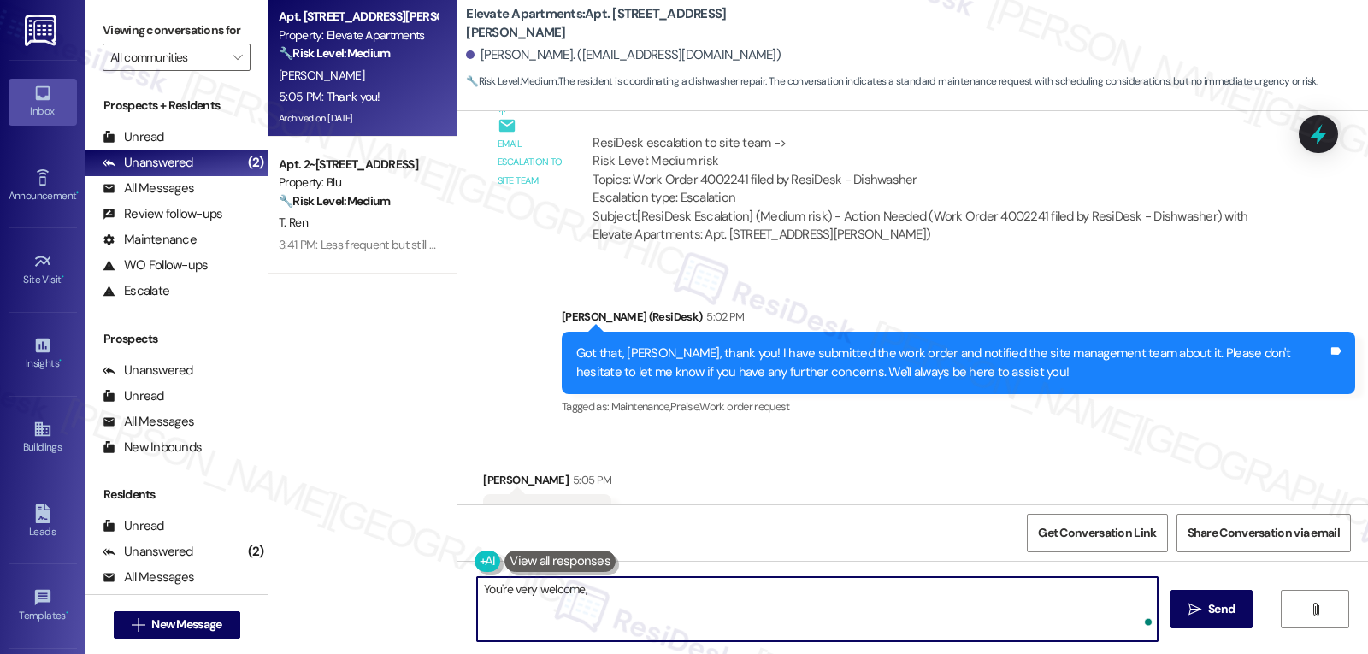
paste textarea "Jamie"
type textarea "You're very welcome, [PERSON_NAME]!"
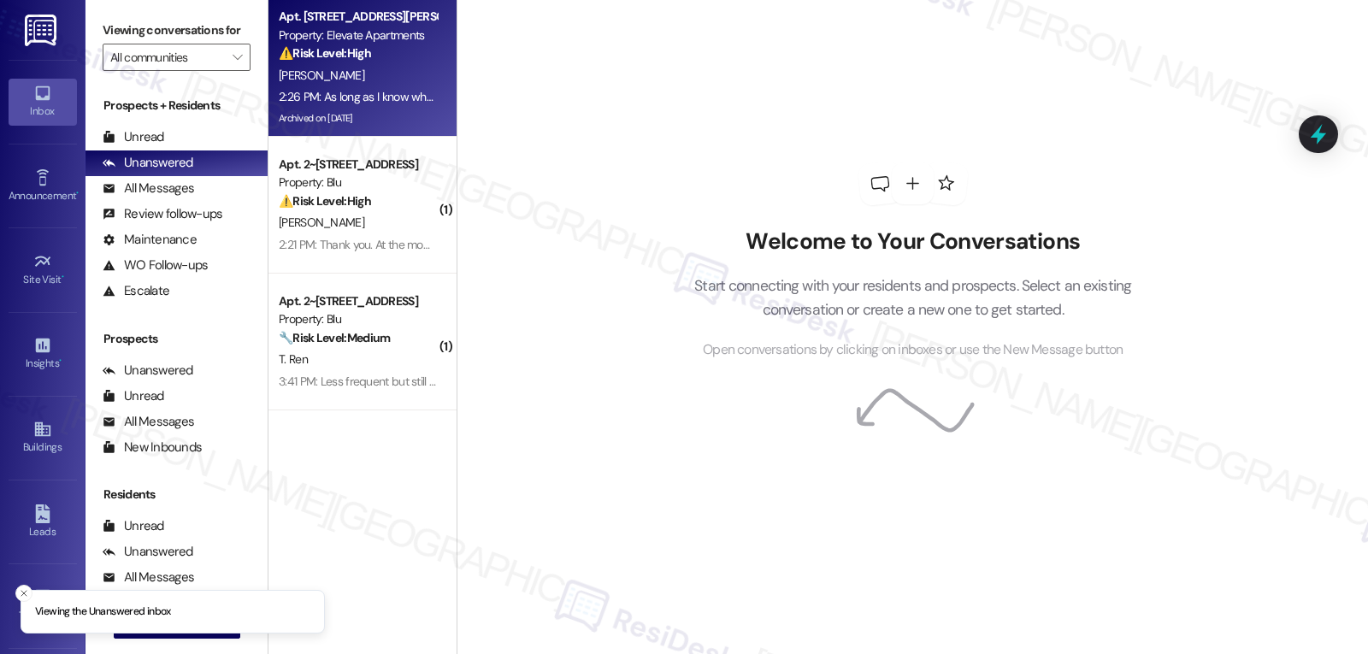
click at [356, 96] on div "2:26 PM: As long as I know what time and day it is; any day should be fine. 2:2…" at bounding box center [462, 96] width 367 height 15
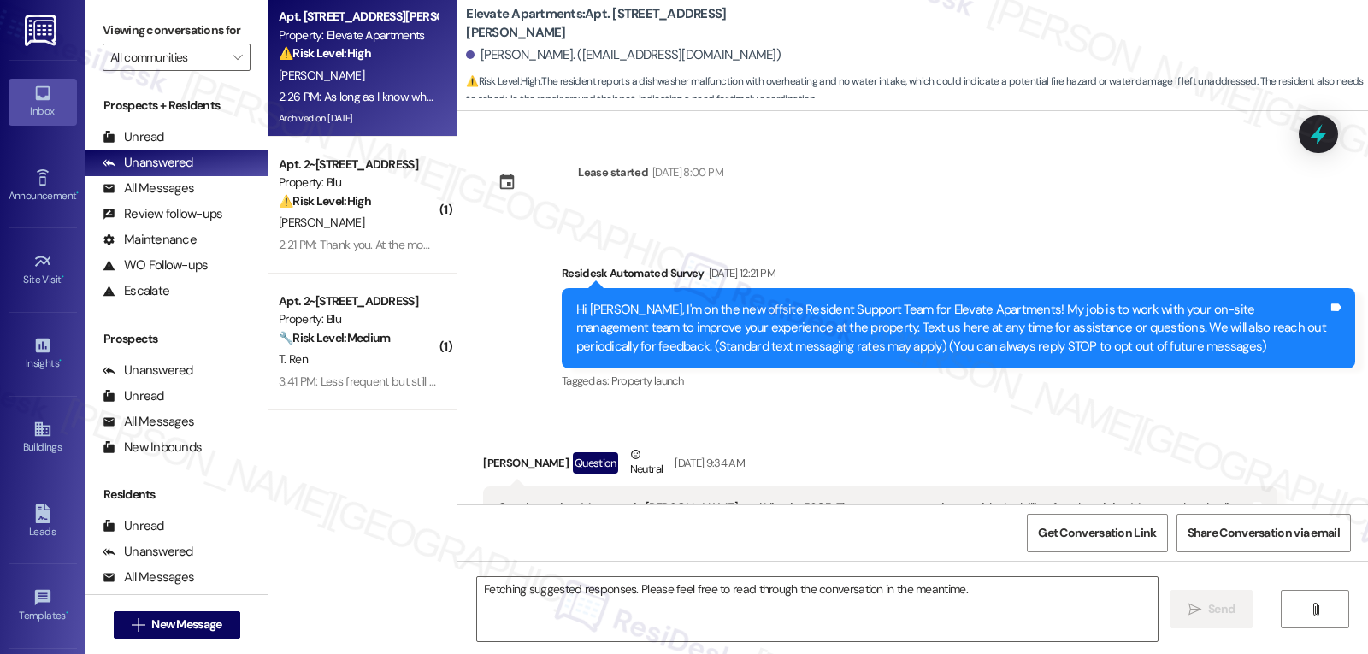
scroll to position [12219, 0]
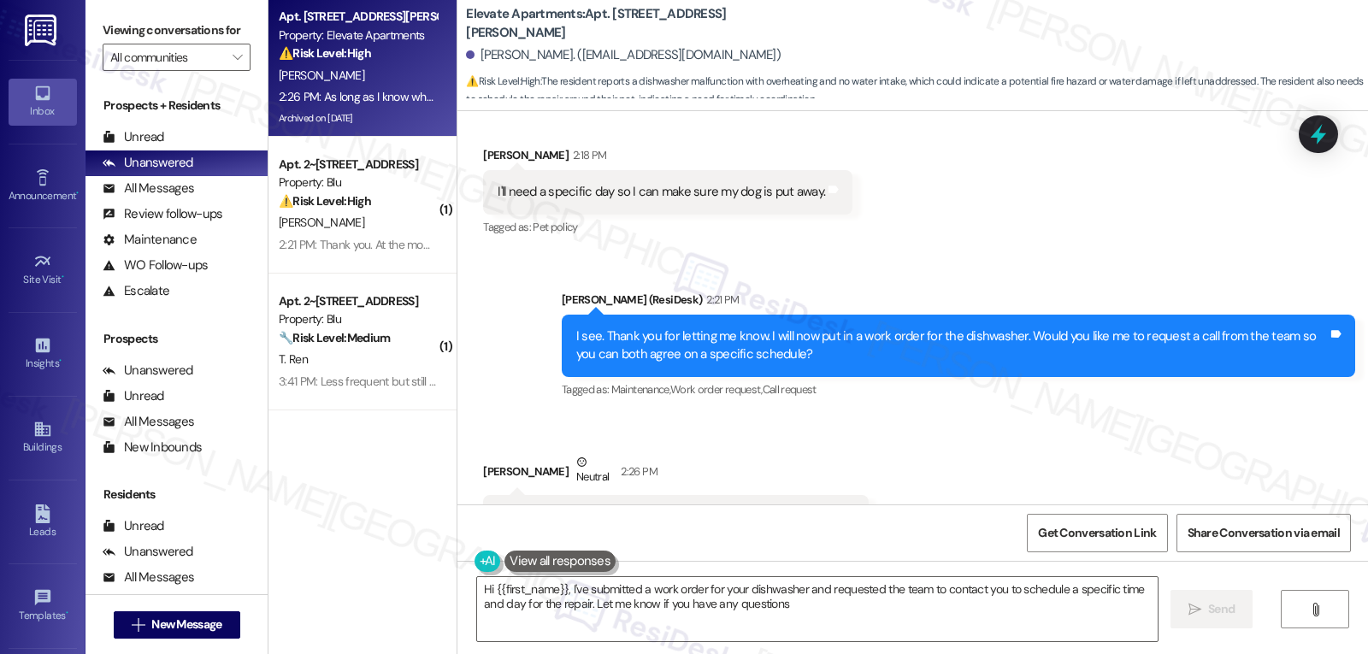
type textarea "Hi {{first_name}}, I've submitted a work order for your dishwasher and requeste…"
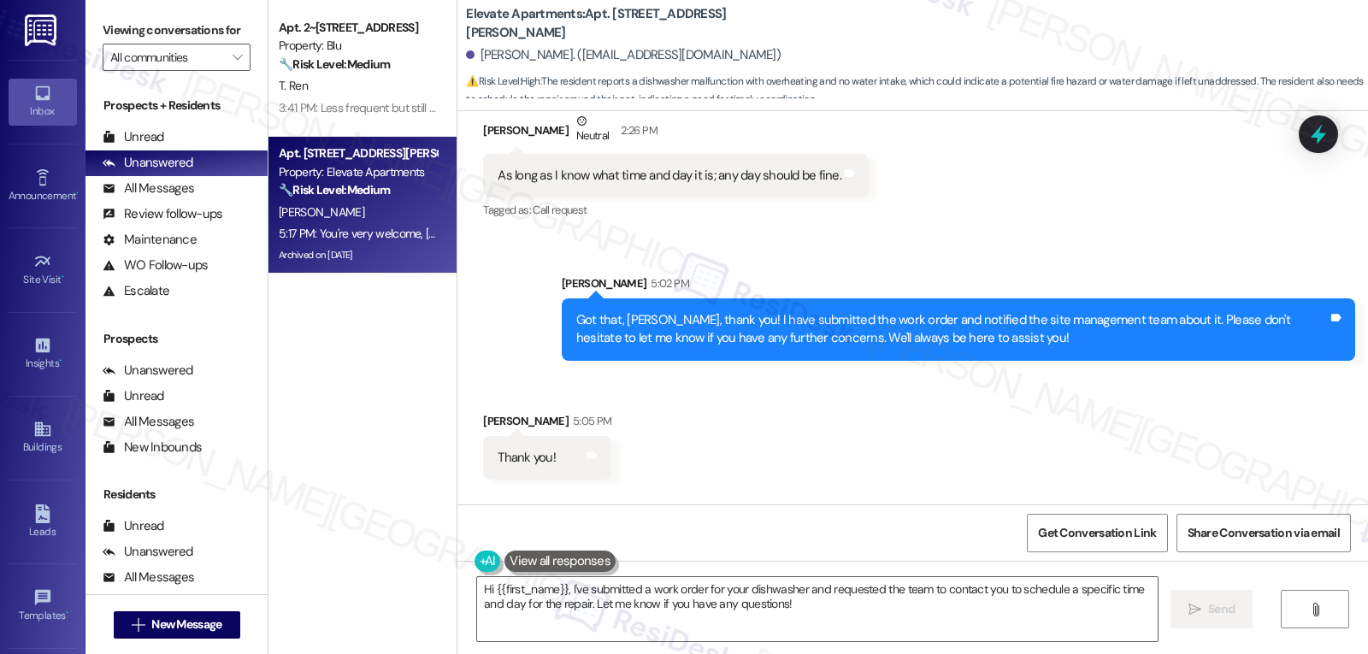
scroll to position [12595, 0]
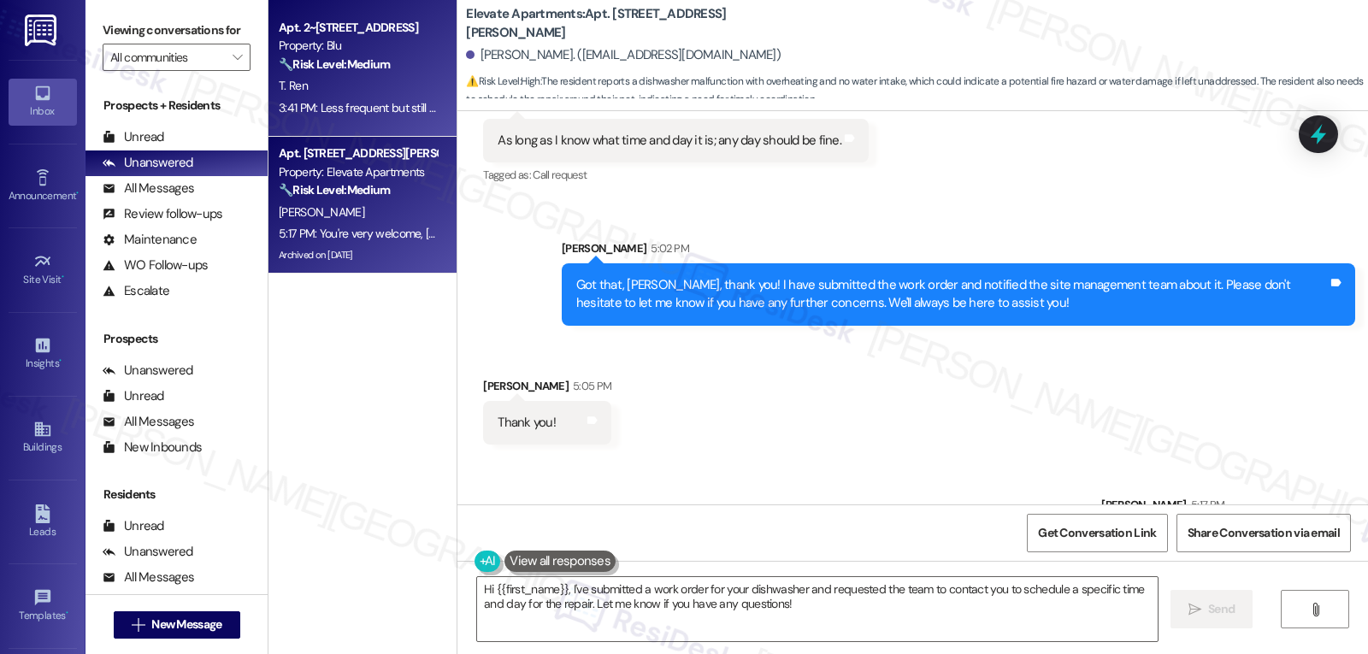
click at [342, 58] on strong "🔧 Risk Level: Medium" at bounding box center [334, 63] width 111 height 15
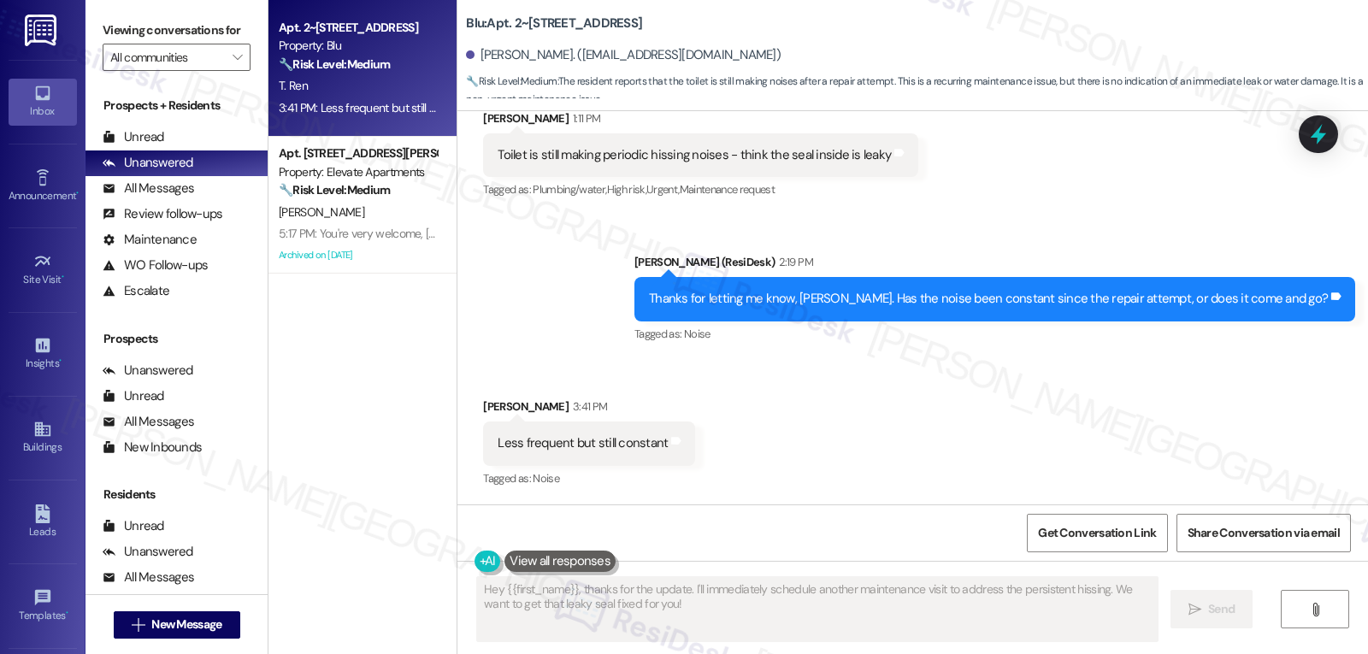
scroll to position [137, 0]
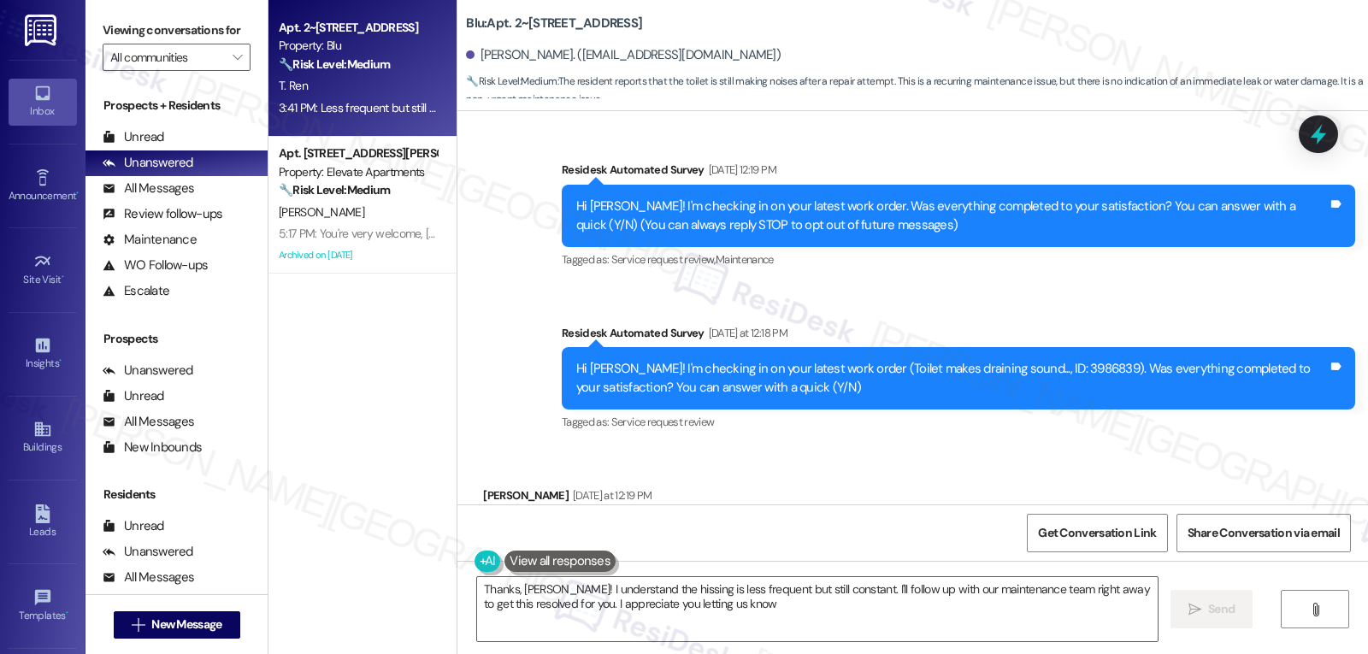
type textarea "Thanks, [PERSON_NAME]! I understand the hissing is less frequent but still cons…"
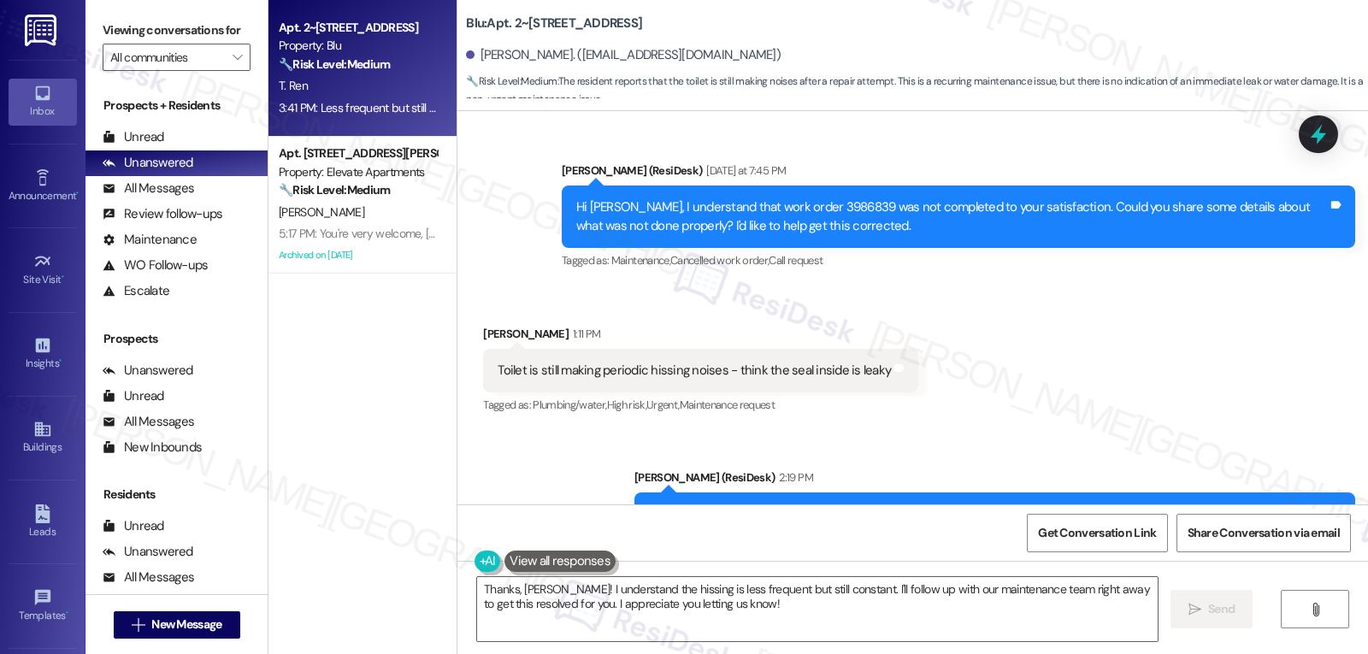
scroll to position [821, 0]
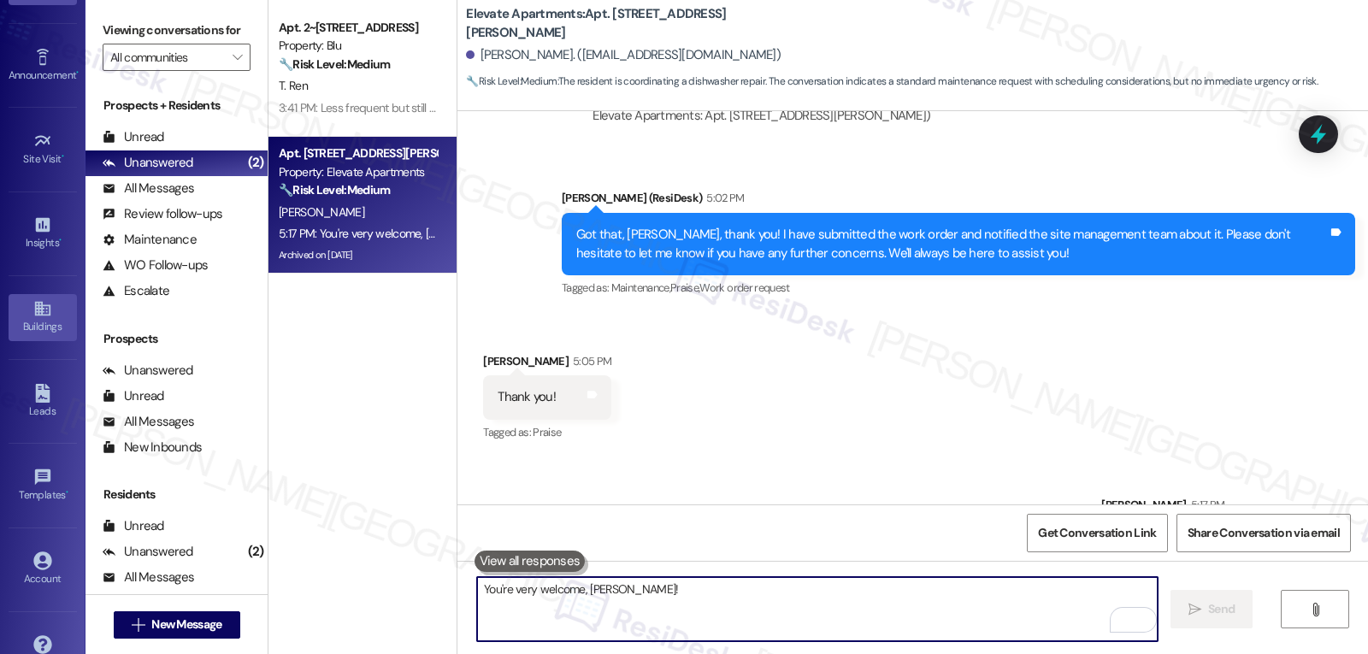
scroll to position [162, 0]
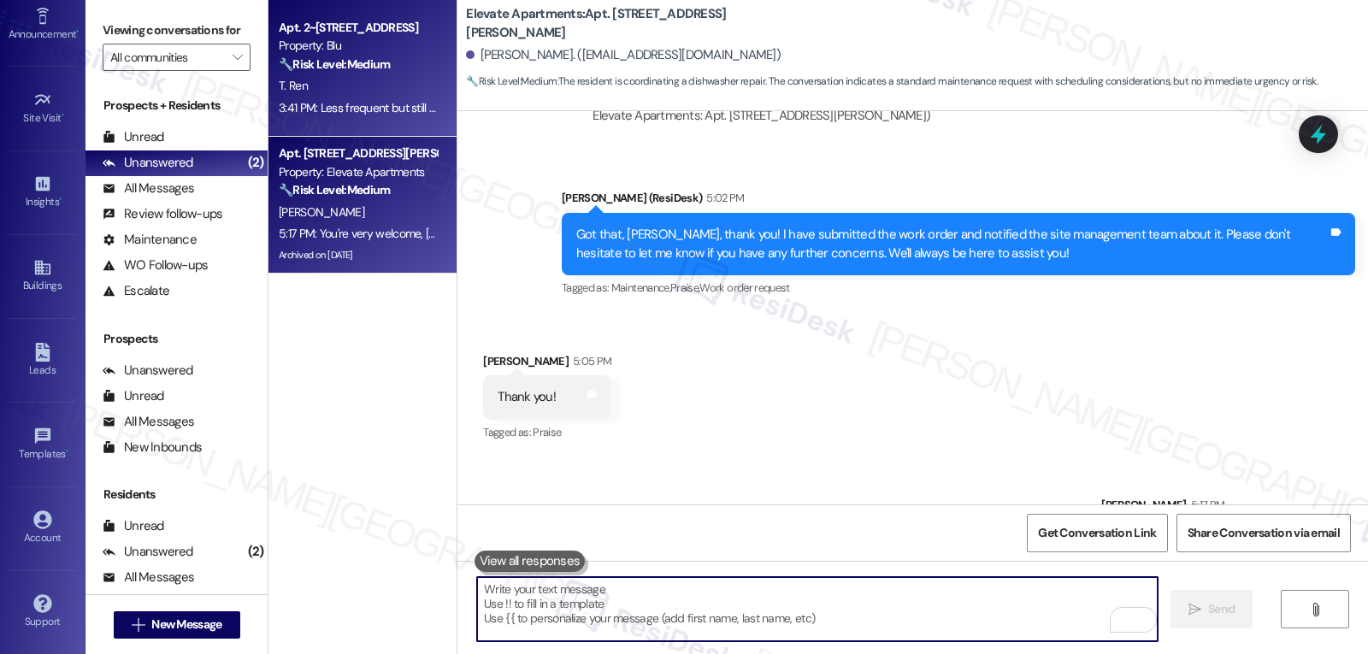
click at [351, 104] on div "3:41 PM: Less frequent but still constant 3:41 PM: Less frequent but still cons…" at bounding box center [376, 107] width 194 height 15
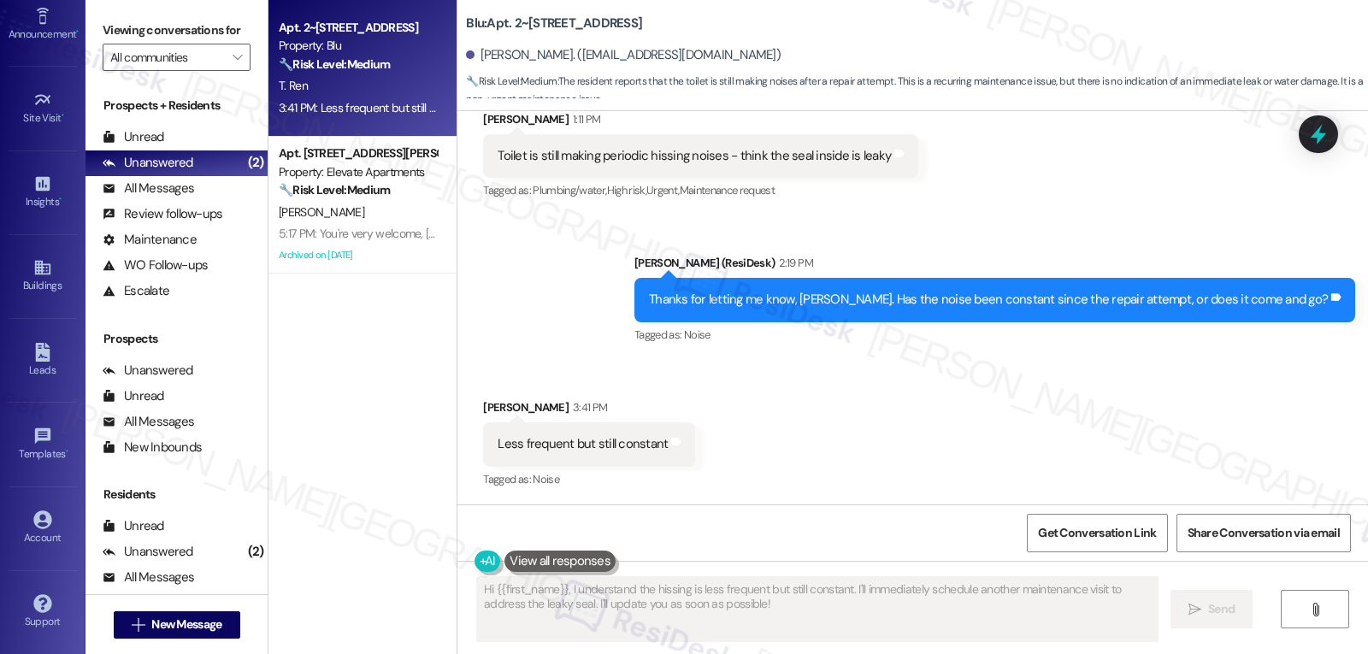
scroll to position [821, 0]
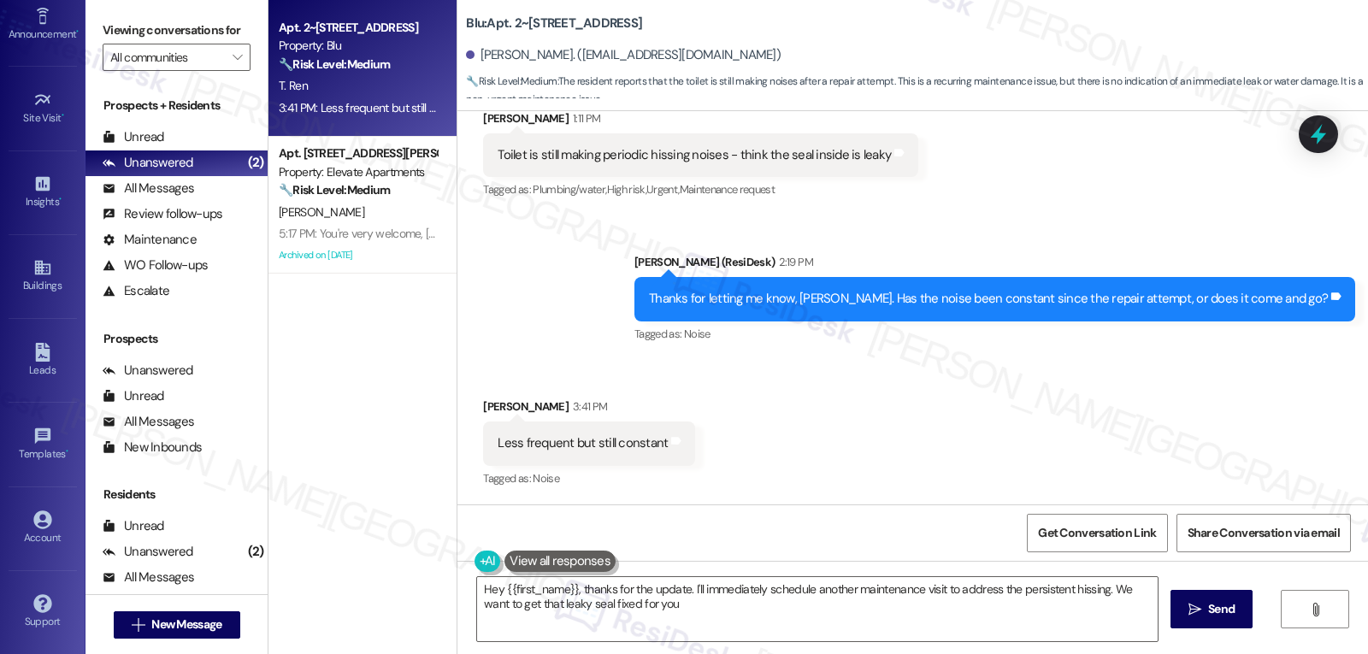
type textarea "Hey {{first_name}}, thanks for the update. I'll immediately schedule another ma…"
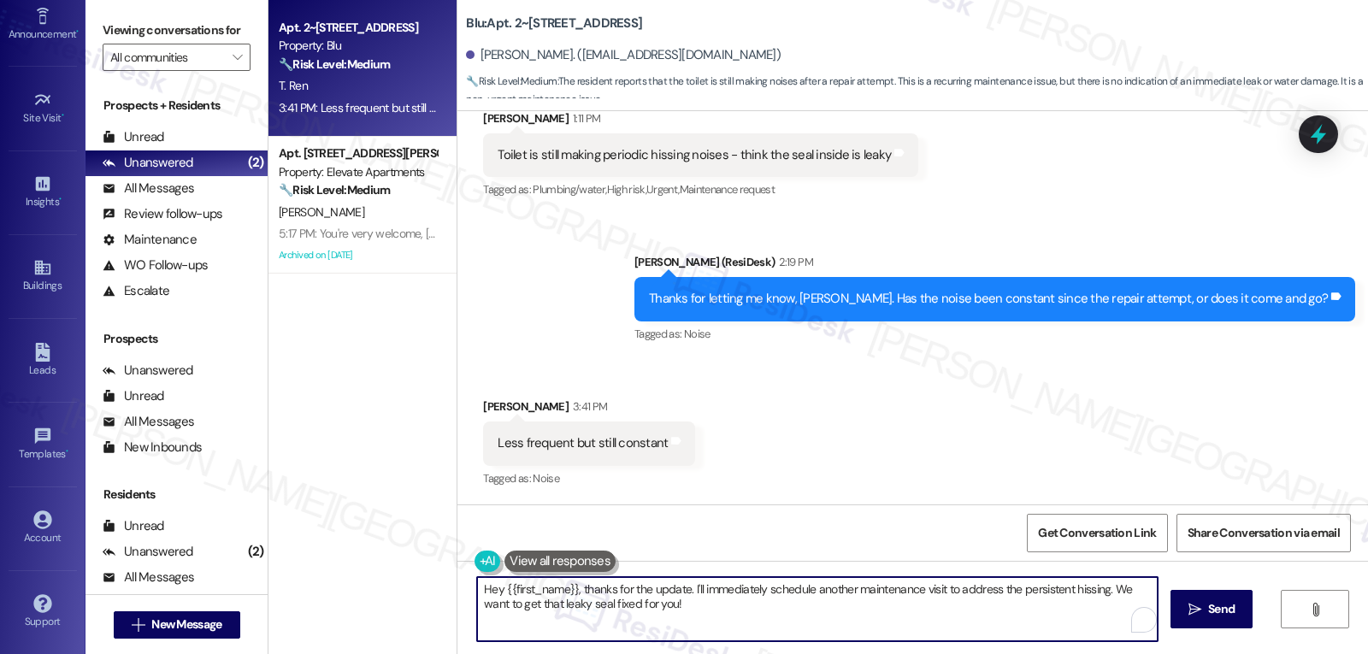
click at [742, 625] on textarea "Hey {{first_name}}, thanks for the update. I'll immediately schedule another ma…" at bounding box center [817, 609] width 681 height 64
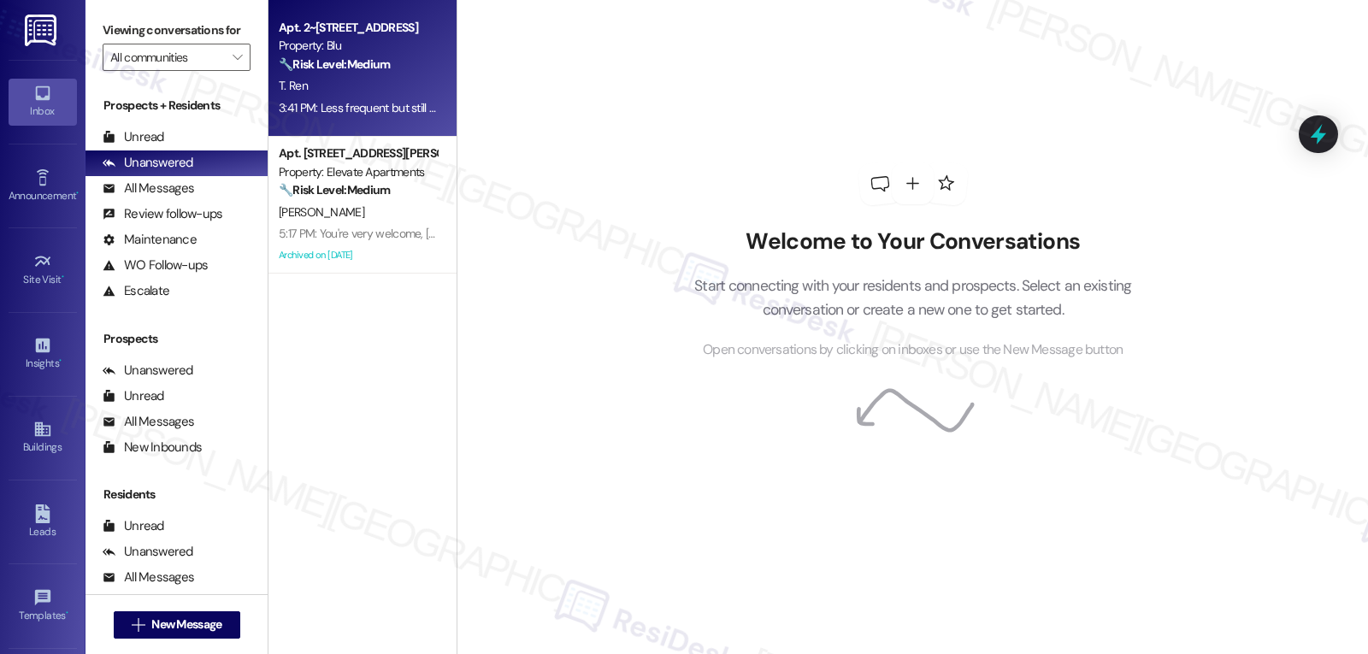
click at [329, 105] on div "3:41 PM: Less frequent but still constant 3:41 PM: Less frequent but still cons…" at bounding box center [376, 107] width 194 height 15
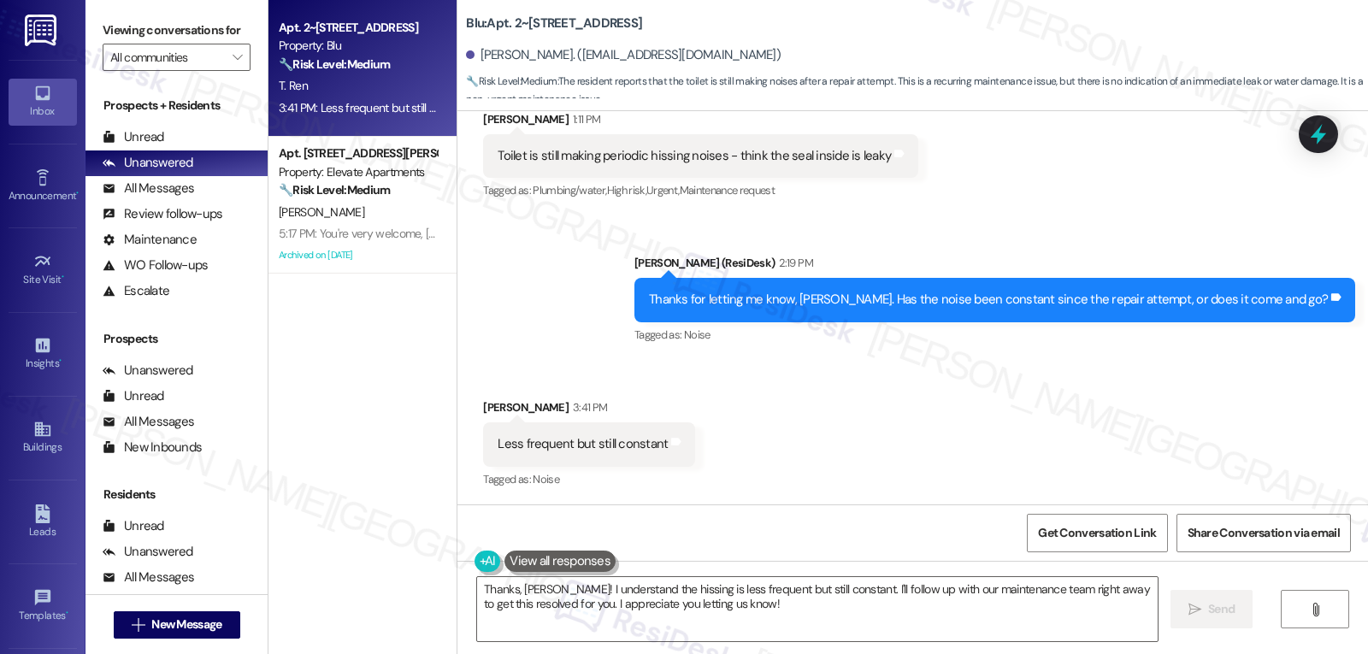
scroll to position [821, 0]
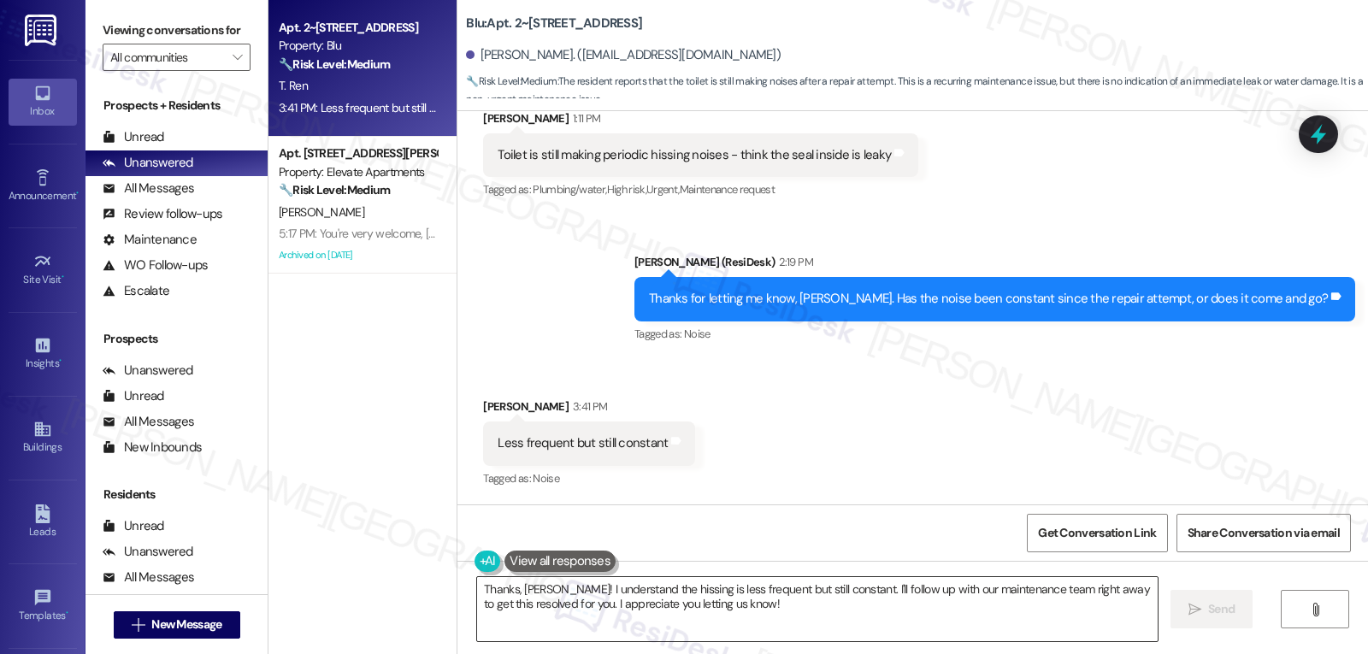
click at [755, 624] on textarea "Thanks, [PERSON_NAME]! I understand the hissing is less frequent but still cons…" at bounding box center [817, 609] width 681 height 64
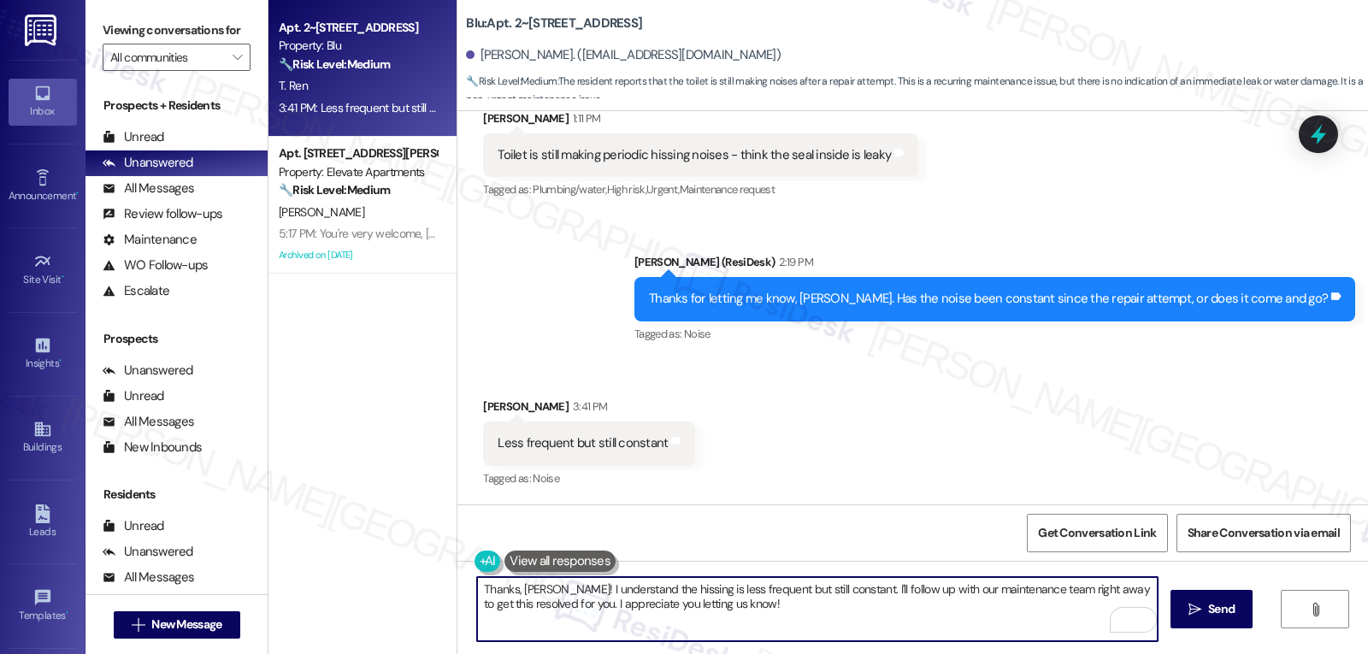
drag, startPoint x: 835, startPoint y: 591, endPoint x: 991, endPoint y: 694, distance: 187.6
click at [991, 653] on html "Inbox Go to Inbox Announcement • Send A Text Announcement Site Visit • Go to Si…" at bounding box center [684, 327] width 1368 height 654
click at [1138, 590] on textarea "Thanks, Timmy! I understand the hissing is less frequent but still constant. Le…" at bounding box center [817, 609] width 681 height 64
click at [835, 593] on textarea "Thanks, Timmy! I understand the hissing is less frequent but still constant. Le…" at bounding box center [817, 609] width 681 height 64
click at [740, 610] on textarea "Thanks, Timmy! I understand the hissing is less frequent but still constant. I'…" at bounding box center [817, 609] width 681 height 64
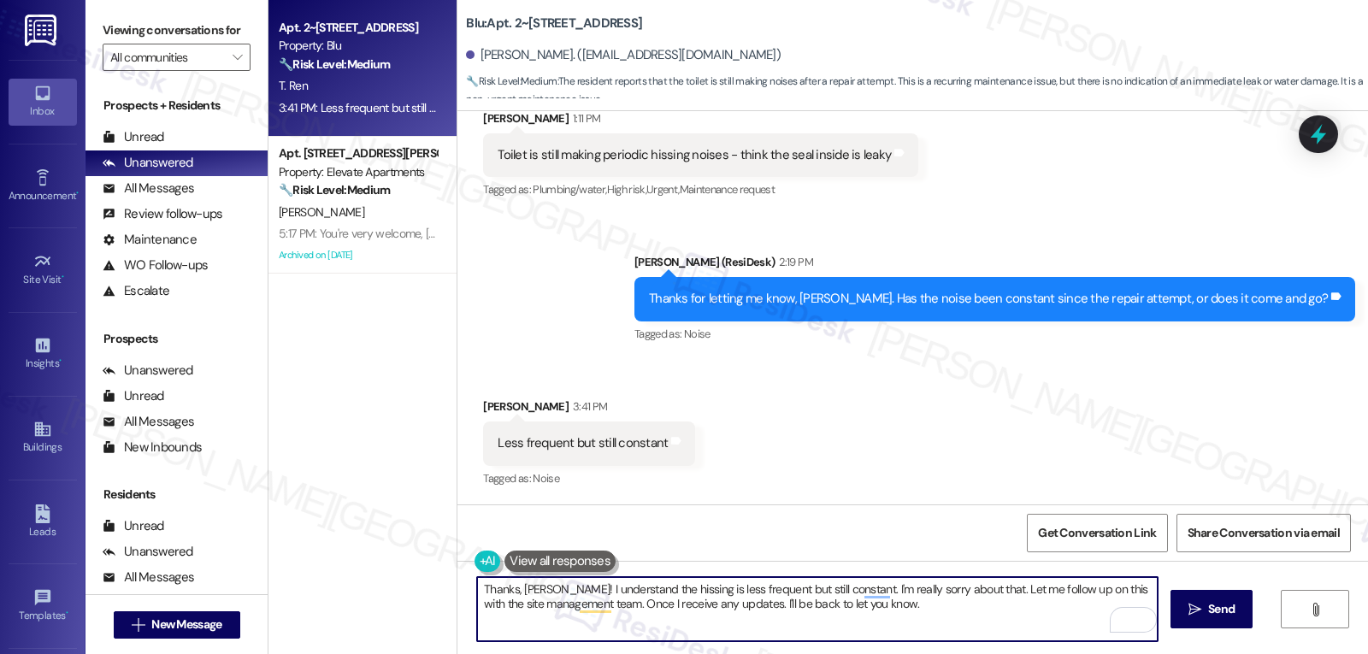
click at [873, 617] on textarea "Thanks, Timmy! I understand the hissing is less frequent but still constant. I'…" at bounding box center [817, 609] width 681 height 64
click at [1194, 612] on icon "" at bounding box center [1195, 610] width 13 height 14
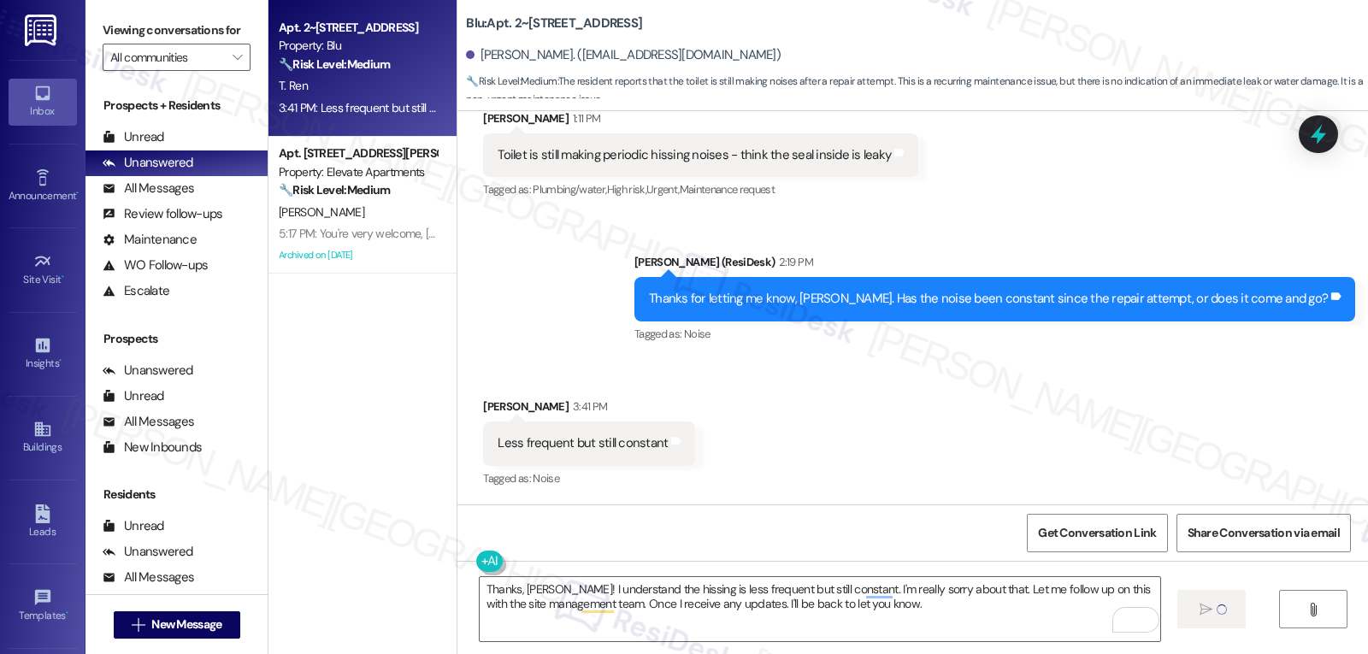
type textarea "Fetching suggested responses. Please feel free to read through the conversation…"
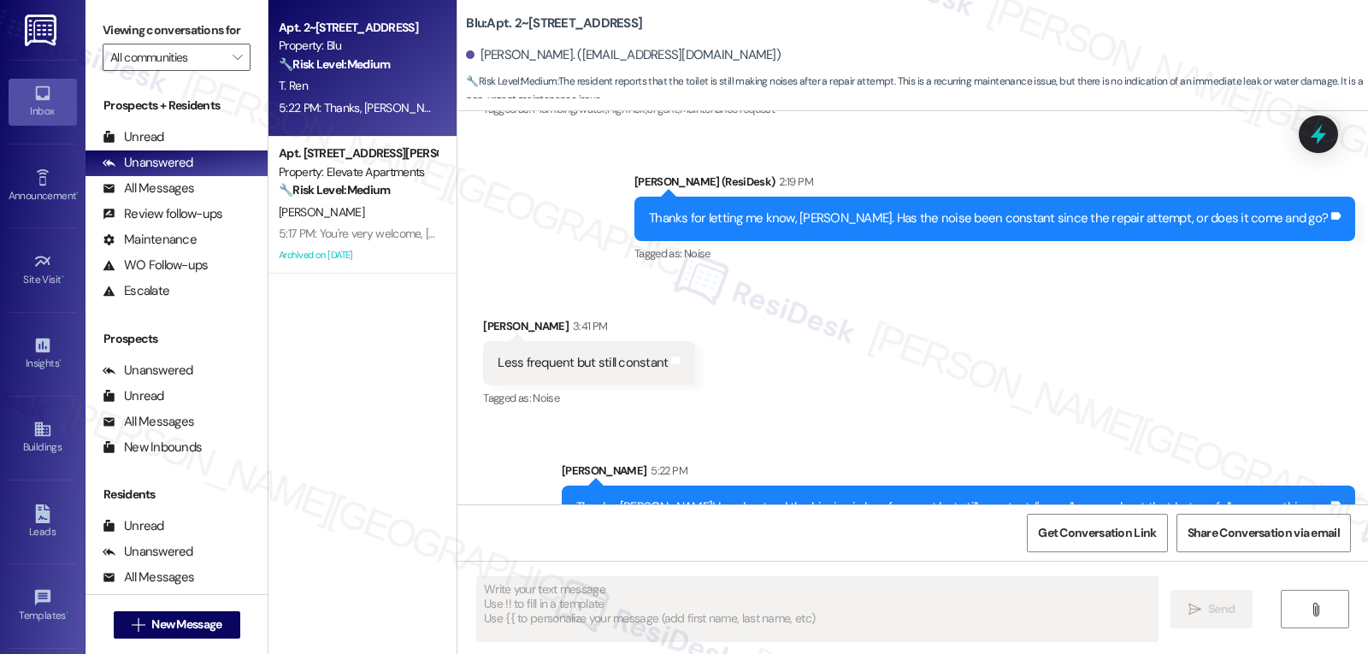
scroll to position [958, 0]
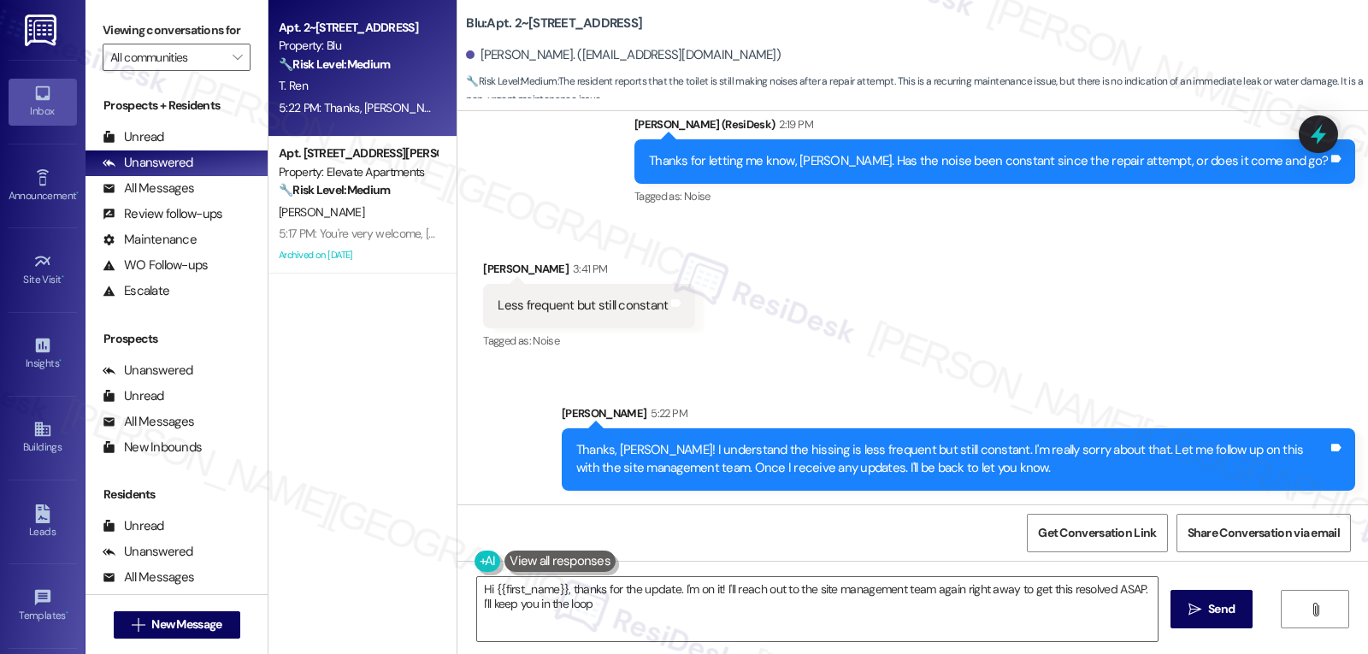
type textarea "Hi {{first_name}}, thanks for the update. I'm on it! I'll reach out to the site…"
click at [1324, 133] on icon at bounding box center [1318, 134] width 21 height 27
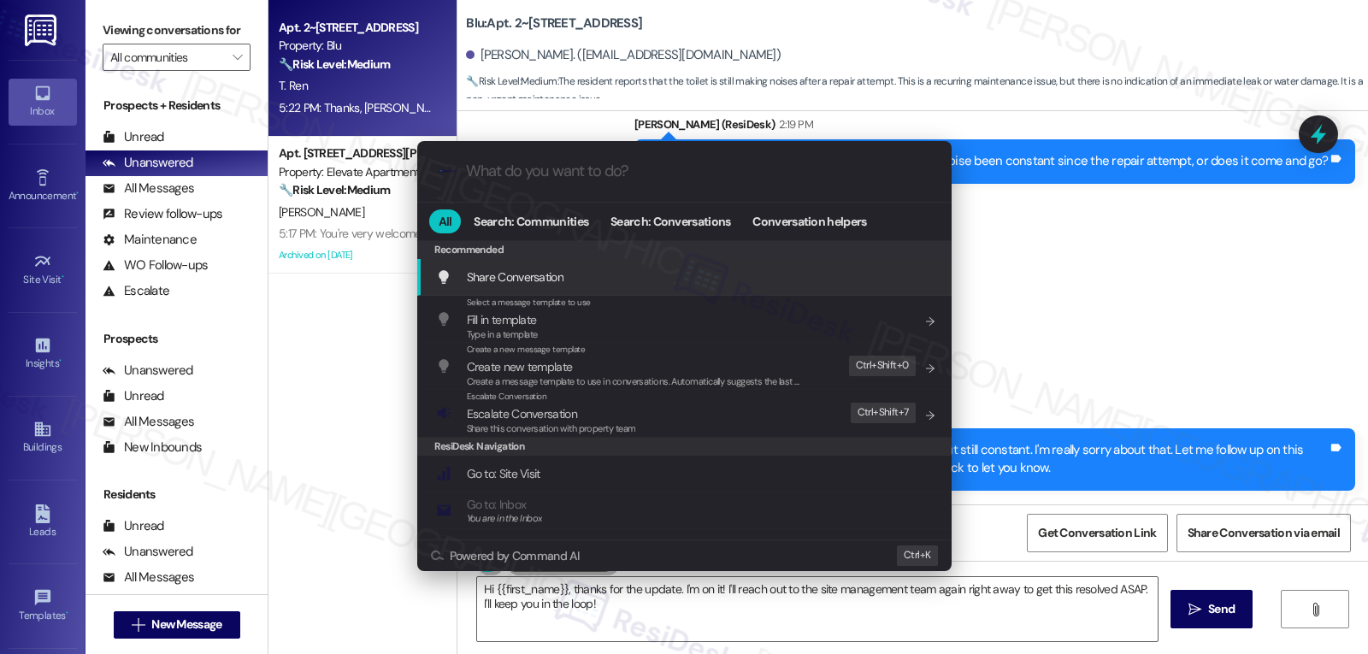
click at [1202, 305] on div ".cls-1{fill:#0a055f;}.cls-2{fill:#0cc4c4;} resideskLogoBlueOrange All Search: C…" at bounding box center [684, 327] width 1368 height 654
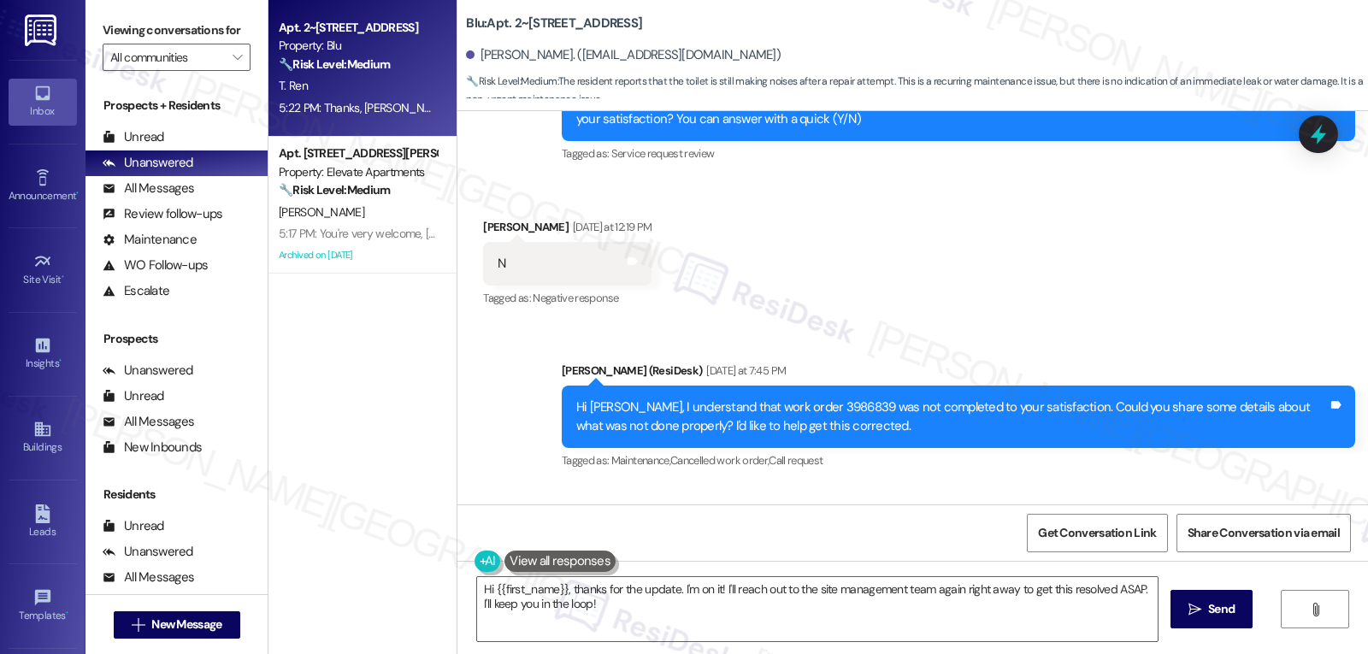
scroll to position [274, 0]
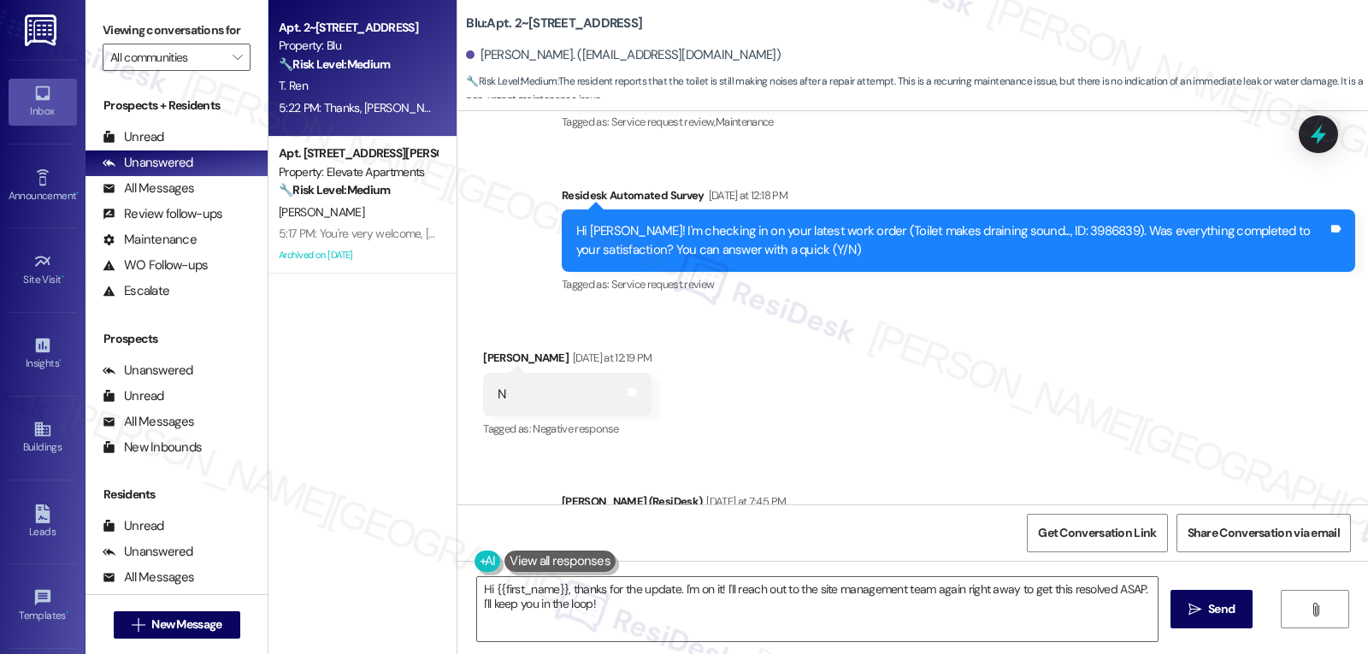
click at [1039, 231] on div "Hi [PERSON_NAME]! I'm checking in on your latest work order (Toilet makes drain…" at bounding box center [952, 240] width 752 height 37
copy div "3986839"
click at [1314, 139] on icon at bounding box center [1318, 134] width 29 height 29
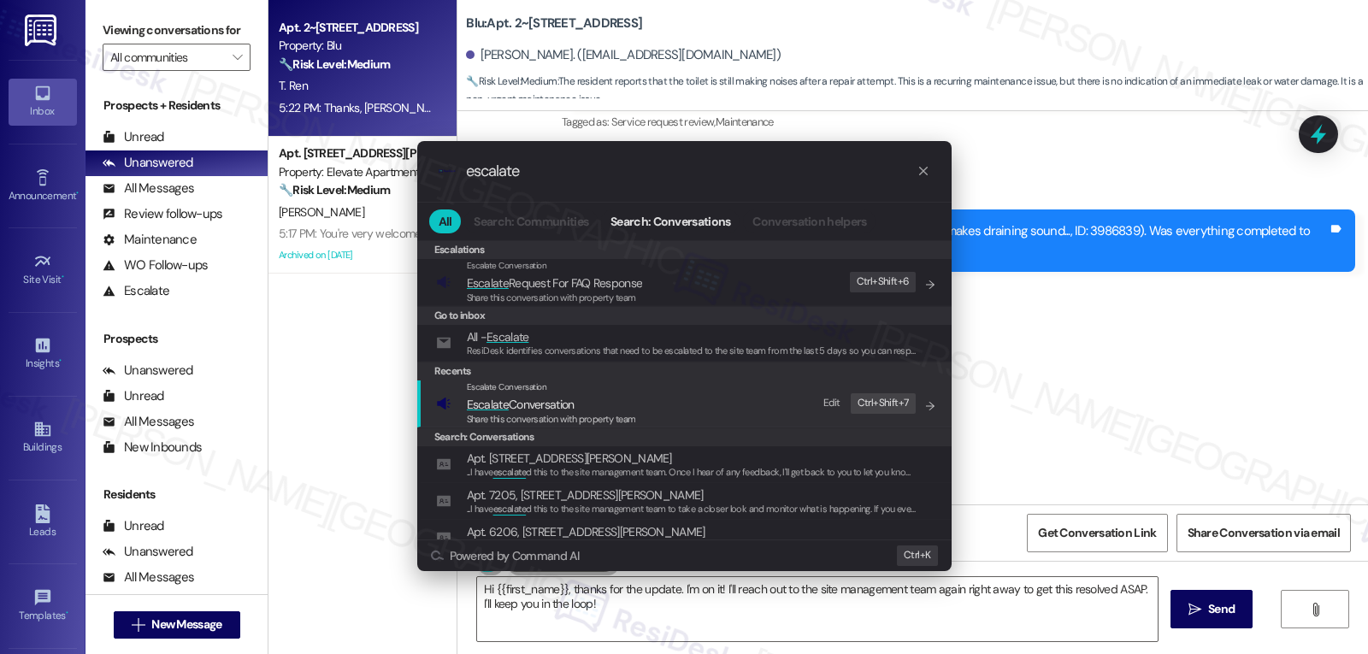
type input "escalate"
click at [607, 413] on span "Share this conversation with property team" at bounding box center [551, 419] width 169 height 12
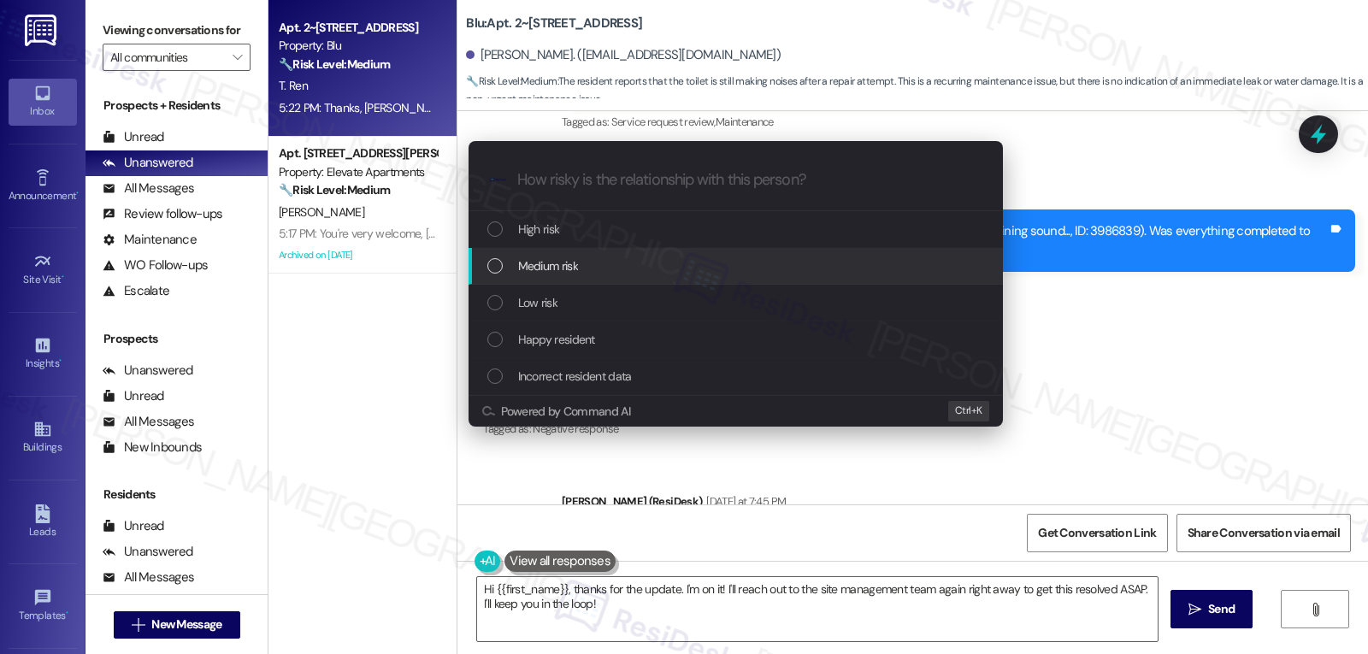
click at [590, 270] on div "Medium risk" at bounding box center [737, 266] width 500 height 19
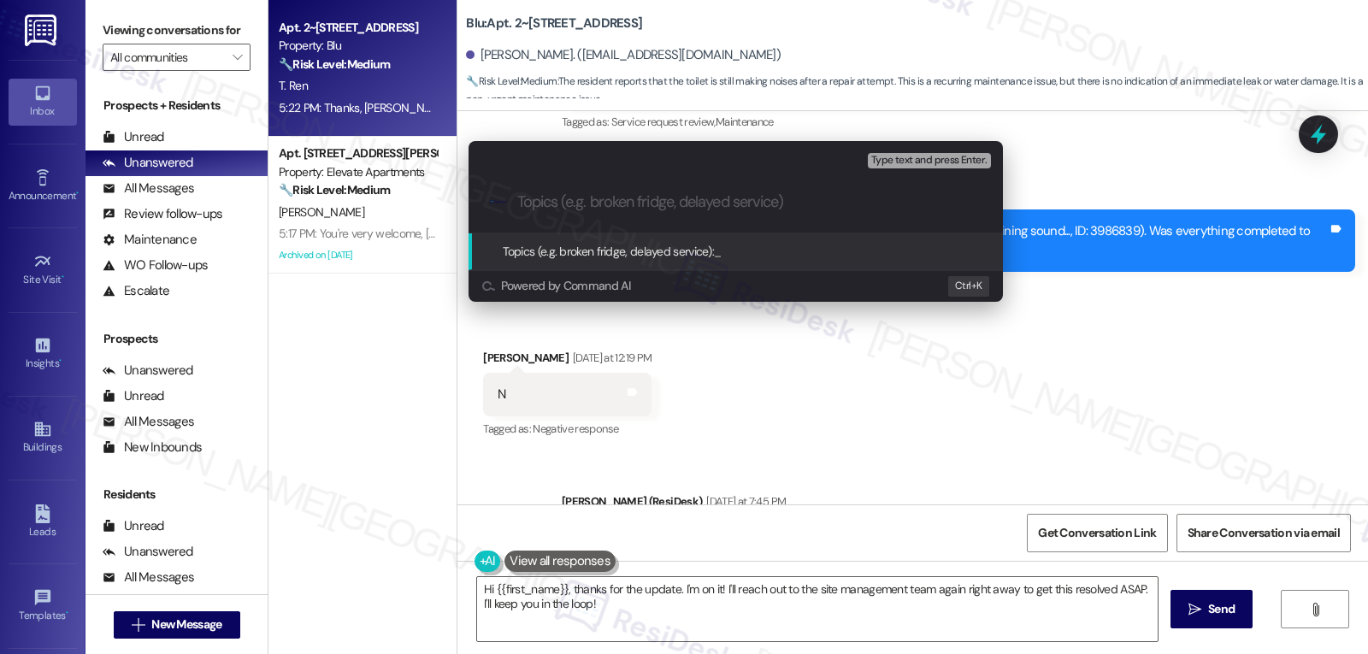
paste input "3986839"
type input "Follow-up on WO 3986839 - Toilet is still hissing"
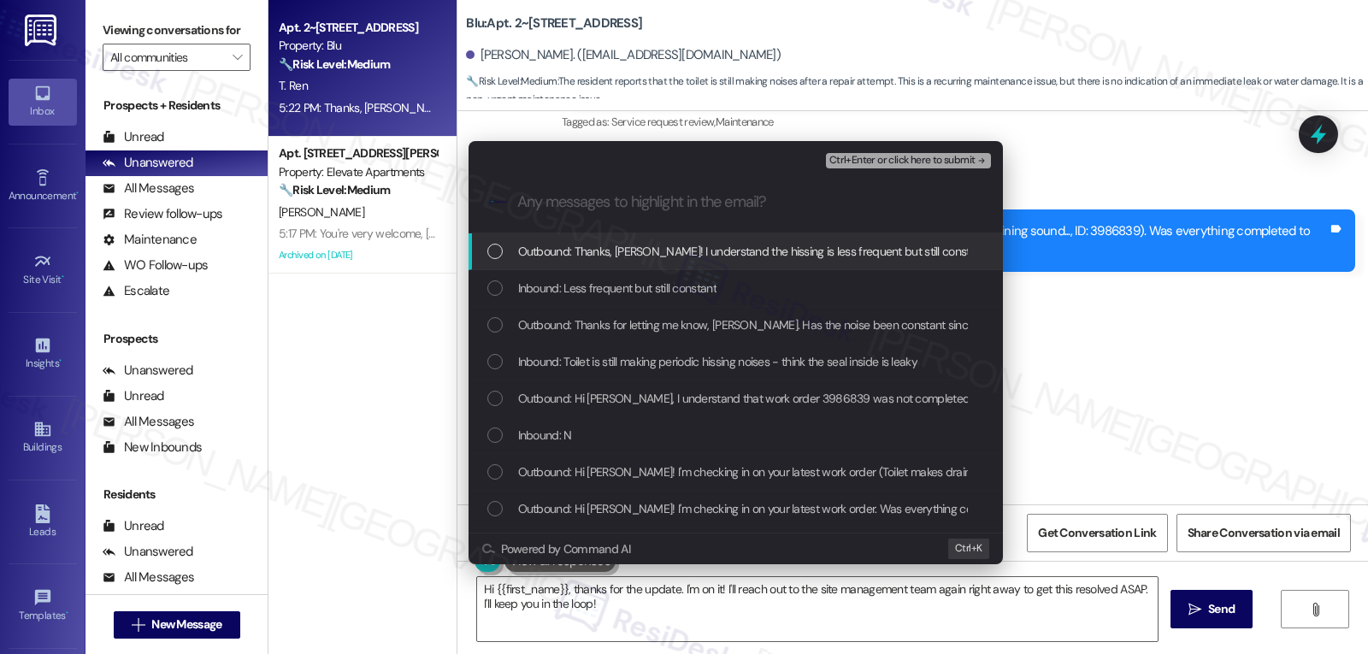
click at [717, 282] on span "Inbound: Less frequent but still constant" at bounding box center [617, 288] width 198 height 19
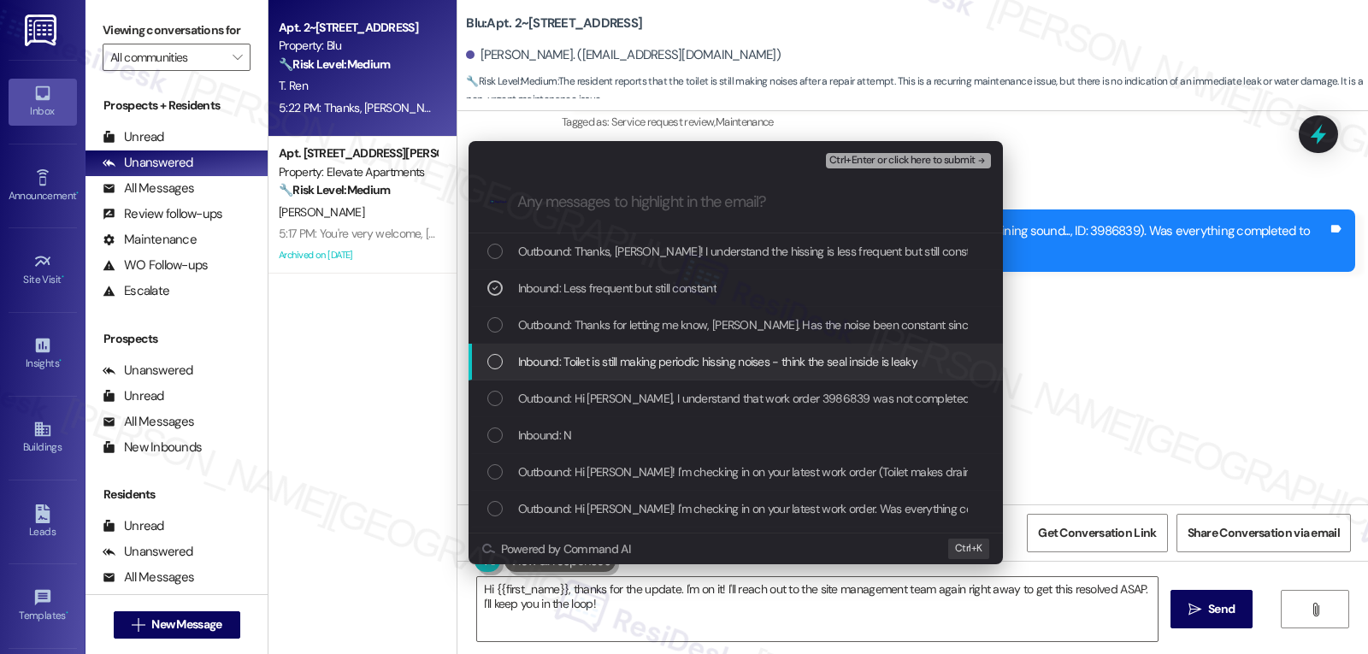
click at [629, 370] on span "Inbound: Toilet is still making periodic hissing noises - think the seal inside…" at bounding box center [717, 361] width 399 height 19
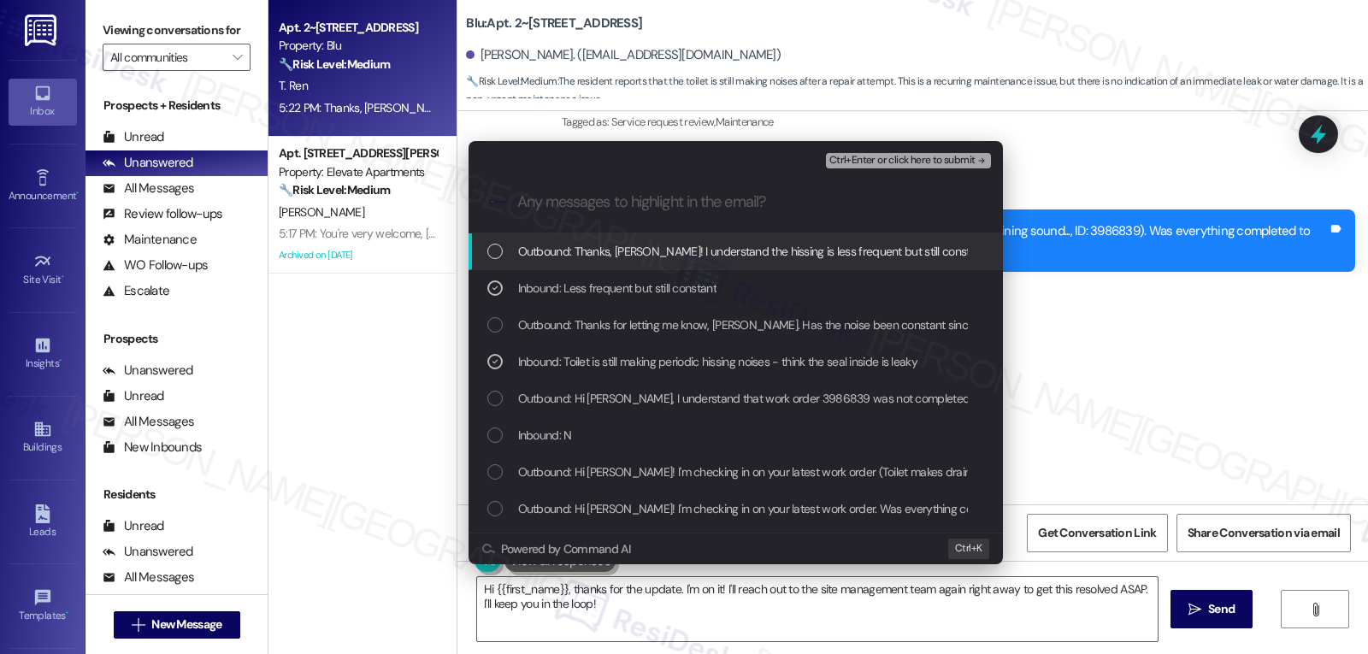
click at [912, 156] on span "Ctrl+Enter or click here to submit" at bounding box center [902, 161] width 146 height 12
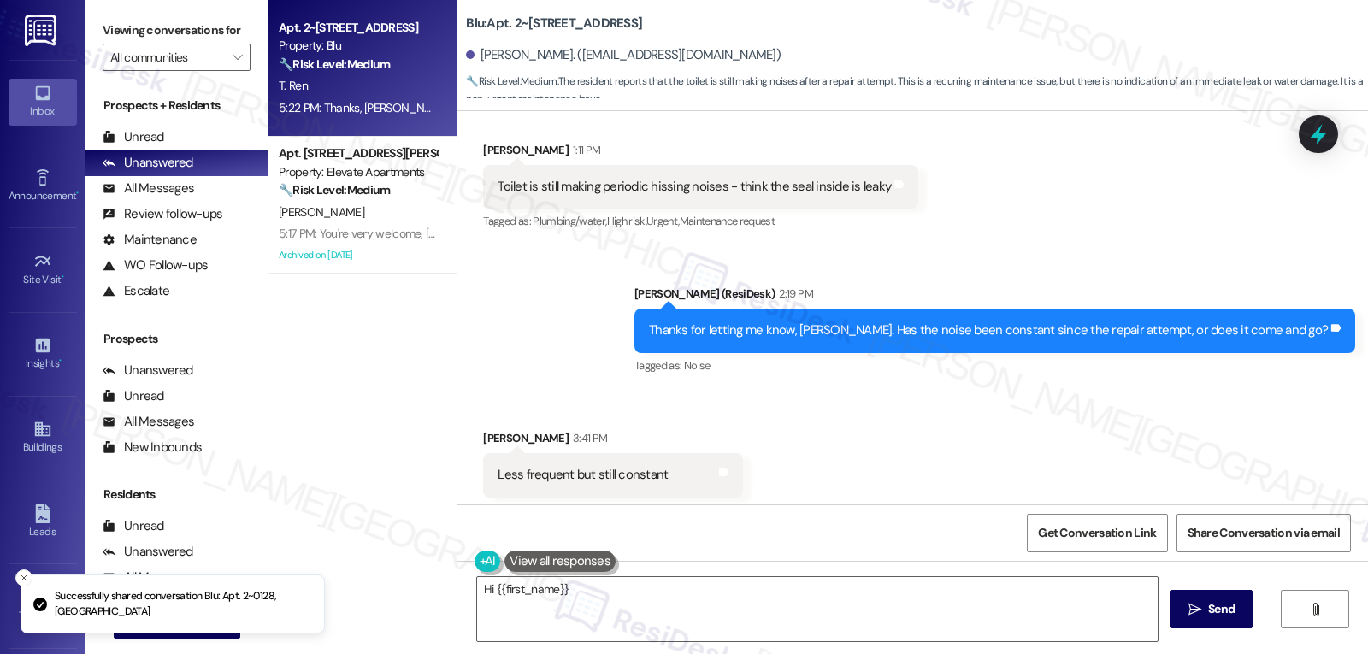
scroll to position [820, 0]
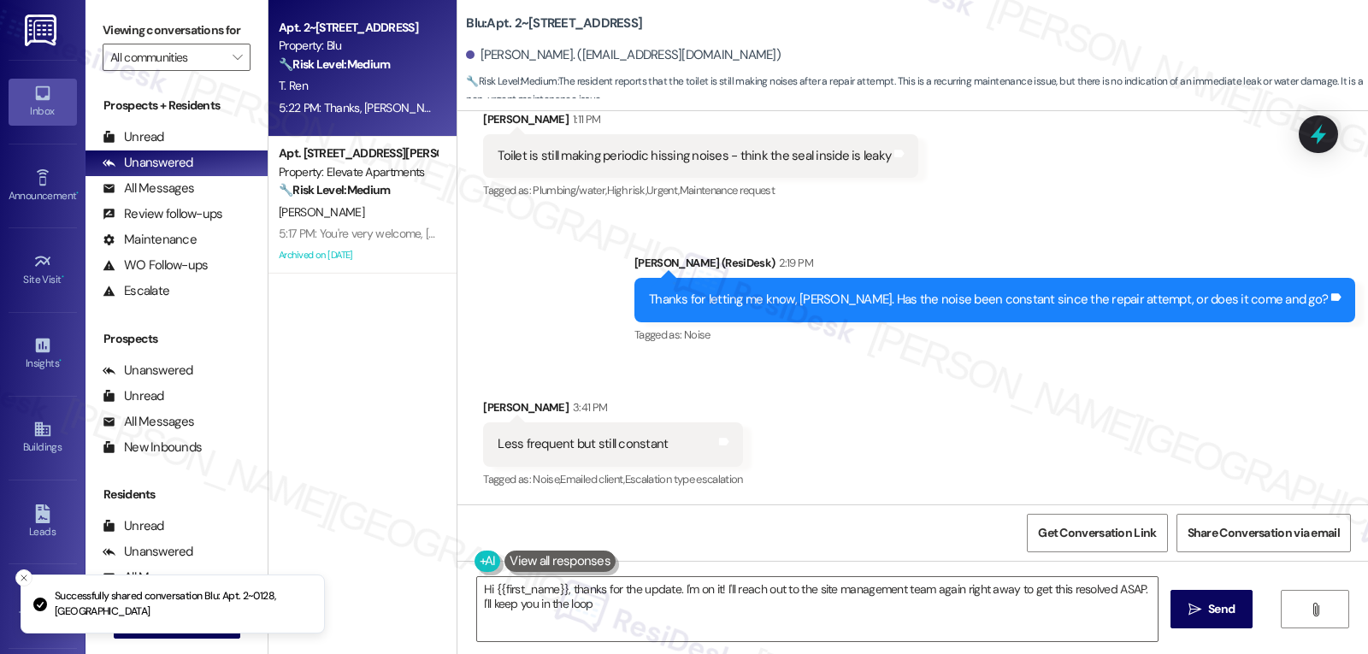
type textarea "Hi {{first_name}}, thanks for the update. I'm on it! I'll reach out to the site…"
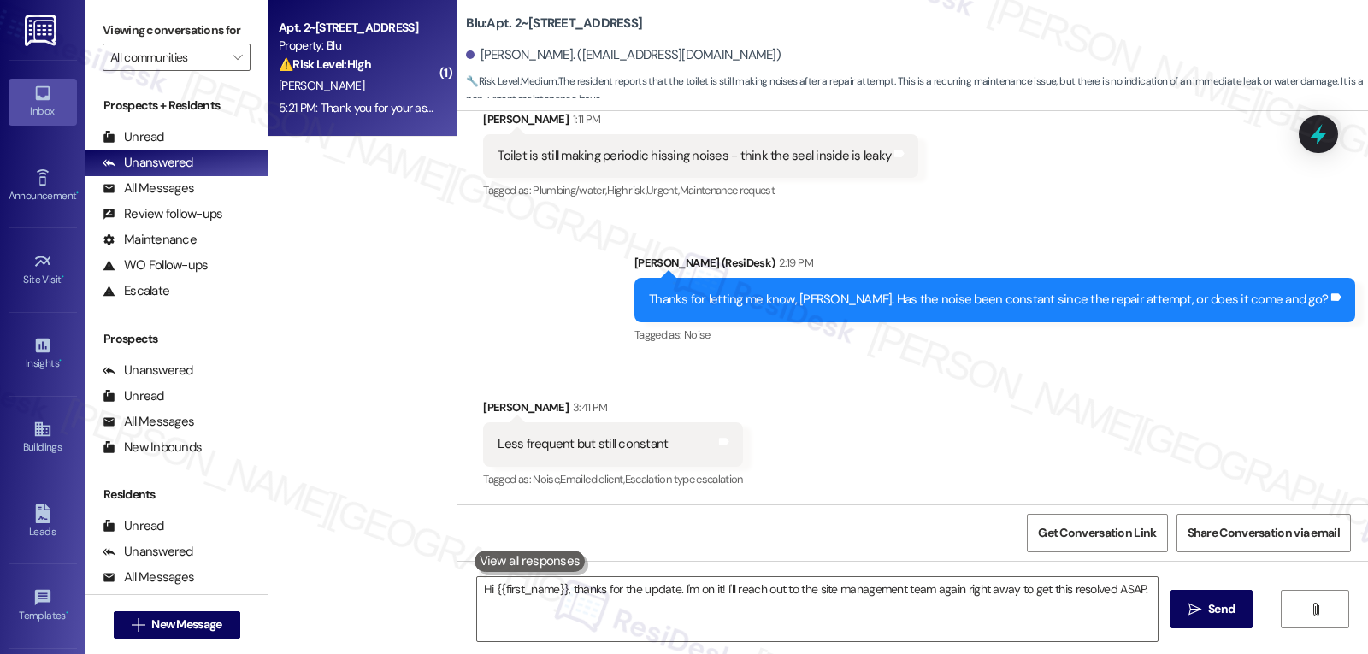
type textarea "Hi {{first_name}}, thanks for the update. I'm on it! I'll reach out to the site…"
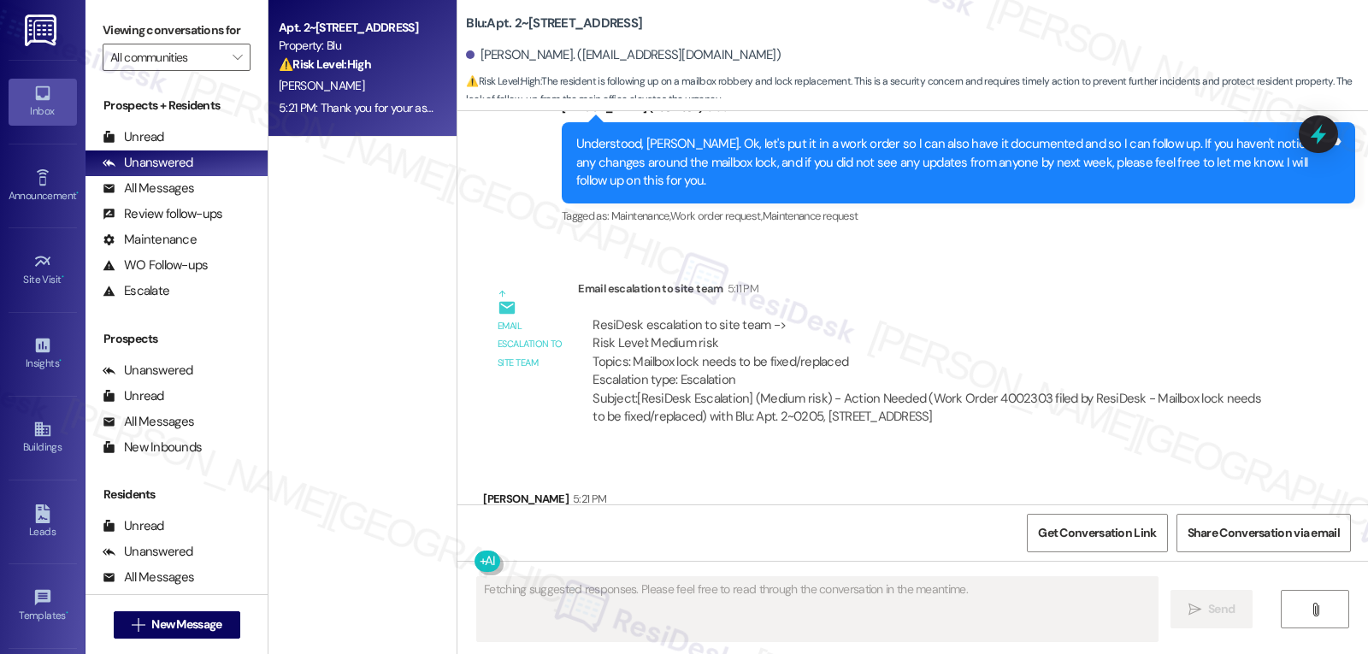
scroll to position [10633, 0]
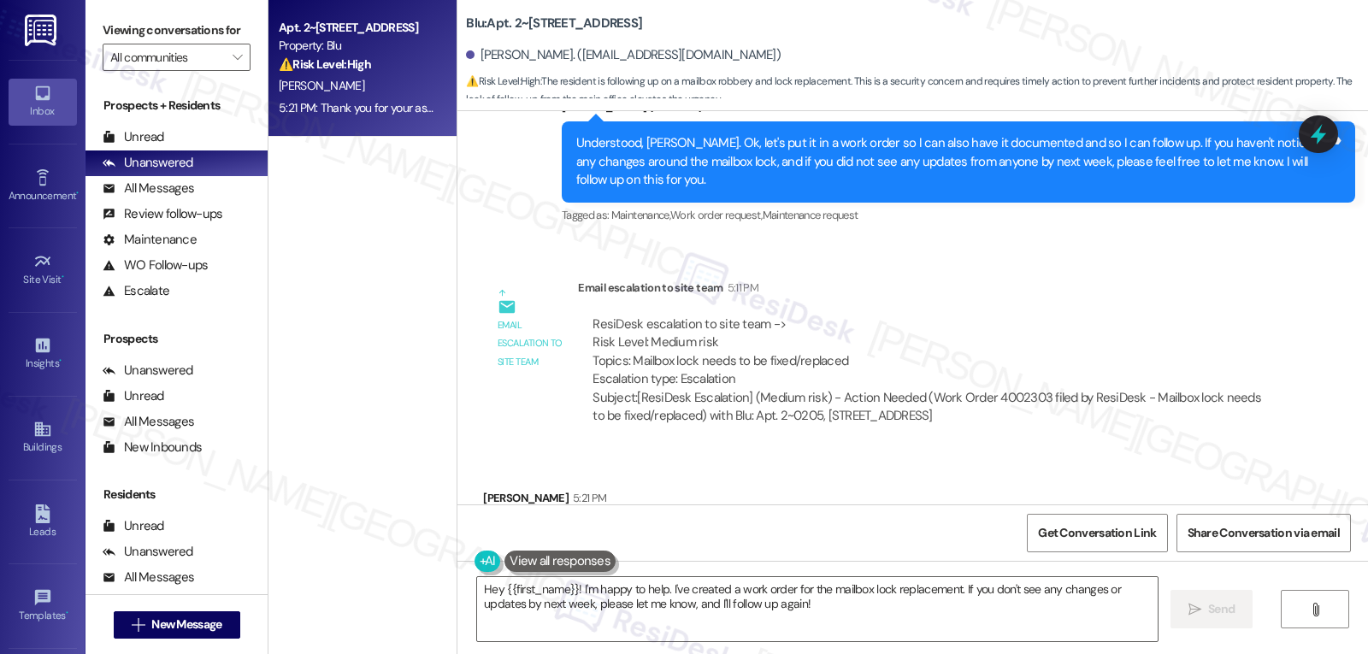
click at [483, 489] on div "Aaron Najera 5:21 PM" at bounding box center [602, 501] width 239 height 24
copy div "Aaron"
click at [694, 621] on textarea "Hey {{first_name}}! I'm happy to help. I've created a work order for the mailbo…" at bounding box center [817, 609] width 681 height 64
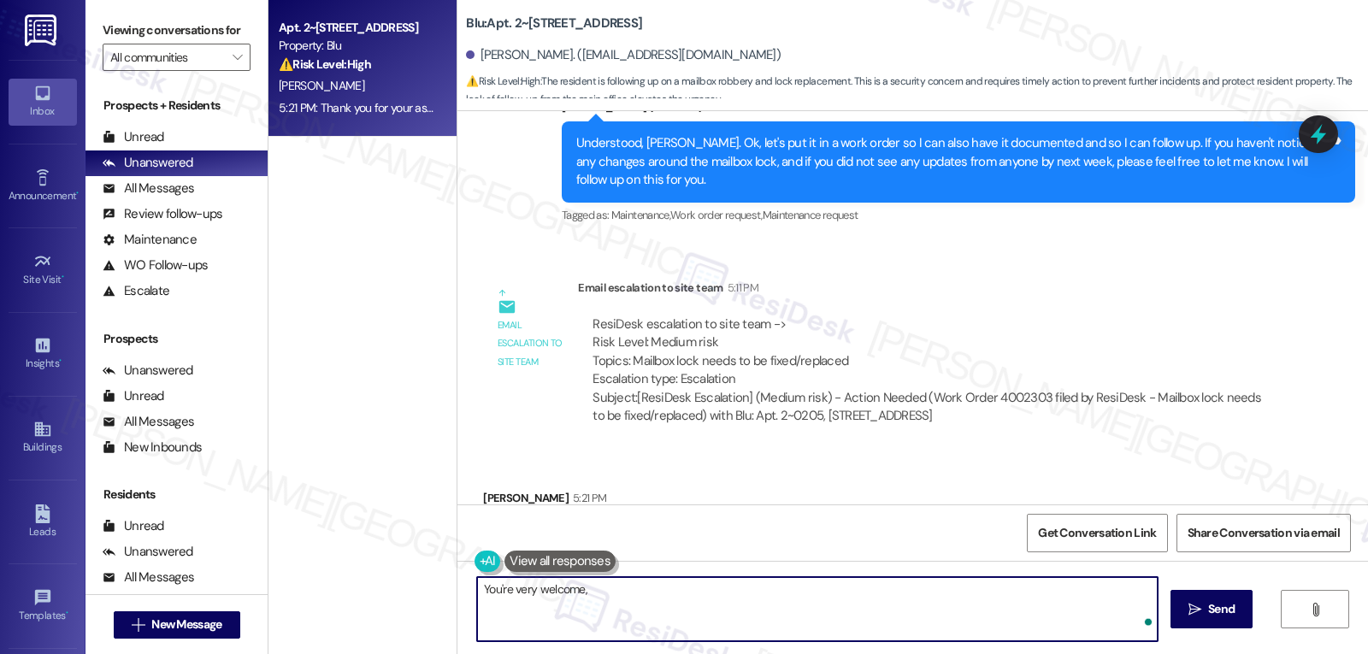
paste textarea "Aaron"
type textarea "You're very welcome, Aaron!"
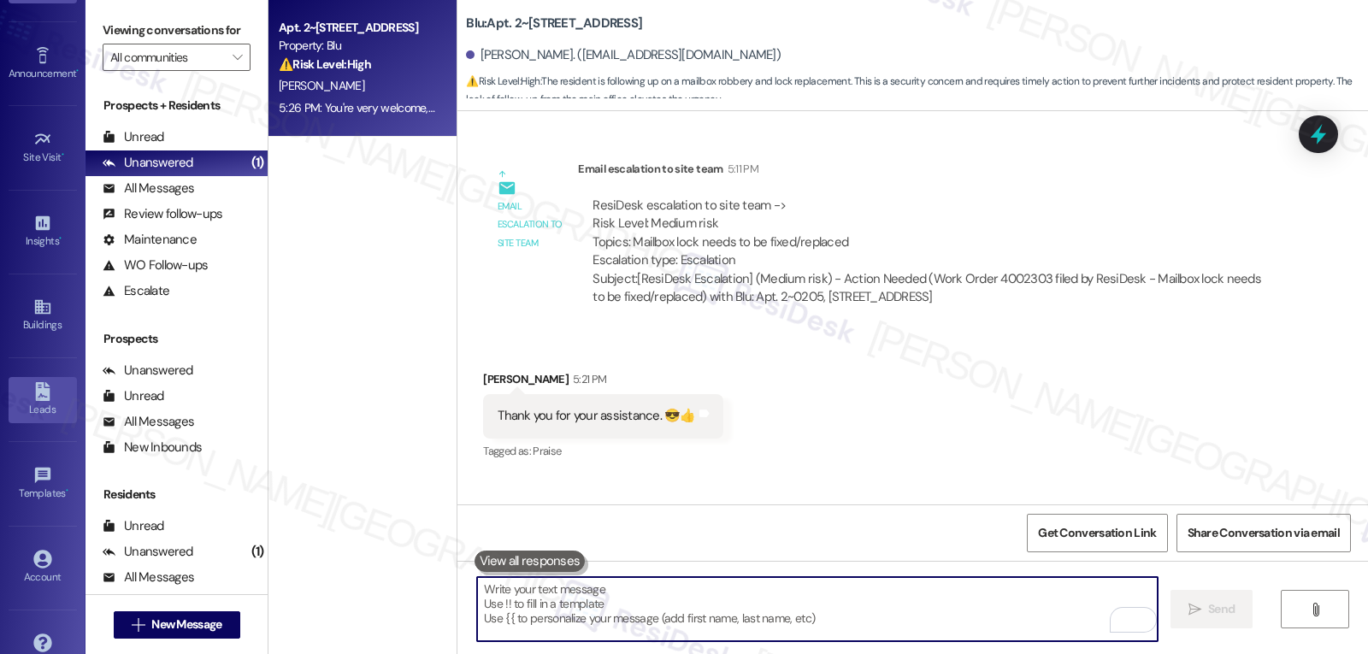
scroll to position [162, 0]
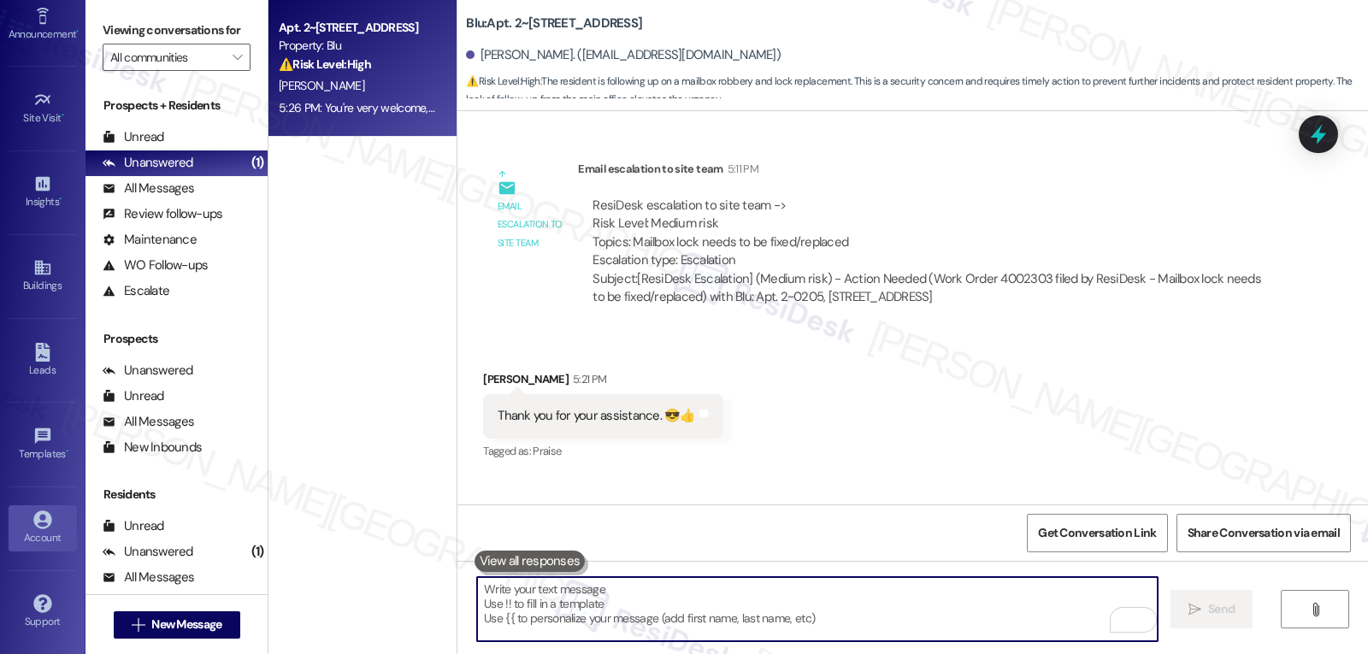
click at [39, 520] on icon at bounding box center [42, 519] width 19 height 19
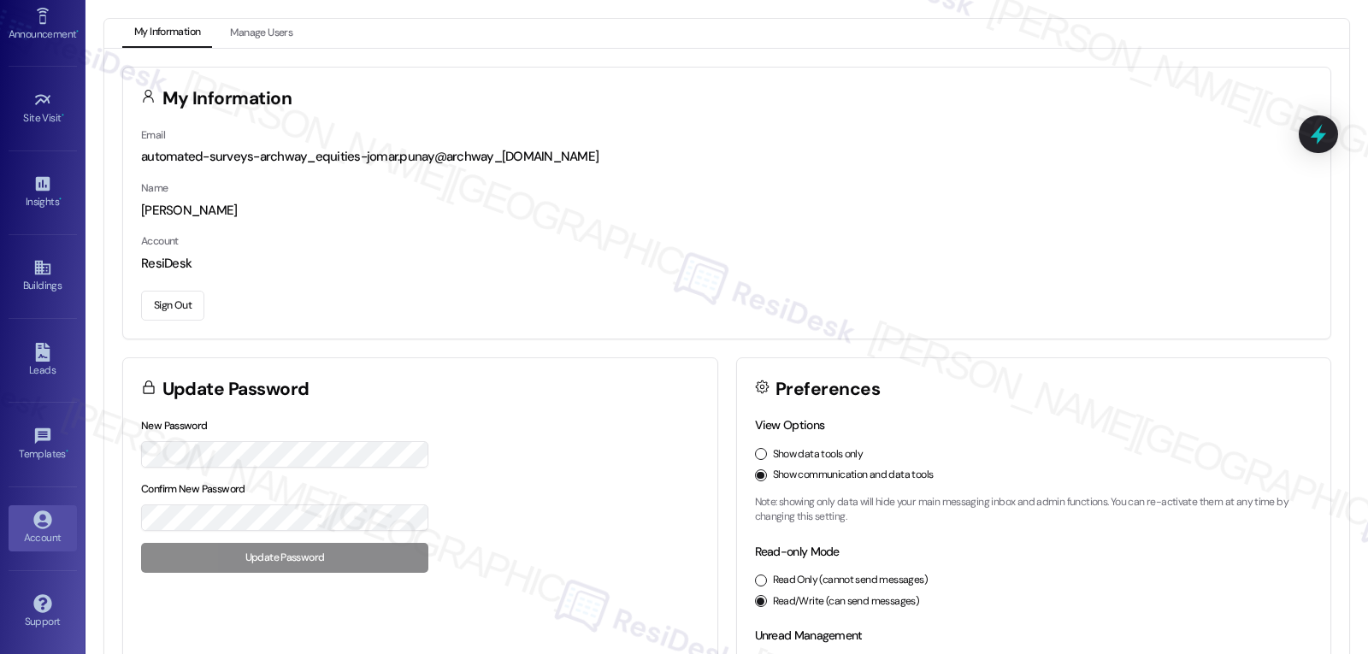
click at [192, 309] on button "Sign Out" at bounding box center [172, 306] width 63 height 30
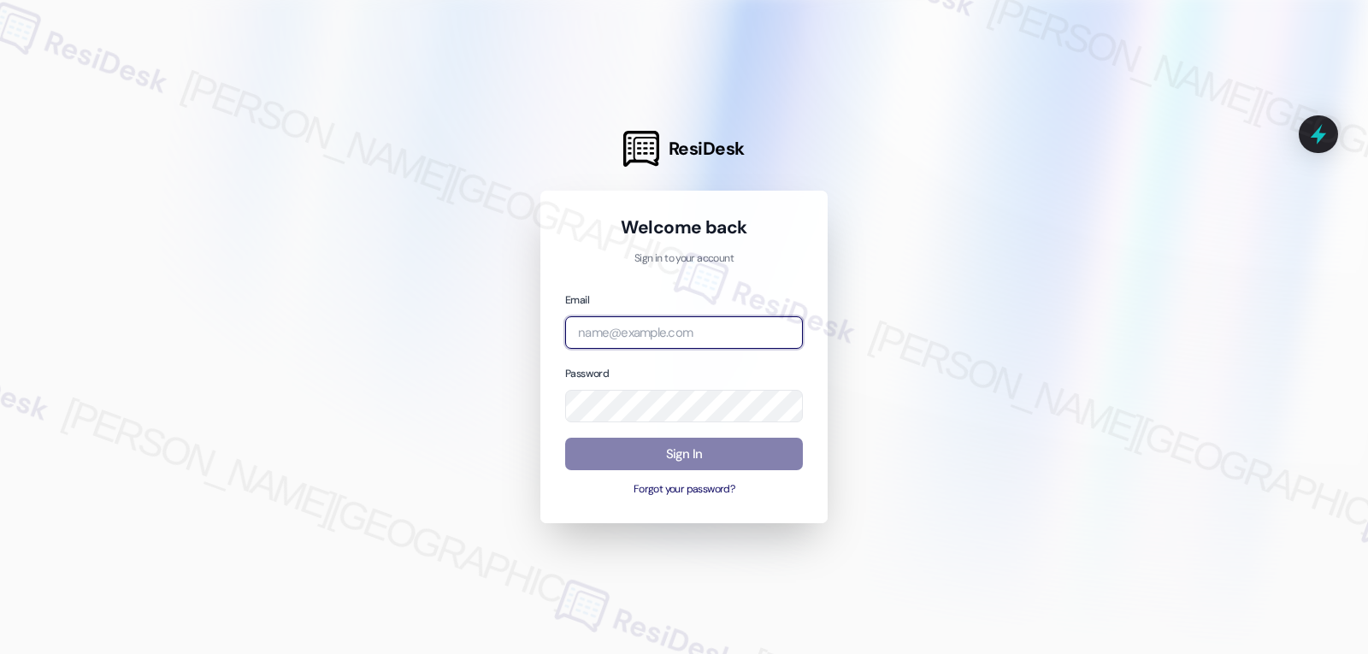
click at [646, 342] on input "email" at bounding box center [684, 332] width 238 height 33
click at [665, 321] on input "email" at bounding box center [684, 332] width 238 height 33
paste input "automated-surveys-gsa-jomar.punay@gsa.com"
type input "automated-surveys-gsa-jomar.punay@gsa.com"
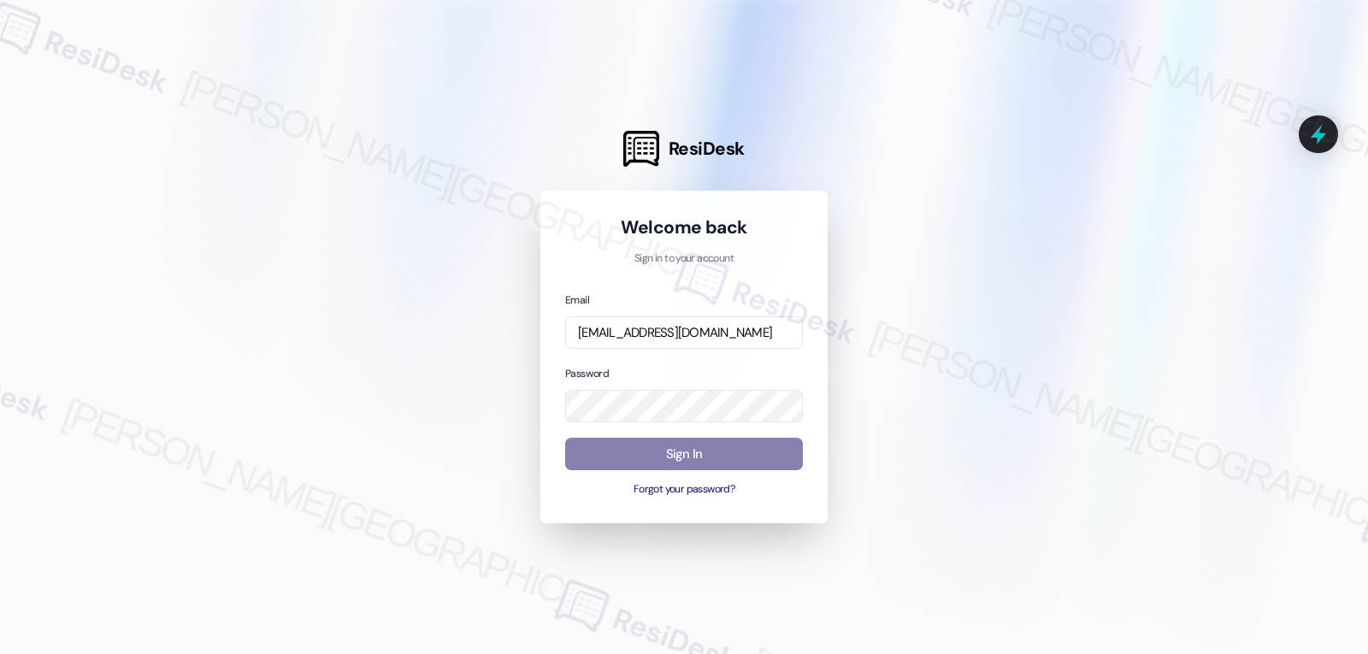
scroll to position [0, 0]
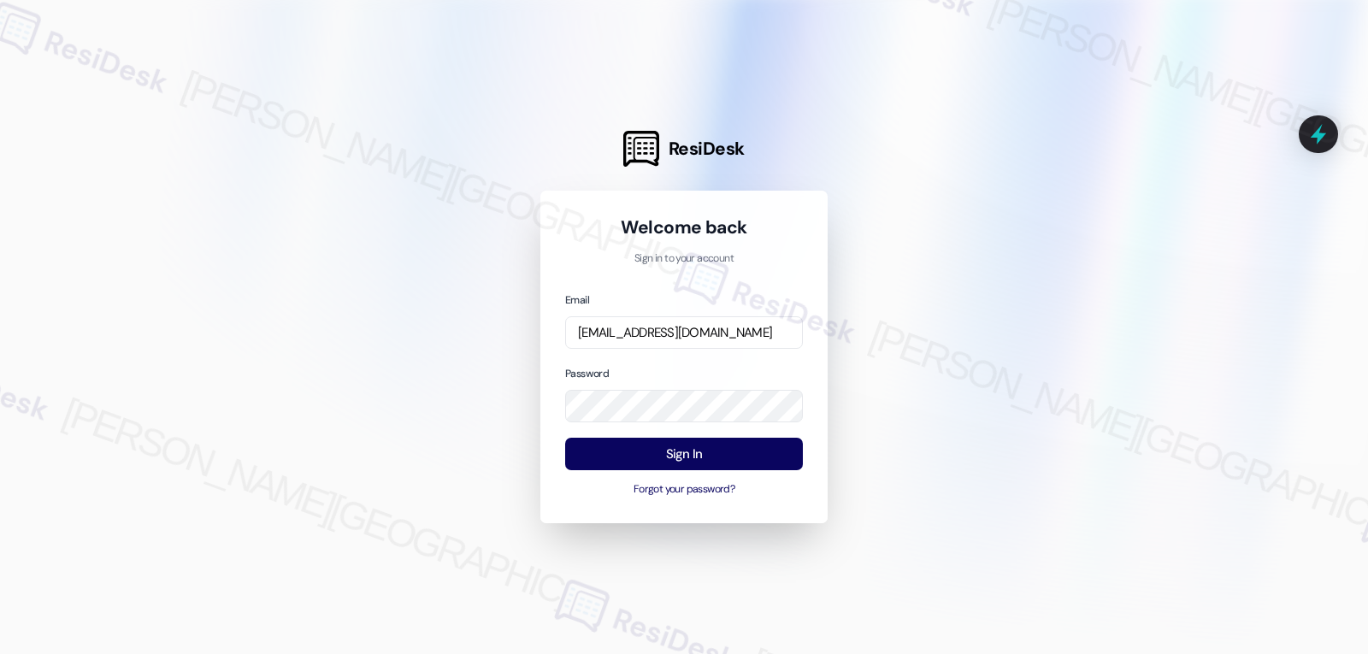
click at [389, 291] on div at bounding box center [684, 327] width 1368 height 654
click at [726, 453] on button "Sign In" at bounding box center [684, 454] width 238 height 33
